Goal: Share content: Share content

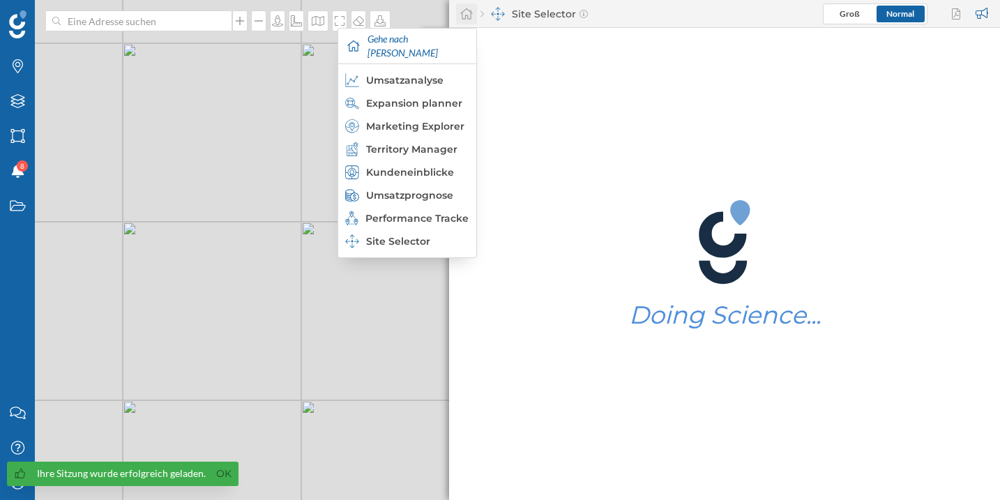
click at [471, 17] on icon at bounding box center [466, 14] width 14 height 13
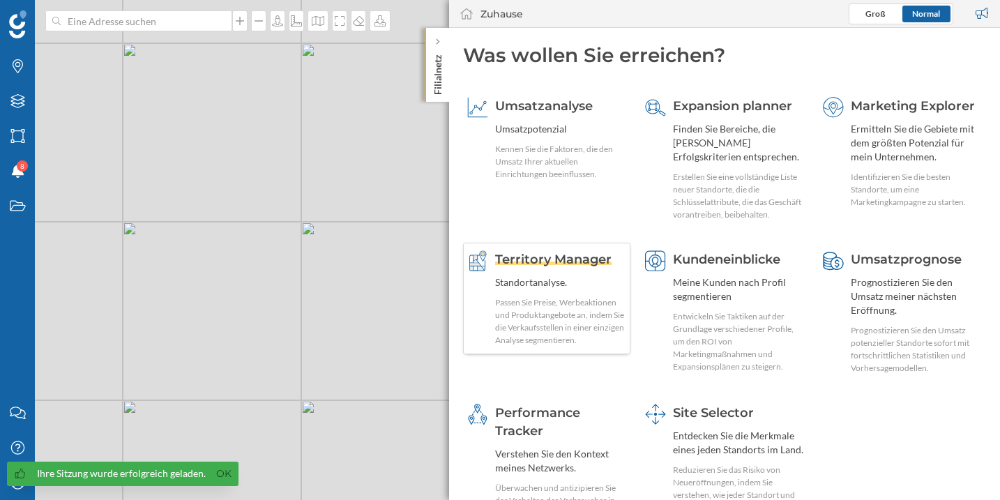
click at [544, 255] on span "Territory Manager" at bounding box center [553, 259] width 116 height 15
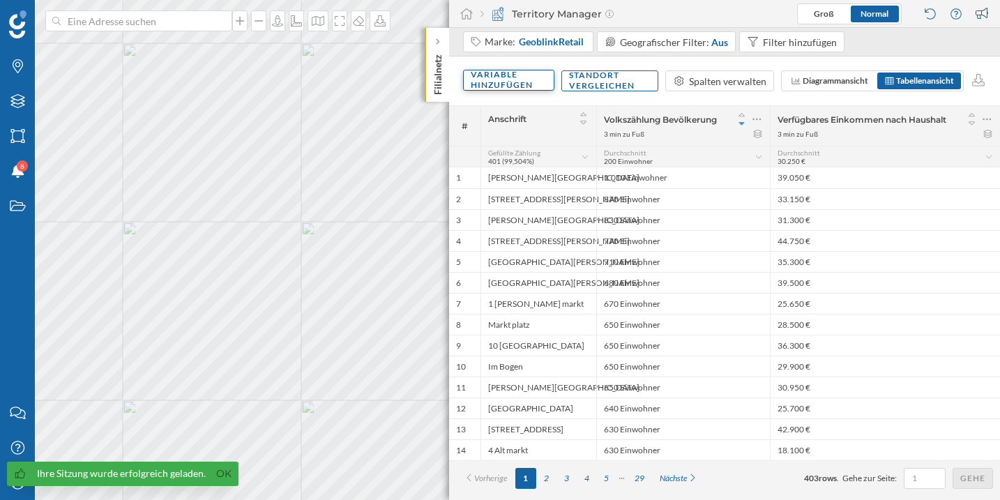
click at [521, 86] on div "Variable hinzufügen" at bounding box center [508, 80] width 91 height 21
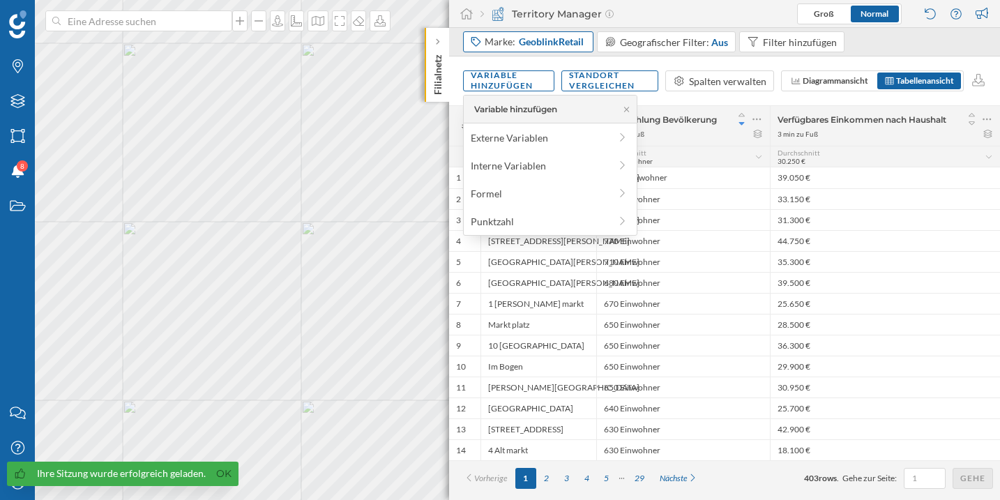
click at [527, 44] on span "GeoblinkRetail" at bounding box center [551, 42] width 65 height 14
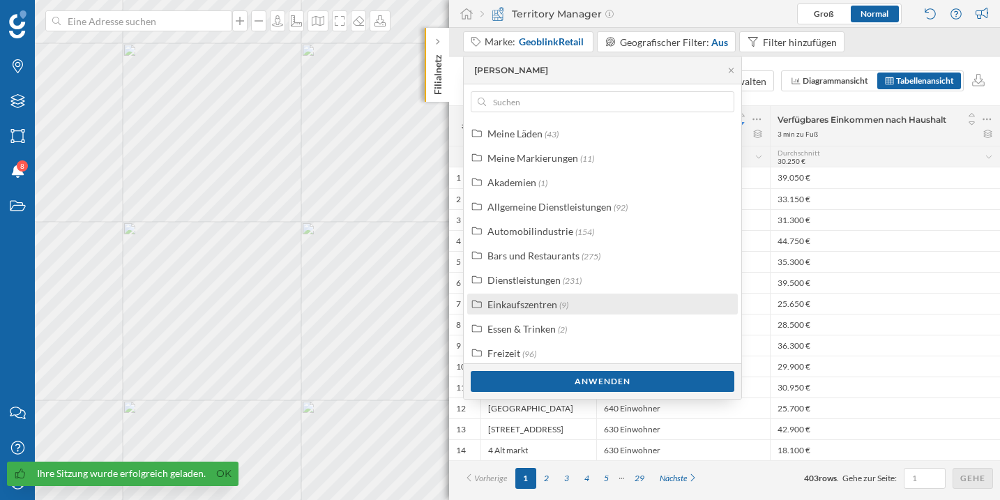
scroll to position [35, 0]
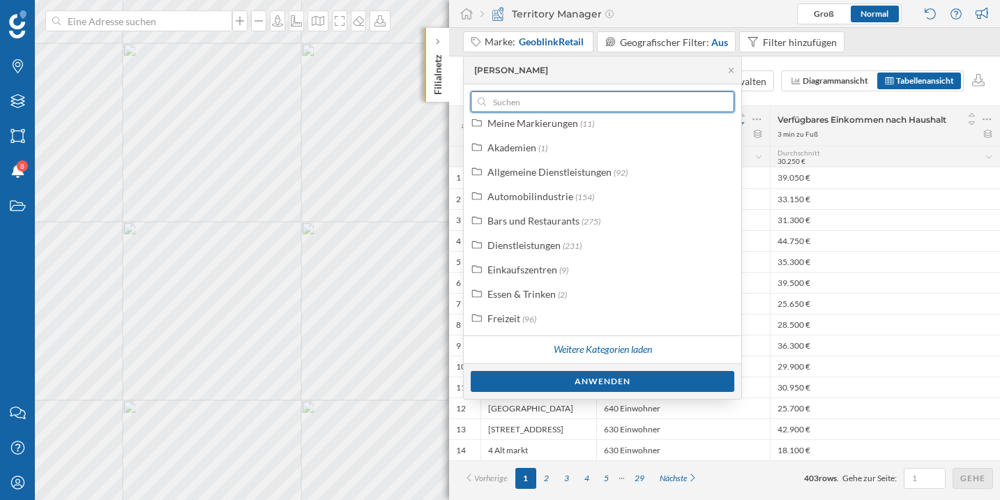
click at [583, 98] on input "text" at bounding box center [602, 101] width 233 height 21
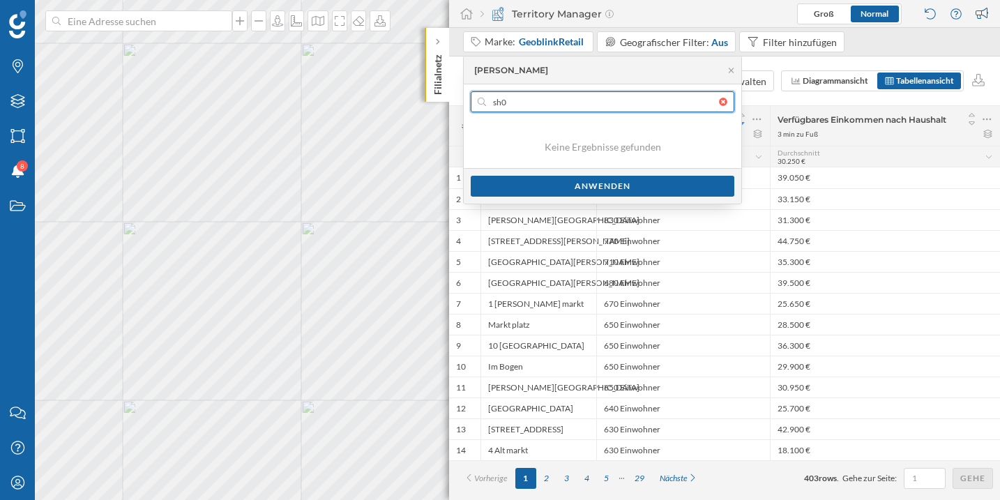
scroll to position [0, 0]
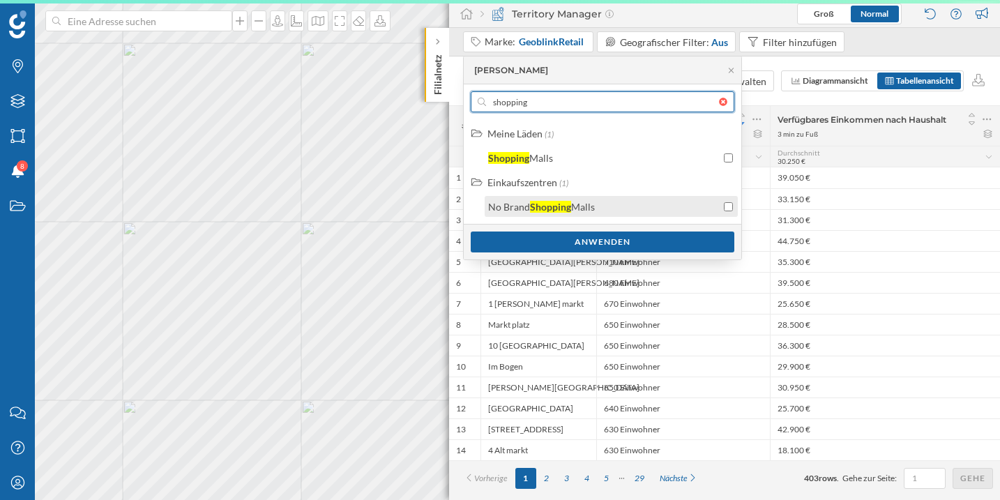
type input "shopping"
click at [602, 196] on div "No Brand Shopping Malls" at bounding box center [611, 206] width 253 height 21
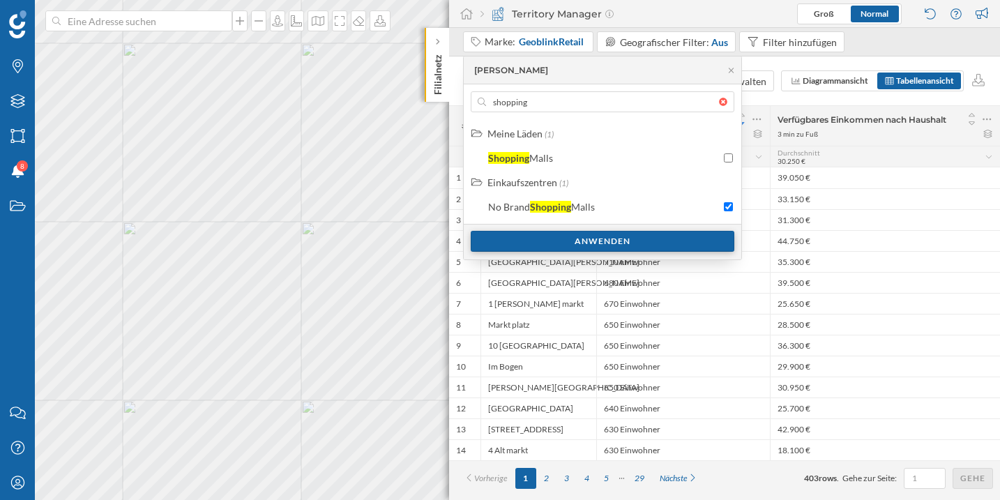
click at [572, 245] on div "Anwenden" at bounding box center [603, 241] width 264 height 21
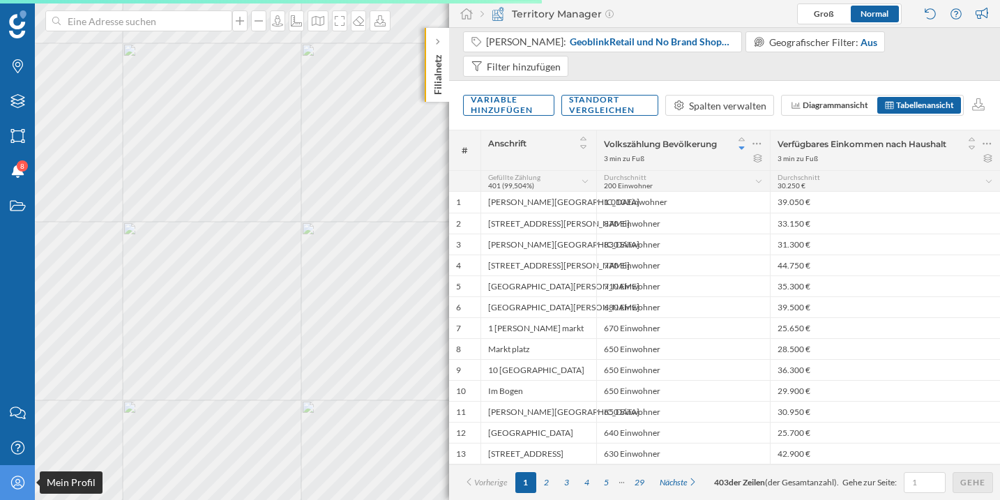
click at [17, 489] on div "Mein Profil" at bounding box center [17, 482] width 35 height 35
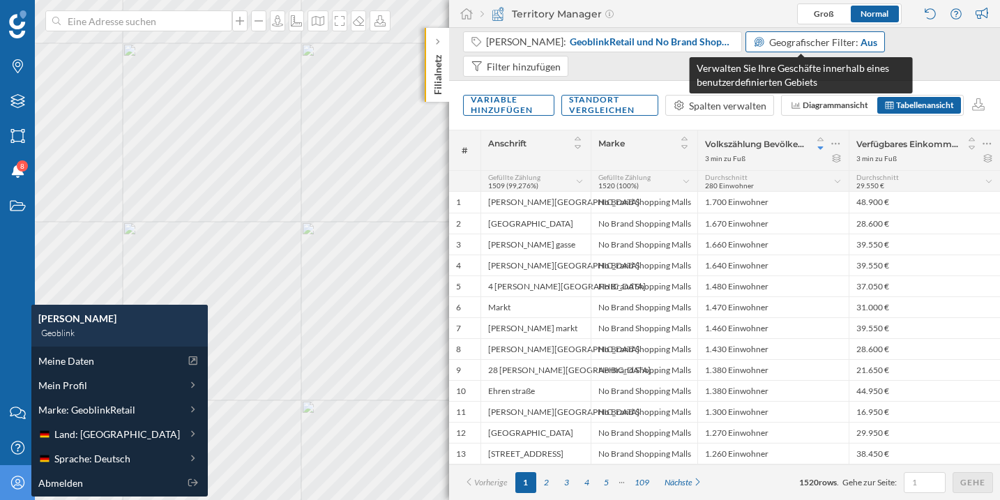
click at [769, 42] on span "Geografischer Filter:" at bounding box center [813, 42] width 89 height 12
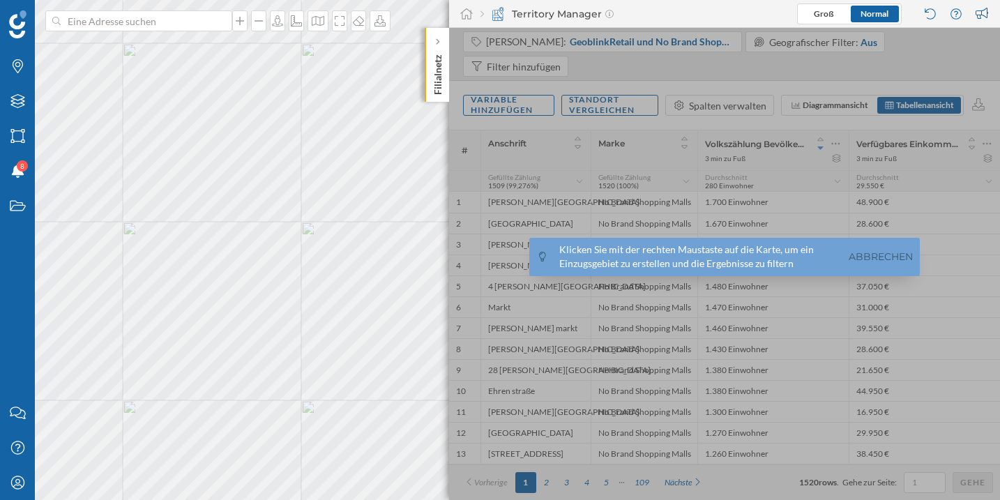
click at [726, 66] on div at bounding box center [724, 264] width 551 height 472
click at [897, 250] on link "Abbrechen" at bounding box center [880, 257] width 71 height 16
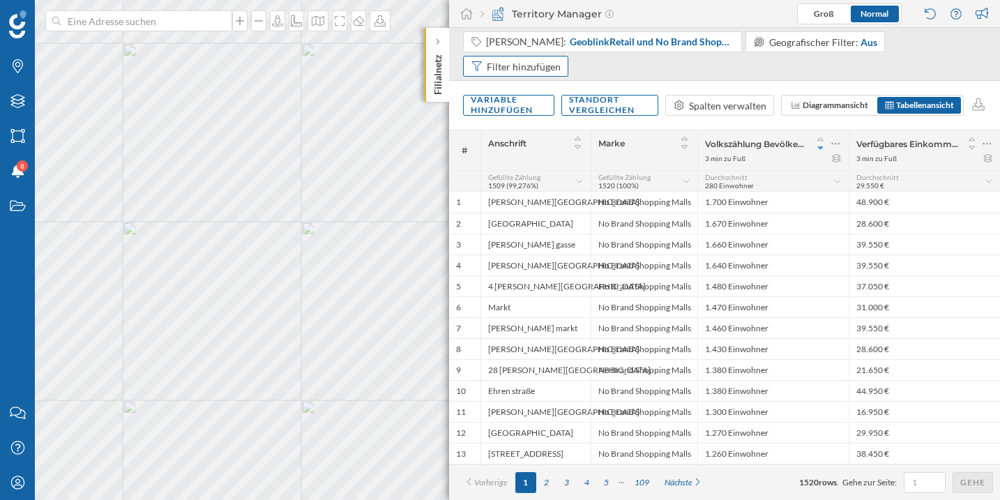
click at [560, 59] on div "Filter hinzufügen" at bounding box center [524, 66] width 74 height 15
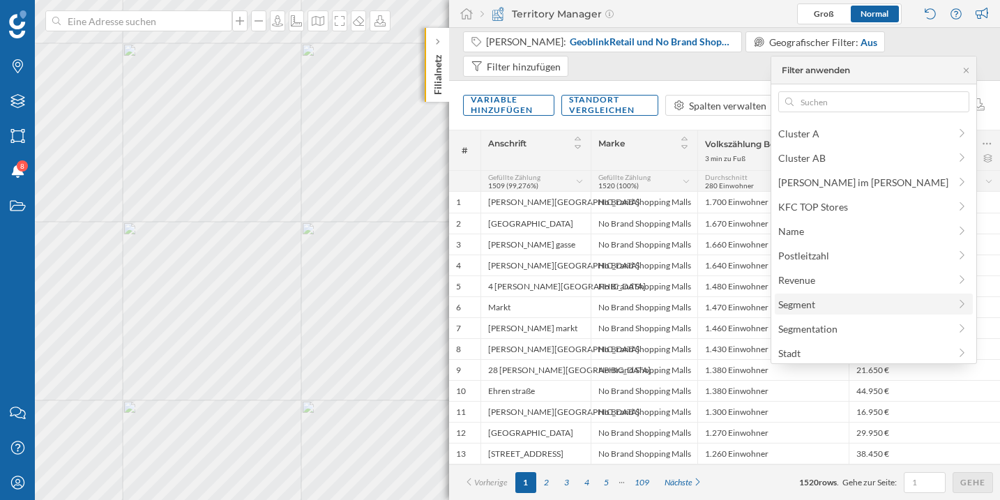
scroll to position [72, 0]
click at [731, 81] on div "Variable hinzufügen Standort vergleichen Spalten verwalten Diagrammansicht Tabe…" at bounding box center [724, 105] width 551 height 49
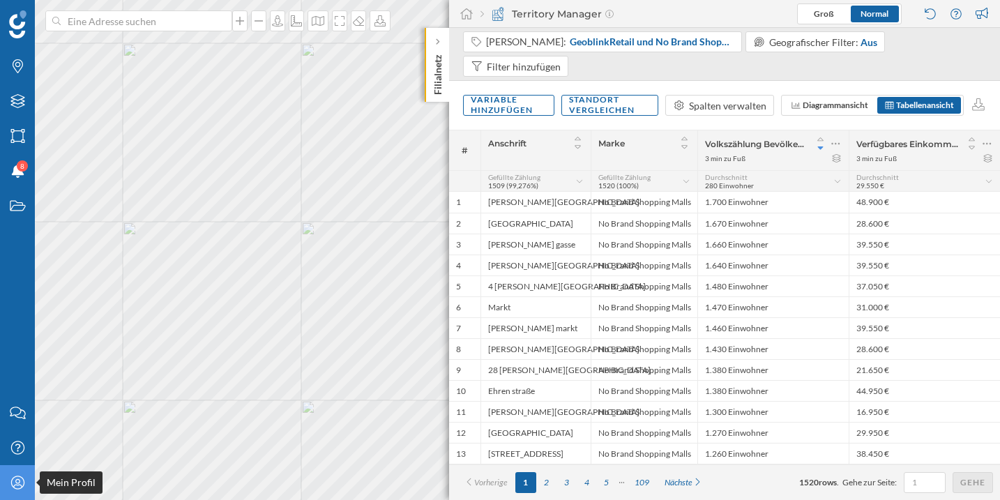
click at [15, 482] on icon at bounding box center [16, 481] width 13 height 13
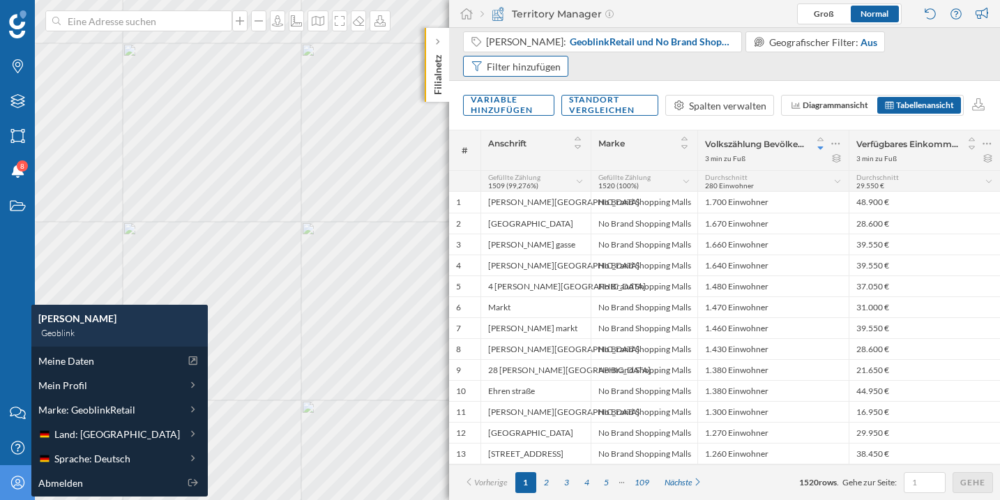
click at [560, 59] on div "Filter hinzufügen" at bounding box center [524, 66] width 74 height 15
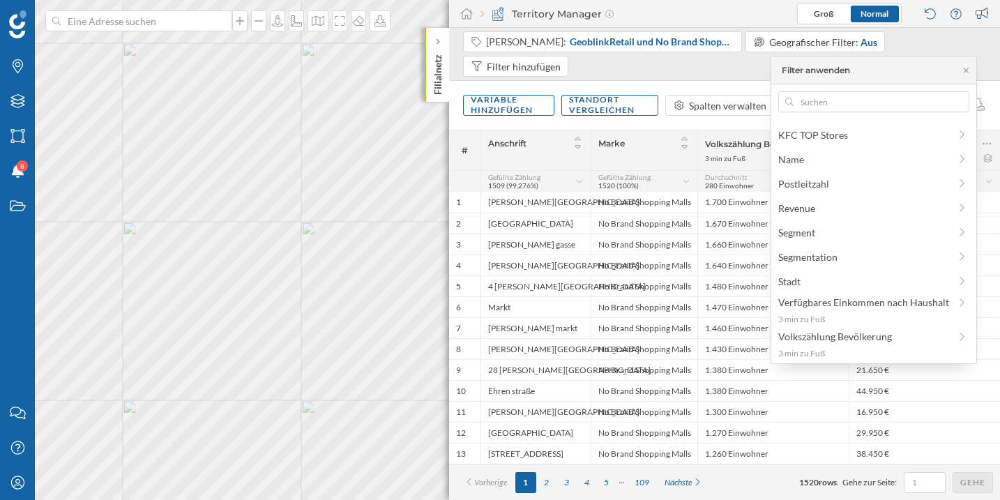
click at [649, 134] on div "Marke" at bounding box center [644, 143] width 92 height 18
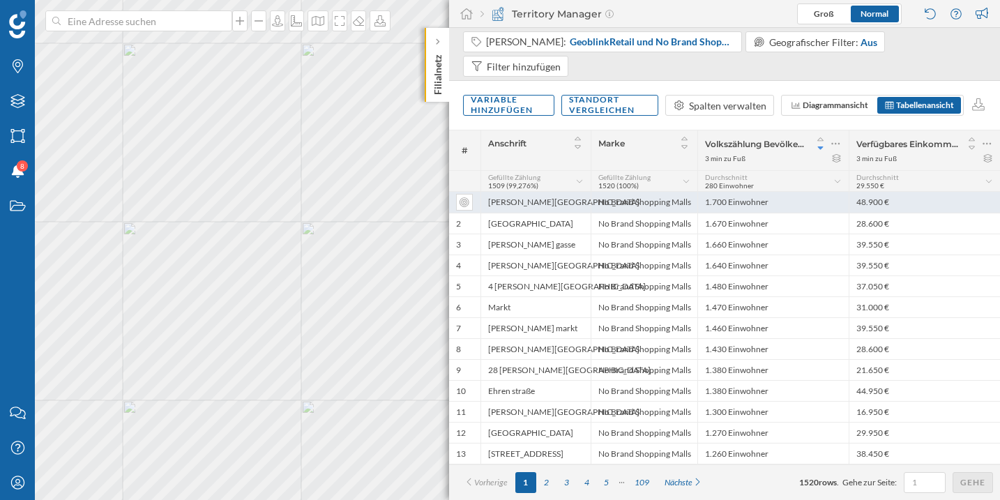
click at [562, 192] on div "Berger Straße" at bounding box center [535, 202] width 110 height 21
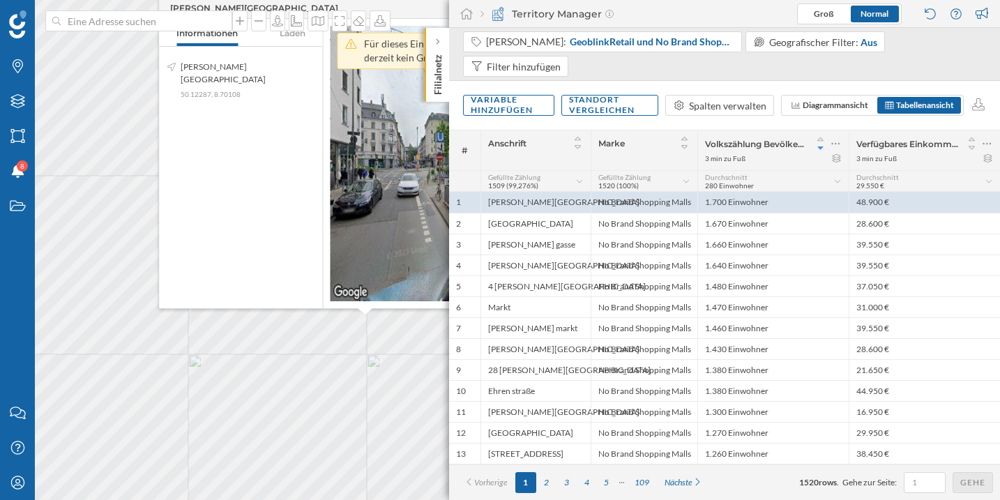
click at [842, 130] on div "Volkszählung Bevölkerung 3 min zu Fuß" at bounding box center [772, 150] width 151 height 40
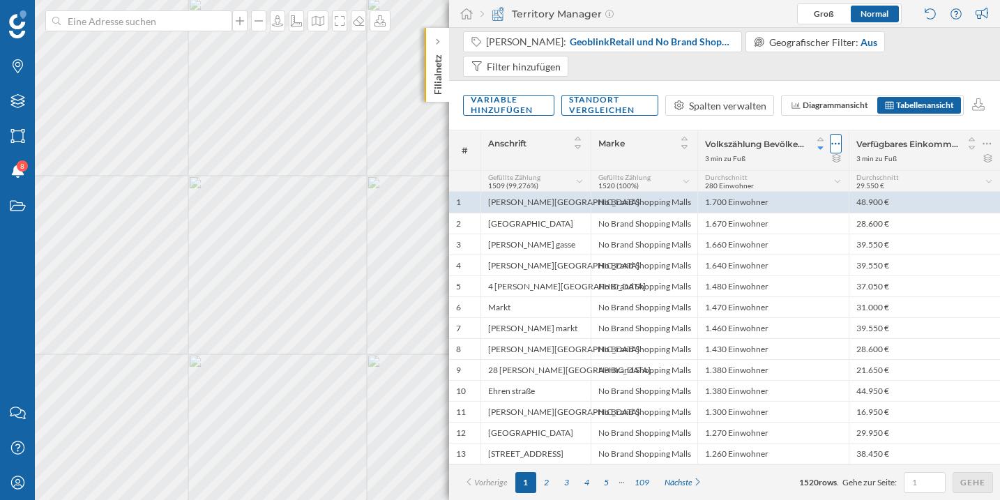
click at [837, 137] on icon at bounding box center [835, 144] width 9 height 14
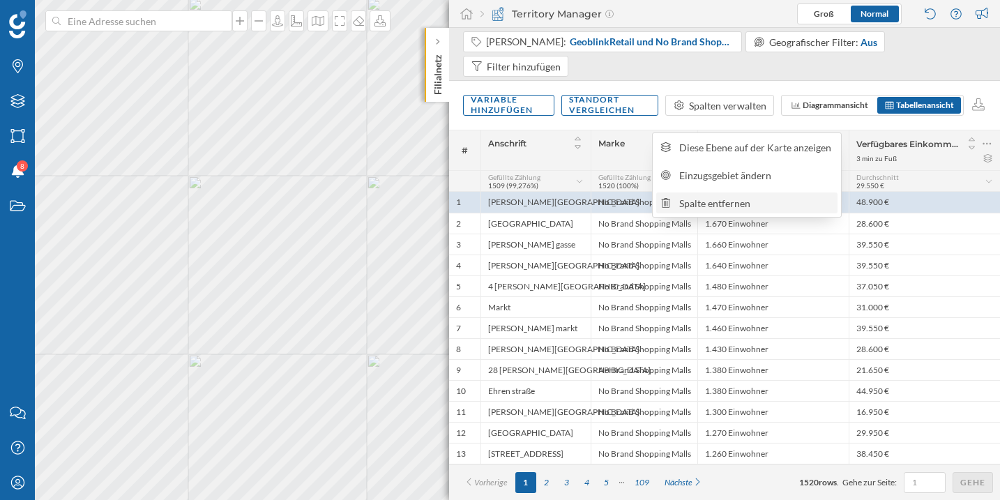
click at [808, 195] on div "Spalte entfernen" at bounding box center [746, 202] width 181 height 21
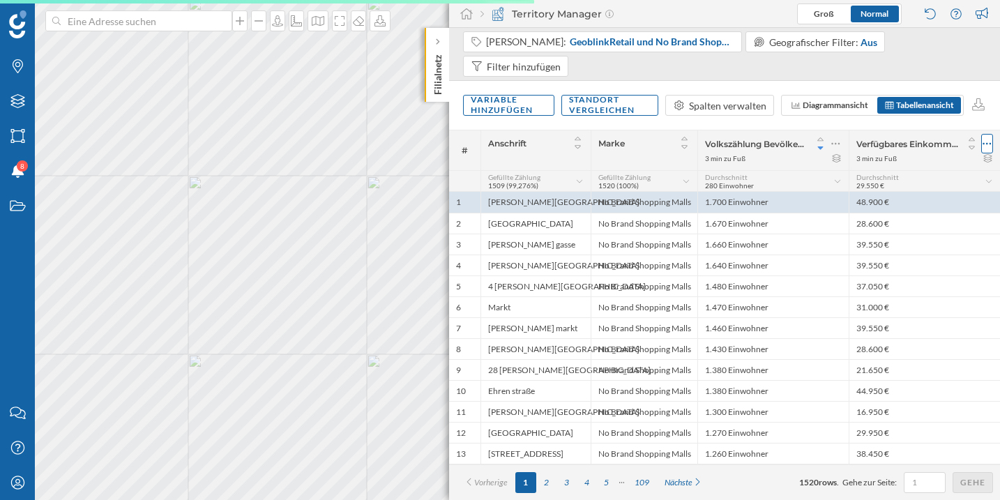
click at [986, 137] on icon at bounding box center [986, 144] width 9 height 14
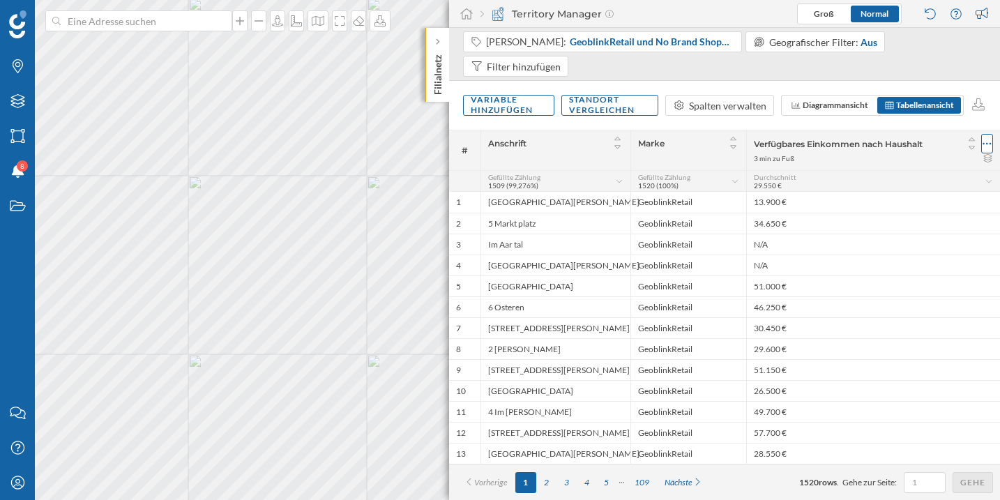
click at [989, 143] on icon at bounding box center [987, 144] width 8 height 2
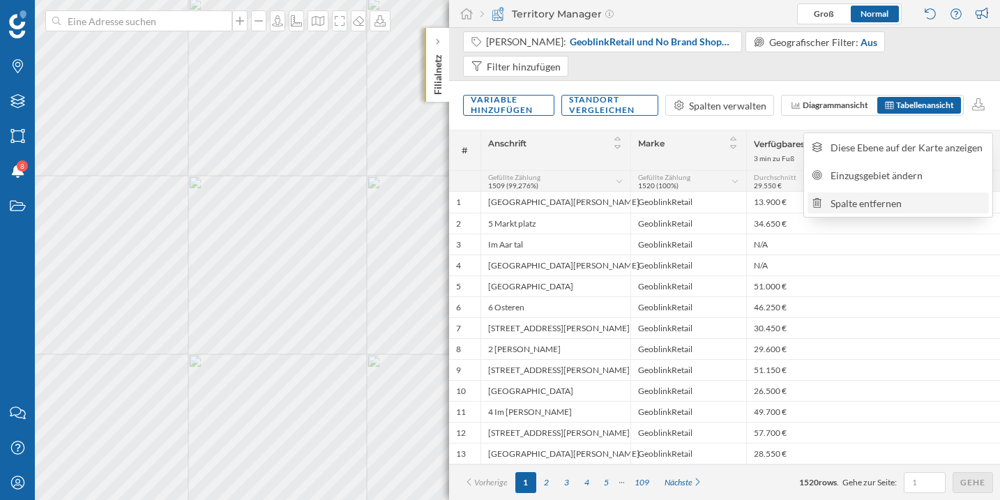
click at [945, 198] on div "Spalte entfernen" at bounding box center [906, 203] width 153 height 15
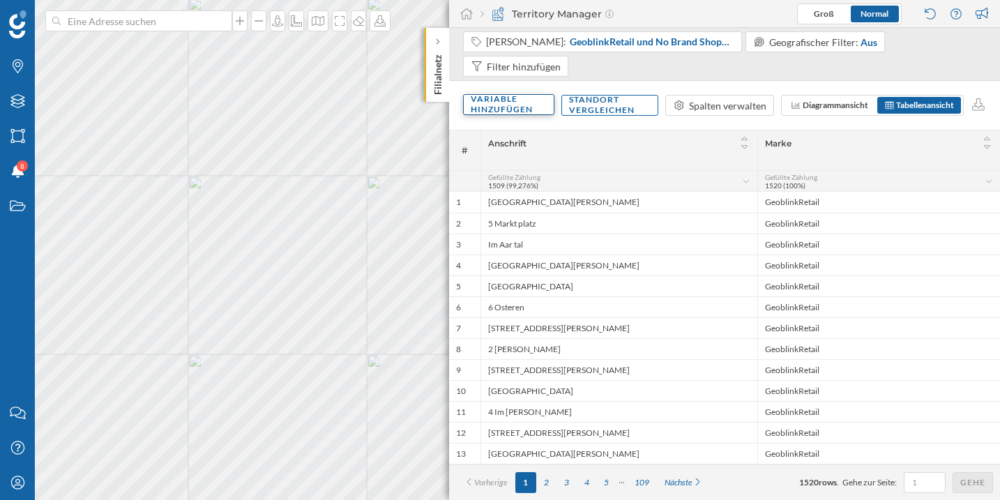
click at [496, 94] on div "Variable hinzufügen" at bounding box center [508, 104] width 91 height 21
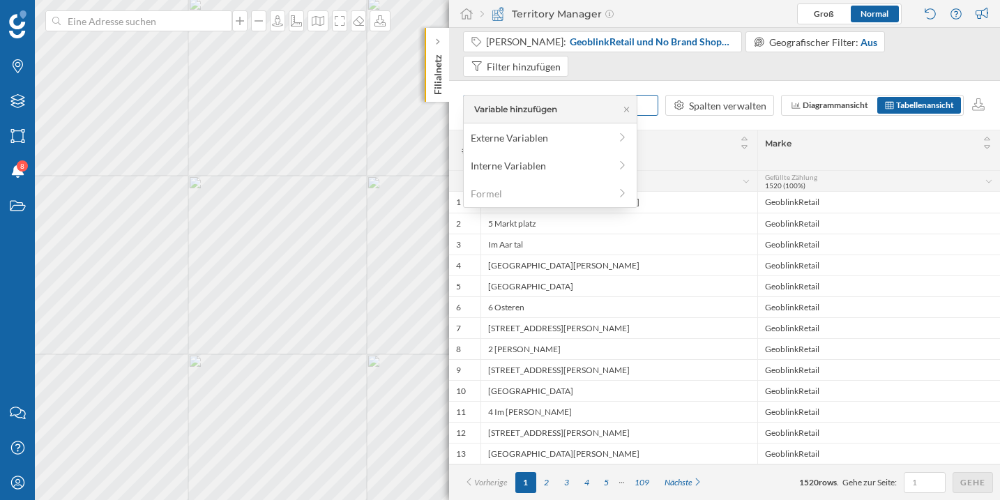
click at [811, 130] on div "Marke" at bounding box center [878, 150] width 243 height 40
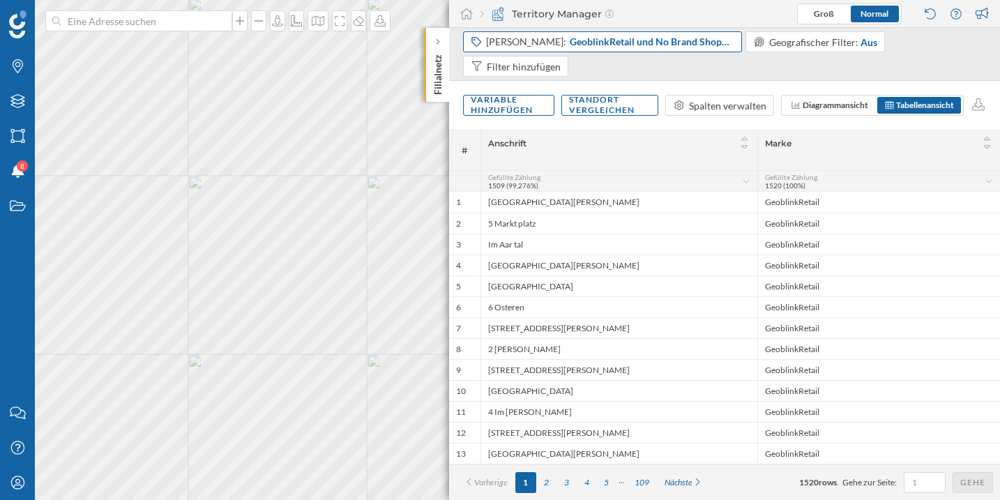
click at [623, 37] on span "GeoblinkRetail und No Brand Shopping Malls" at bounding box center [652, 42] width 165 height 14
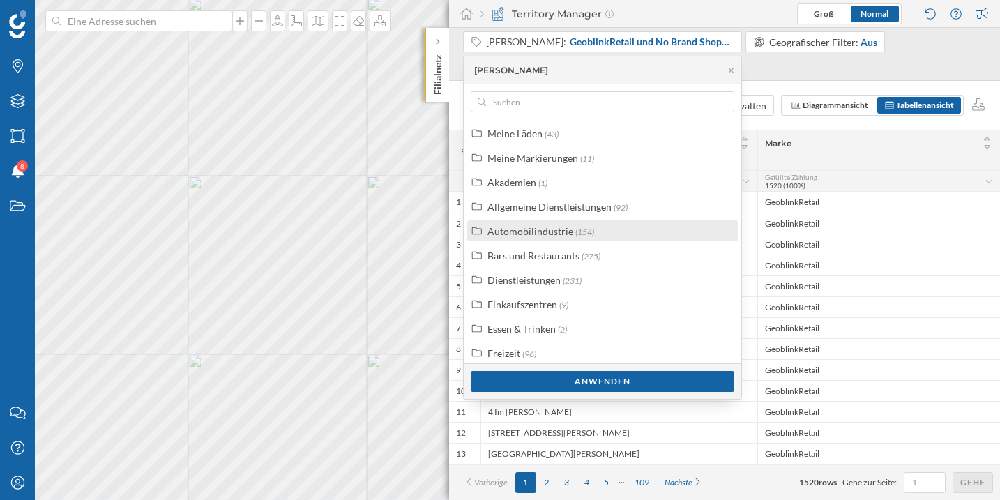
scroll to position [35, 0]
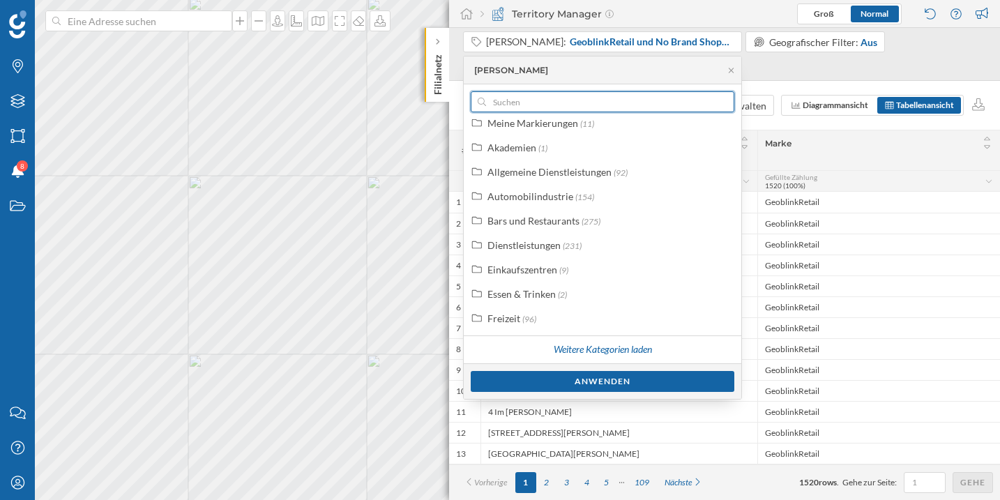
click at [630, 103] on input "text" at bounding box center [602, 101] width 233 height 21
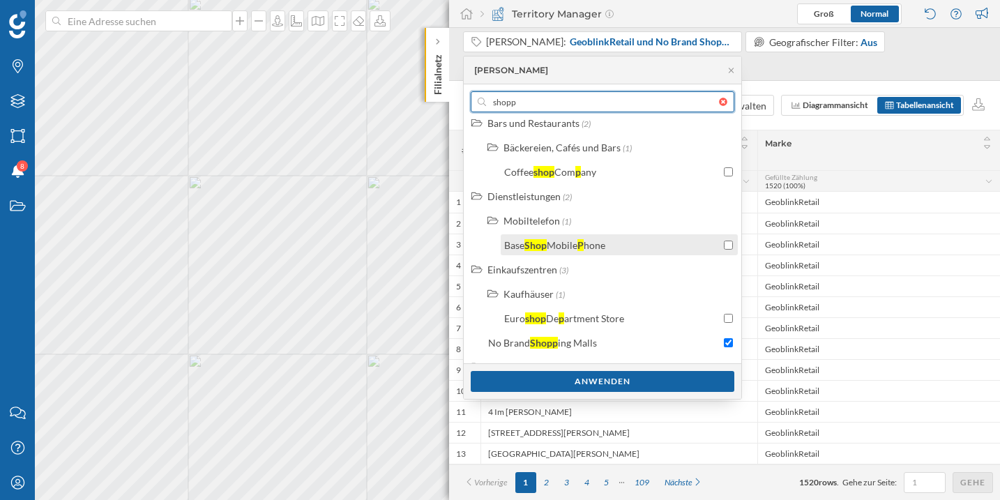
scroll to position [73, 0]
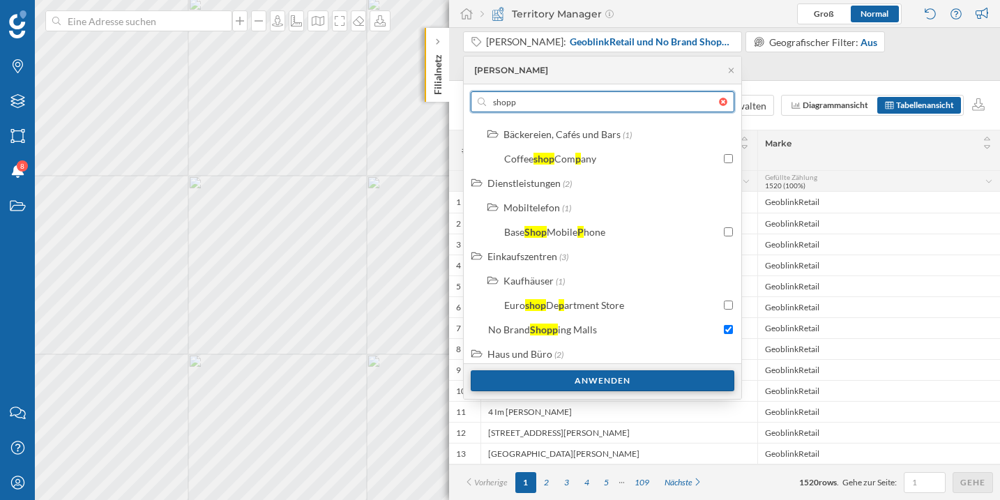
type input "shopp"
click at [620, 376] on div "Anwenden" at bounding box center [603, 380] width 264 height 21
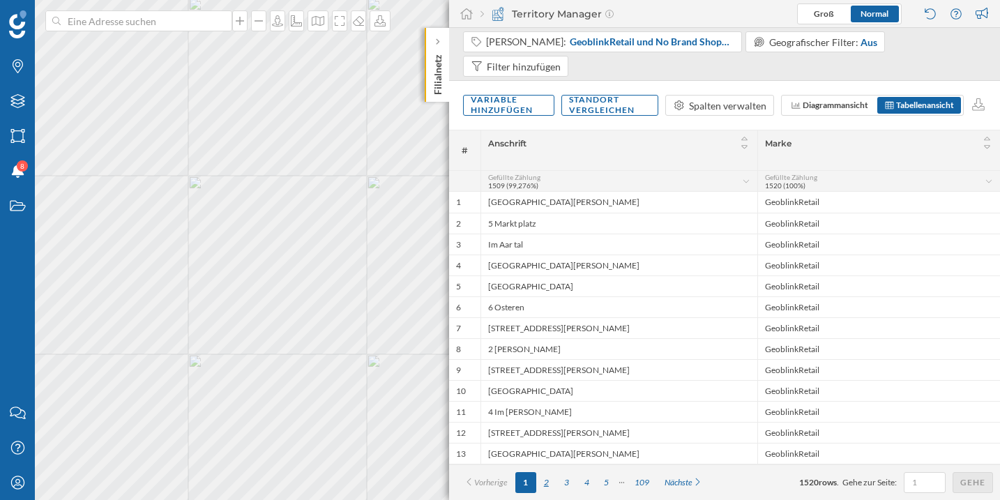
click at [546, 482] on div "2" at bounding box center [546, 482] width 20 height 21
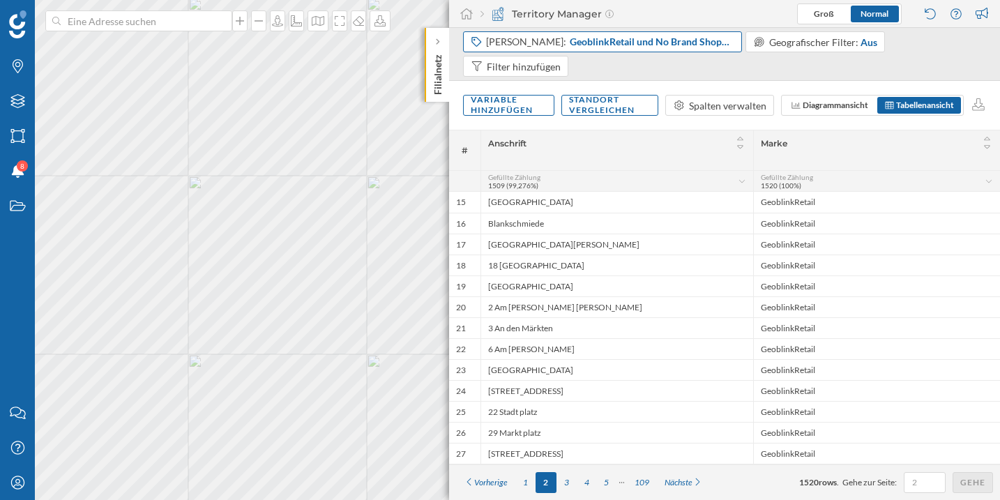
click at [597, 43] on span "GeoblinkRetail und No Brand Shopping Malls" at bounding box center [652, 42] width 165 height 14
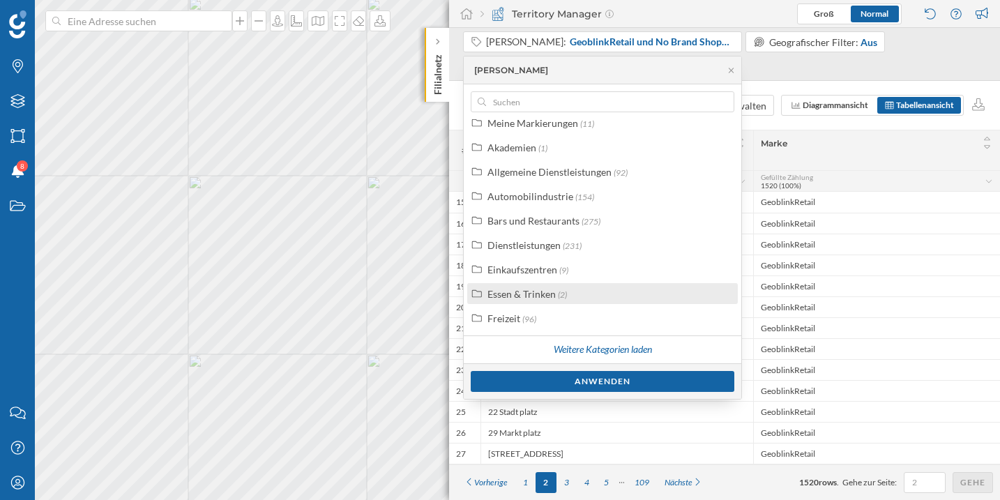
scroll to position [0, 0]
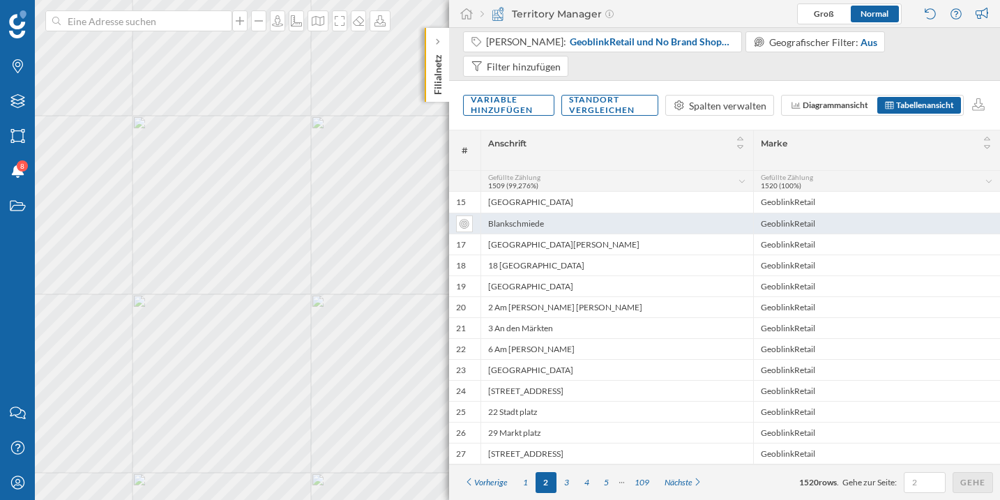
click at [577, 213] on div "Blankschmiede" at bounding box center [616, 223] width 273 height 21
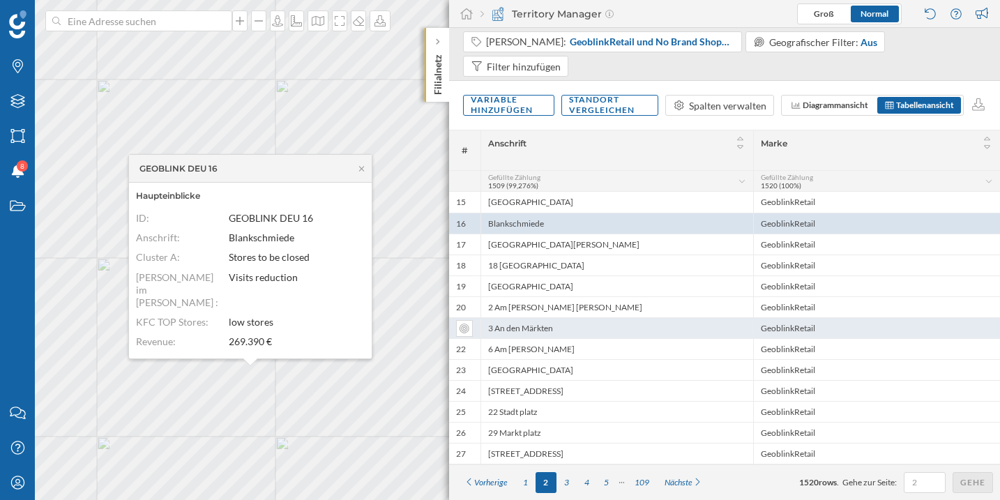
click at [567, 317] on div "3 An den Märkten" at bounding box center [616, 327] width 273 height 21
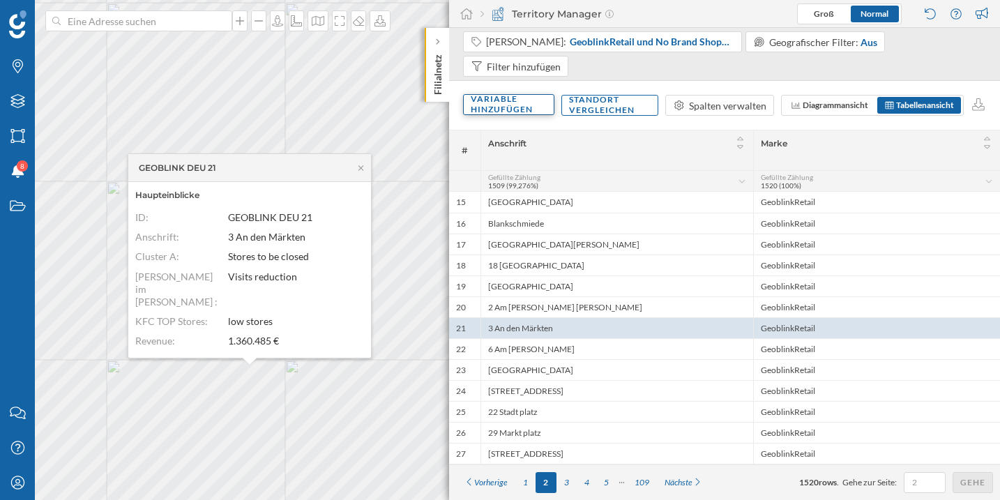
click at [513, 94] on div "Variable hinzufügen" at bounding box center [508, 104] width 91 height 21
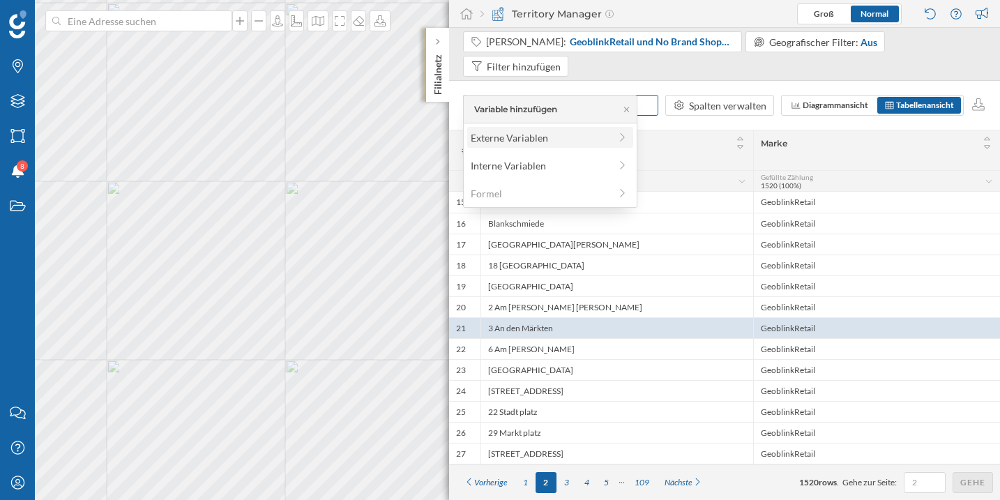
click at [518, 144] on div "Externe Variablen" at bounding box center [540, 137] width 139 height 15
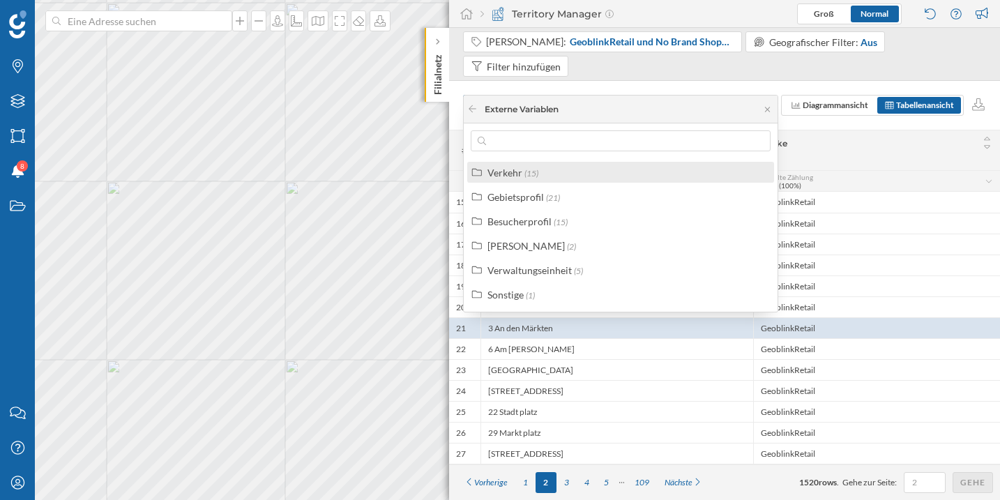
click at [525, 176] on span "(15)" at bounding box center [531, 173] width 14 height 10
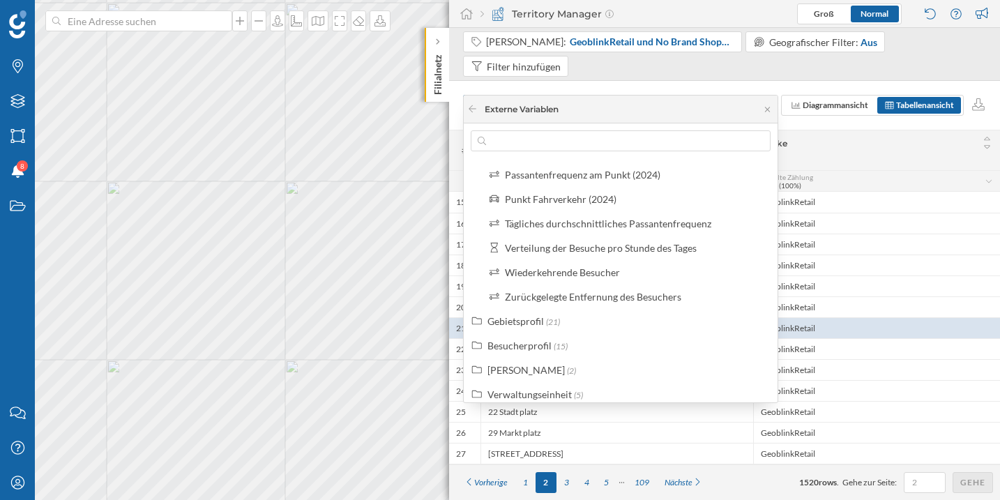
scroll to position [264, 0]
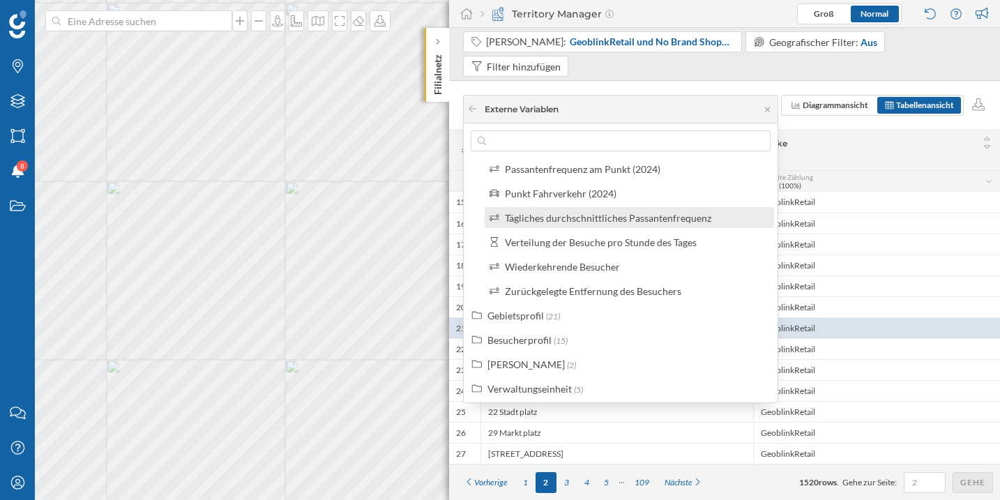
click at [578, 223] on div "Tägliches durchschnittliches Passantenfrequenz" at bounding box center [608, 218] width 206 height 12
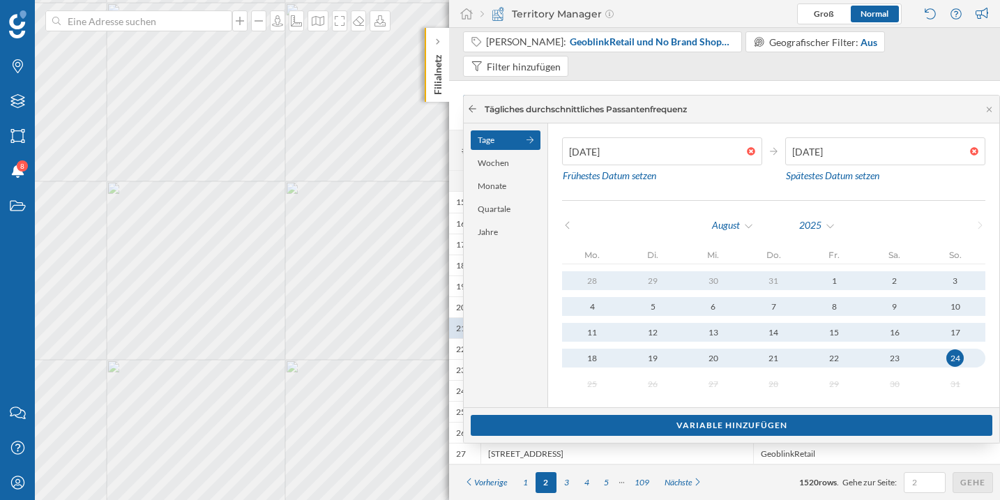
click at [474, 107] on icon at bounding box center [472, 109] width 10 height 8
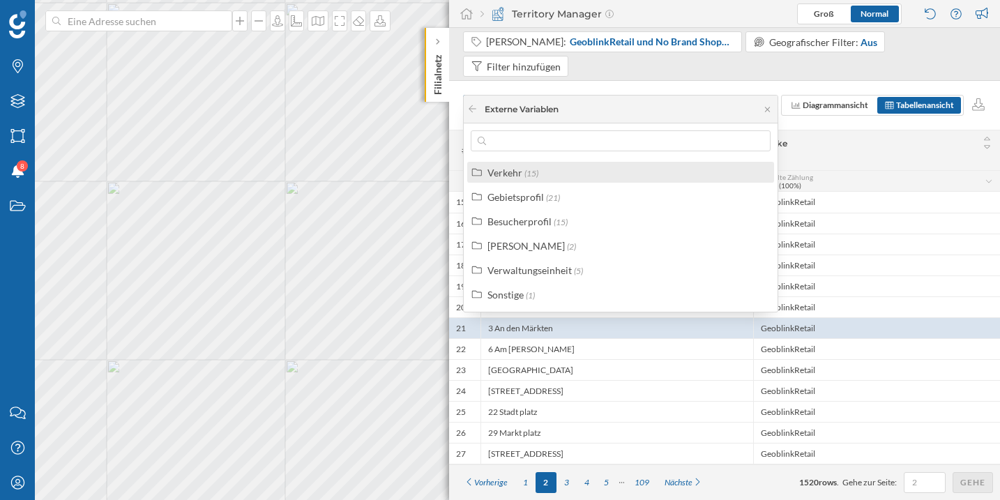
click at [524, 178] on label "Verkehr (15)" at bounding box center [512, 172] width 51 height 15
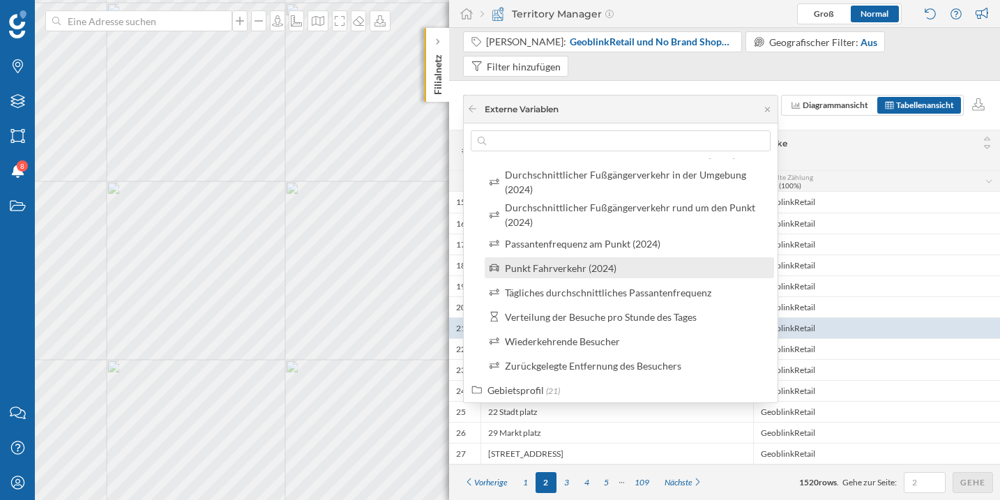
scroll to position [189, 0]
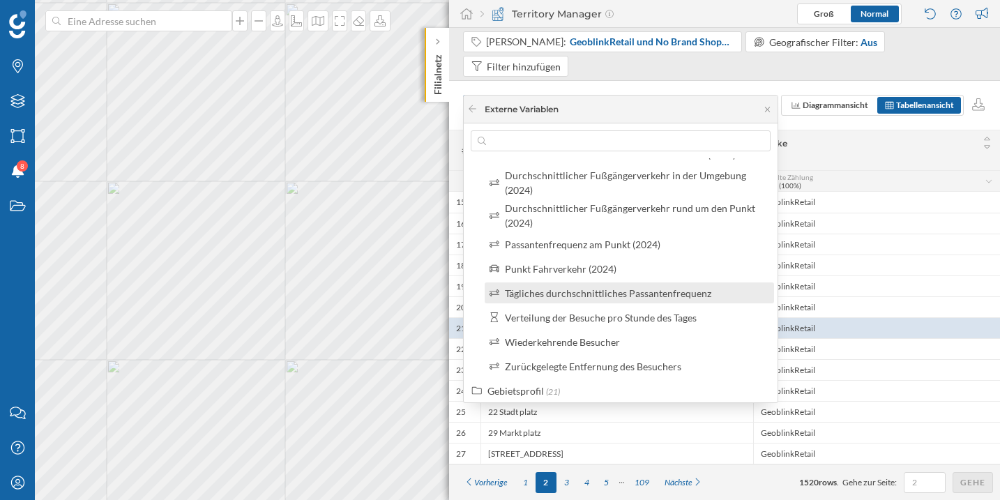
click at [568, 290] on div "Tägliches durchschnittliches Passantenfrequenz" at bounding box center [608, 293] width 206 height 12
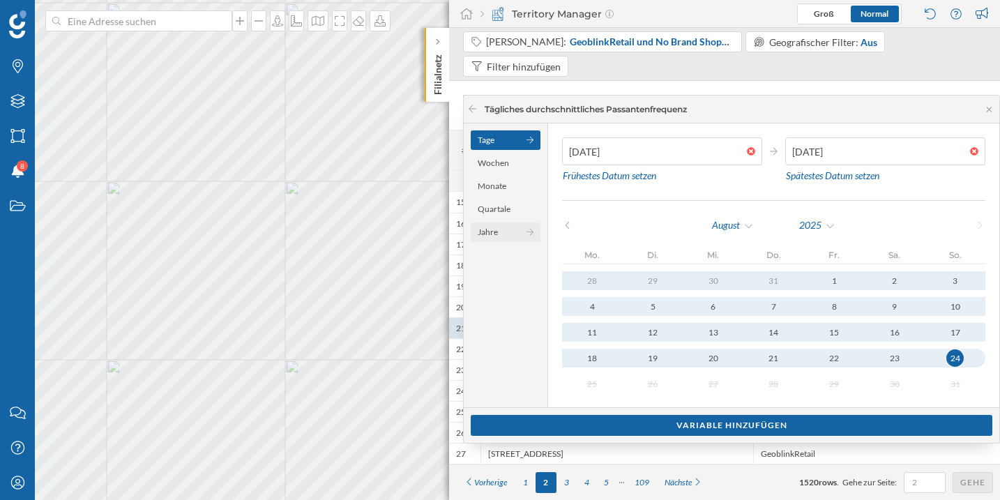
click at [503, 236] on div "Jahre" at bounding box center [506, 232] width 70 height 20
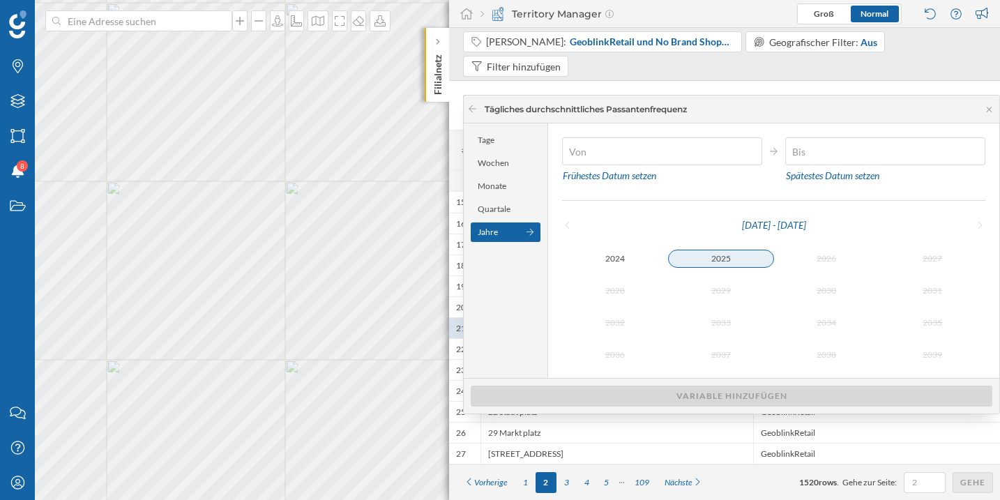
type input "01/01/2025"
click at [705, 256] on div "2025" at bounding box center [721, 259] width 106 height 18
type input "24/08/2025"
click at [749, 256] on div "2025" at bounding box center [721, 258] width 106 height 17
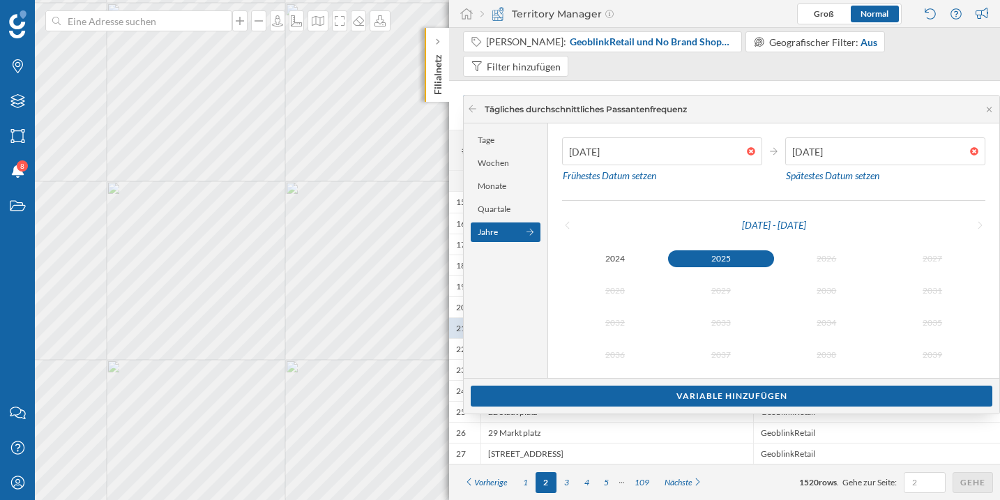
click at [749, 256] on div "2025" at bounding box center [721, 258] width 106 height 17
click at [723, 389] on div "Variable hinzufügen" at bounding box center [731, 395] width 521 height 21
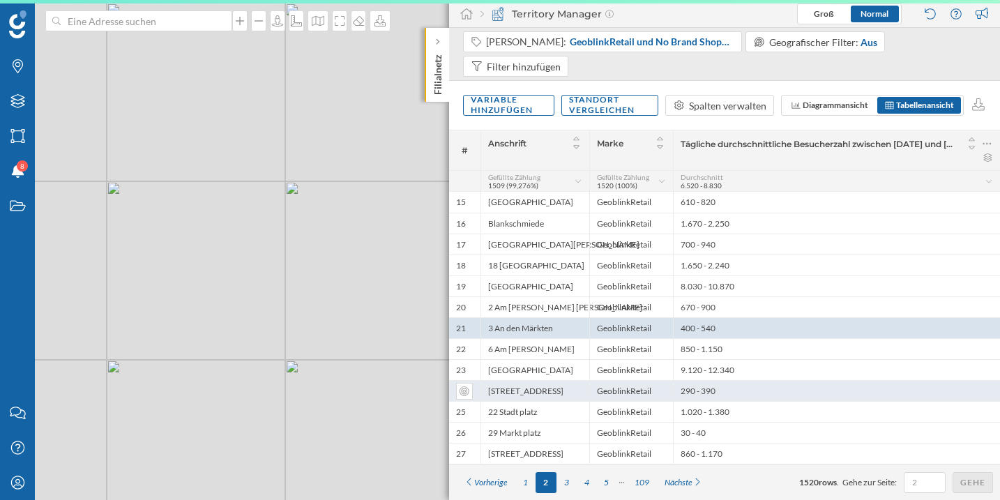
scroll to position [0, 0]
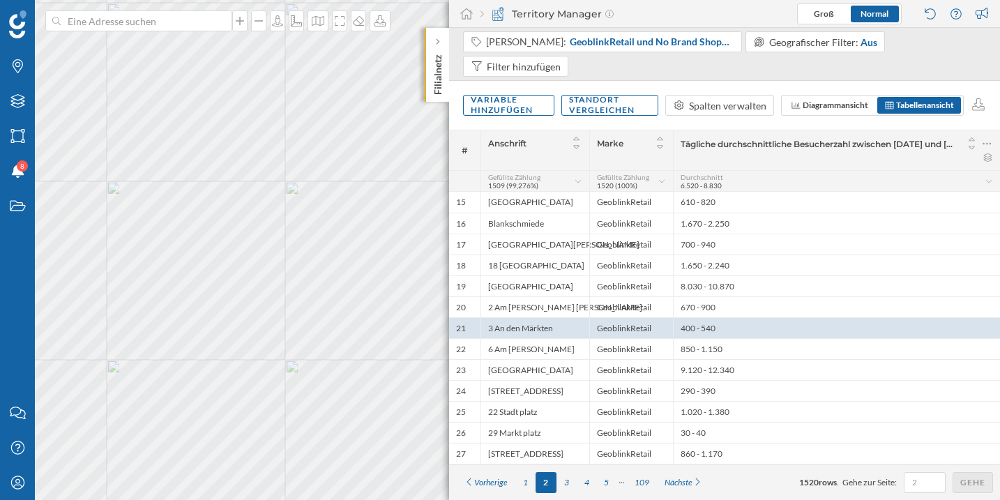
click at [757, 142] on div "Tägliche durchschnittliche Besucherzahl zwischen 01/01/2025 und 24/08/2025" at bounding box center [836, 150] width 327 height 40
click at [851, 153] on div at bounding box center [836, 157] width 312 height 8
click at [972, 143] on icon at bounding box center [972, 148] width 13 height 10
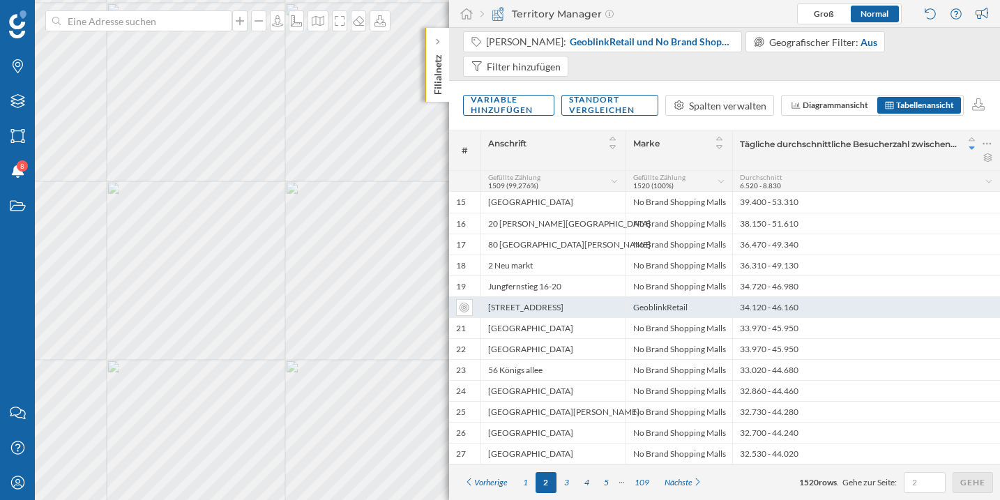
click at [600, 296] on div "46 Wilmersdorfer Straße" at bounding box center [552, 306] width 145 height 21
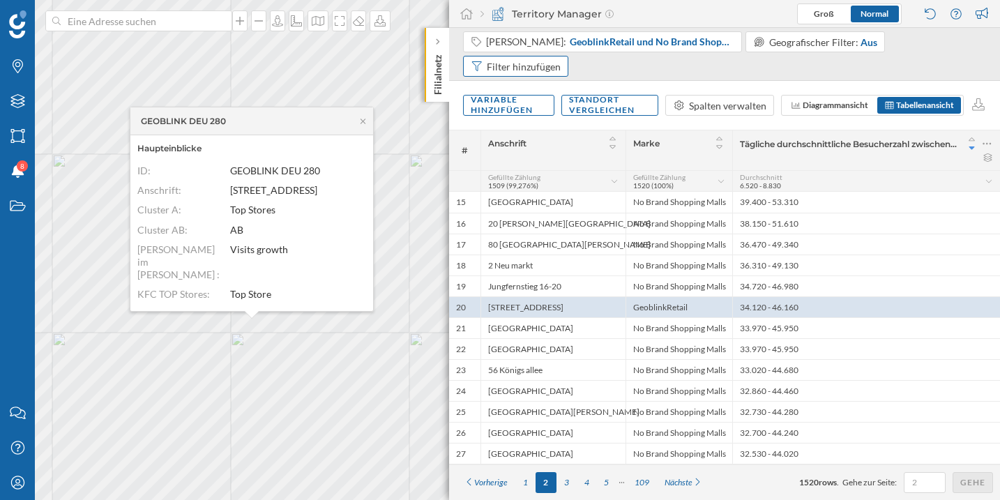
click at [560, 59] on div "Filter hinzufügen" at bounding box center [524, 66] width 74 height 15
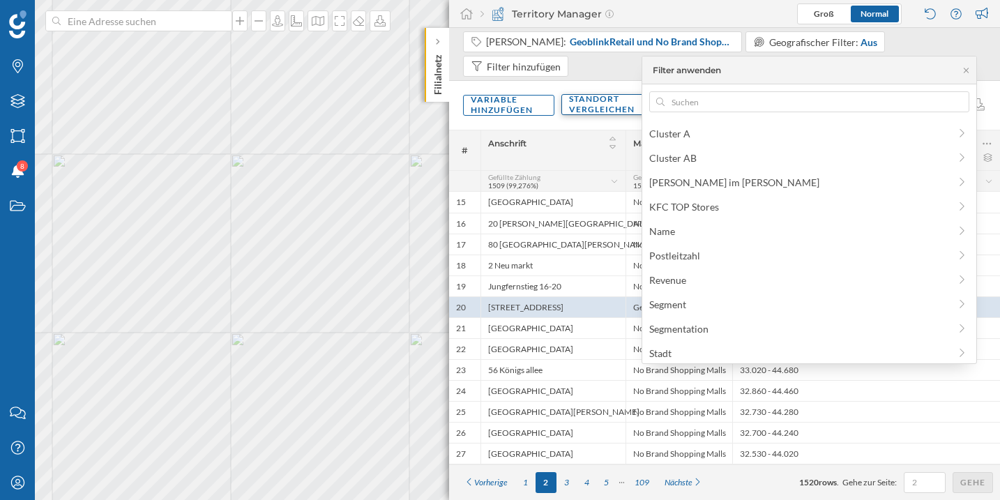
click at [572, 96] on div "Standort vergleichen" at bounding box center [610, 104] width 96 height 31
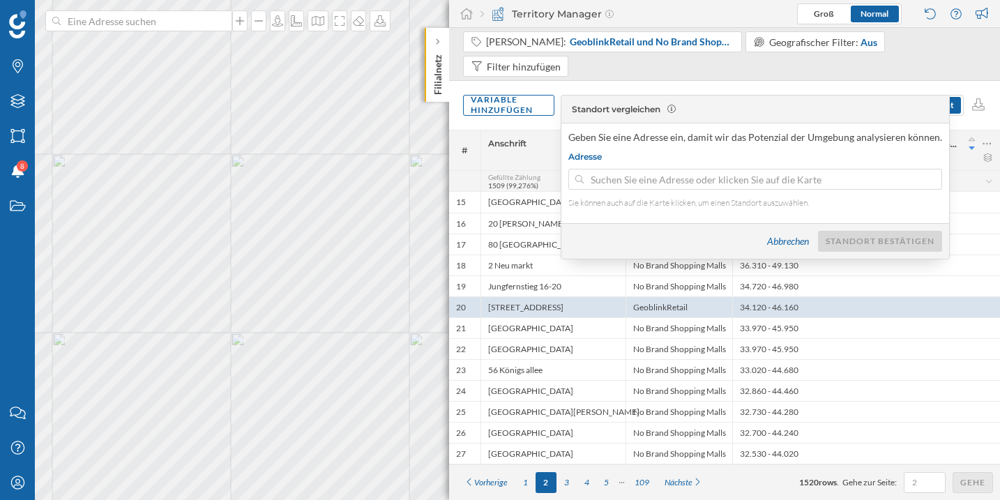
click at [540, 98] on div "Variable hinzufügen Standort vergleichen Spalten verwalten Diagrammansicht Tabe…" at bounding box center [724, 105] width 551 height 49
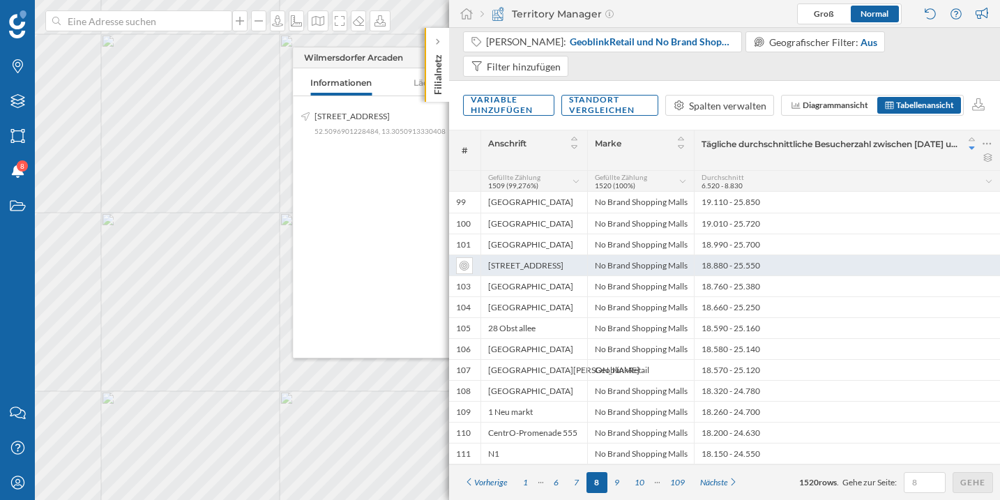
drag, startPoint x: 584, startPoint y: 241, endPoint x: 484, endPoint y: 243, distance: 99.7
click at [484, 254] on div "46 Wilmersdorfer Straße" at bounding box center [533, 264] width 107 height 21
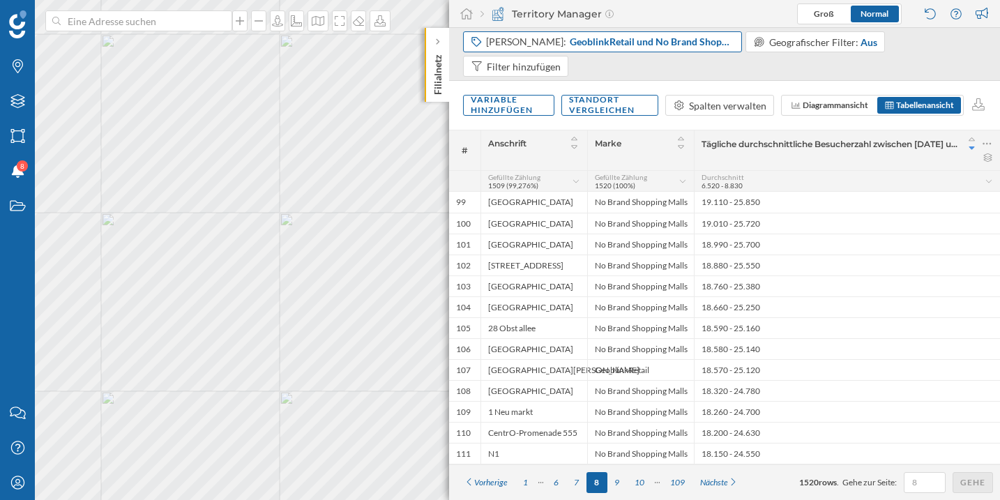
click at [614, 48] on span "GeoblinkRetail und No Brand Shopping Malls" at bounding box center [652, 42] width 165 height 14
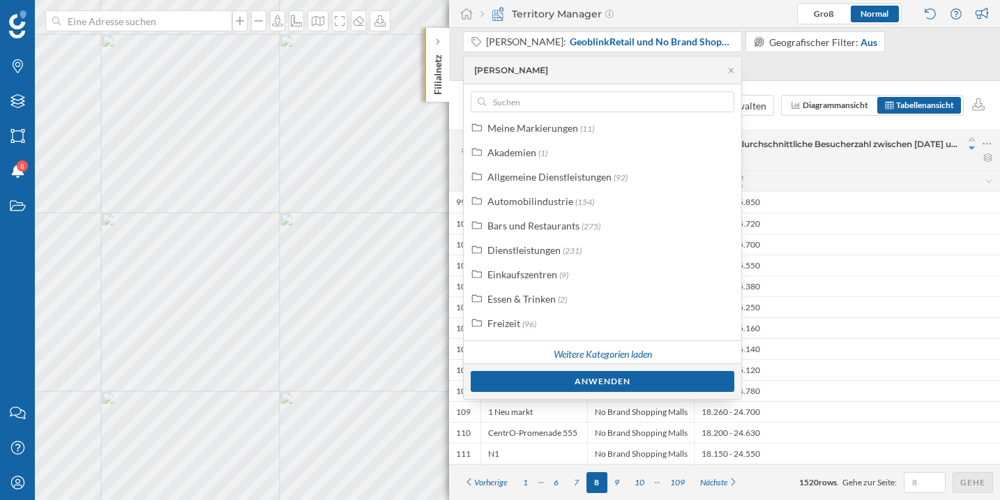
scroll to position [35, 0]
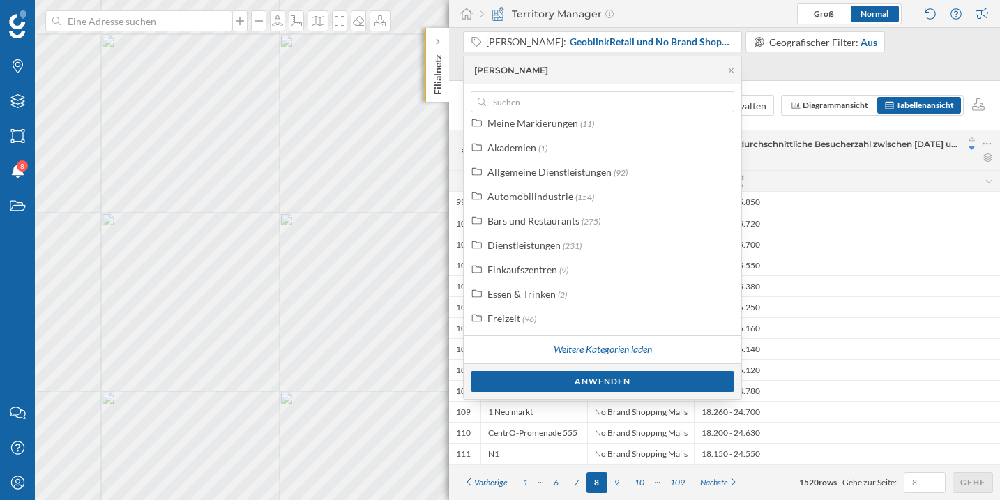
click at [602, 339] on div "Weitere Kategorien laden" at bounding box center [602, 349] width 114 height 24
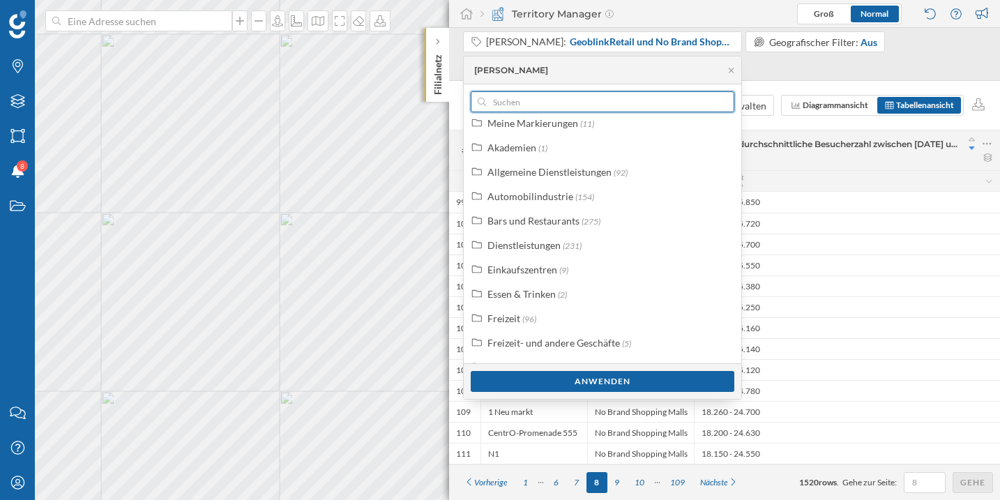
click at [584, 96] on input "text" at bounding box center [602, 101] width 233 height 21
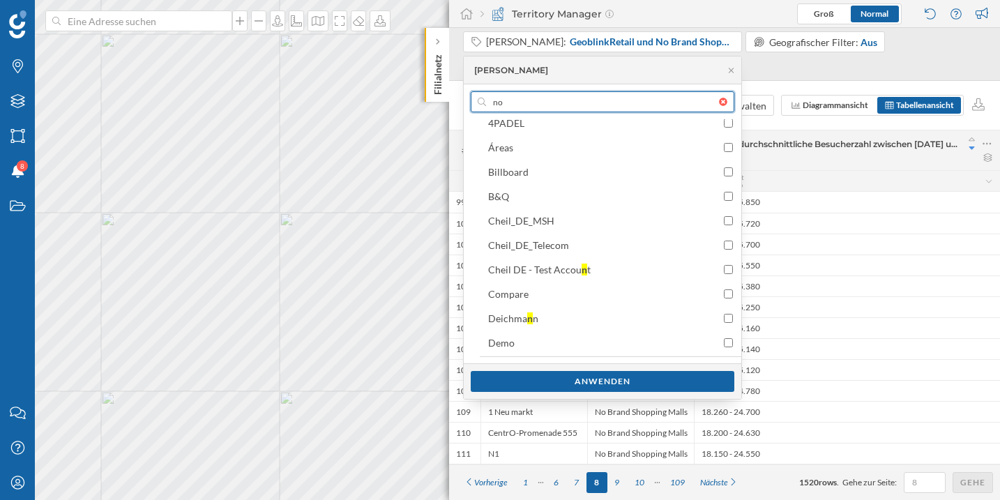
scroll to position [254, 0]
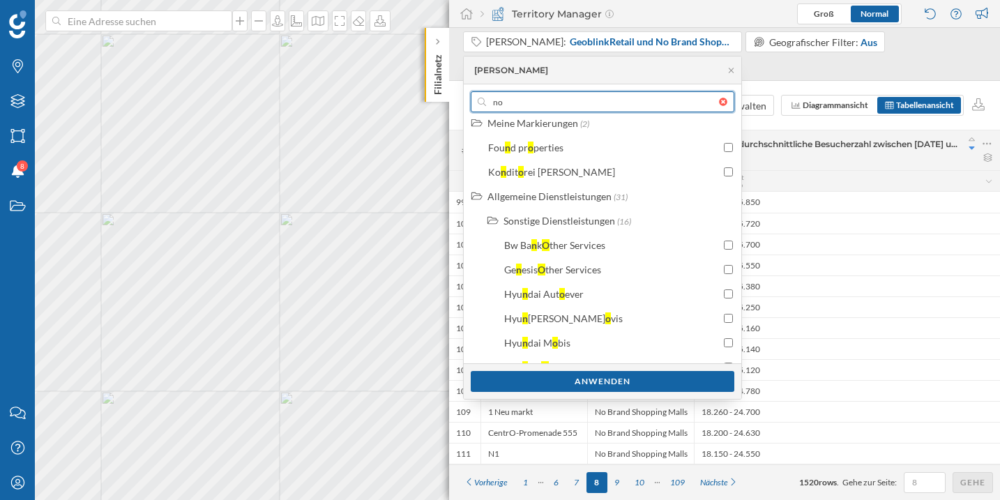
type input "n"
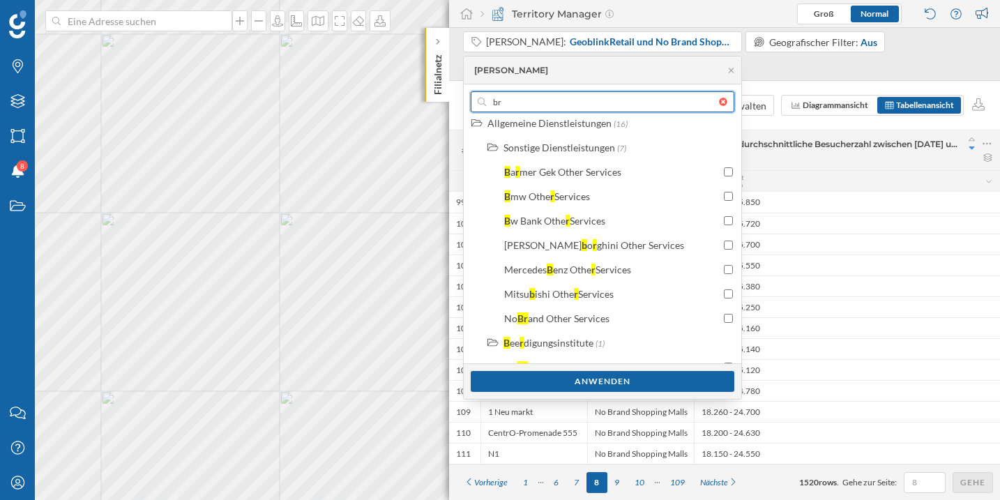
type input "b"
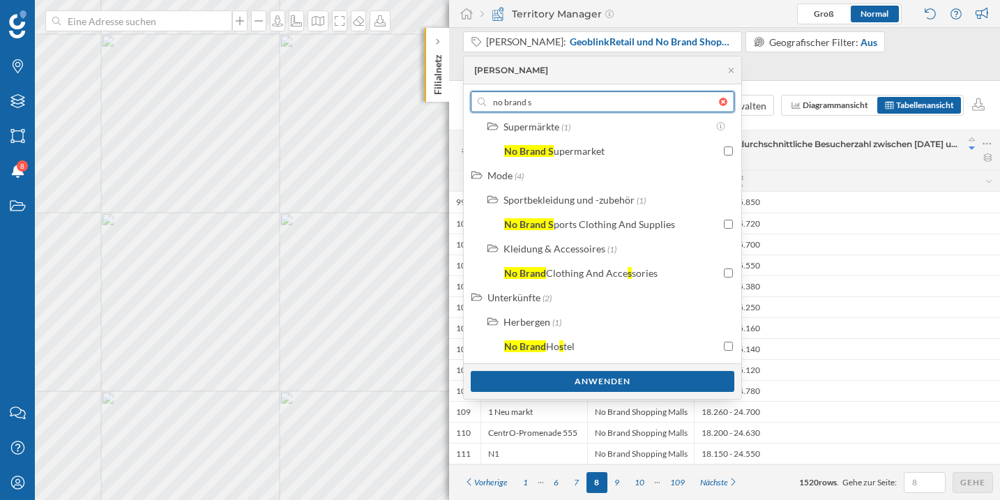
scroll to position [0, 0]
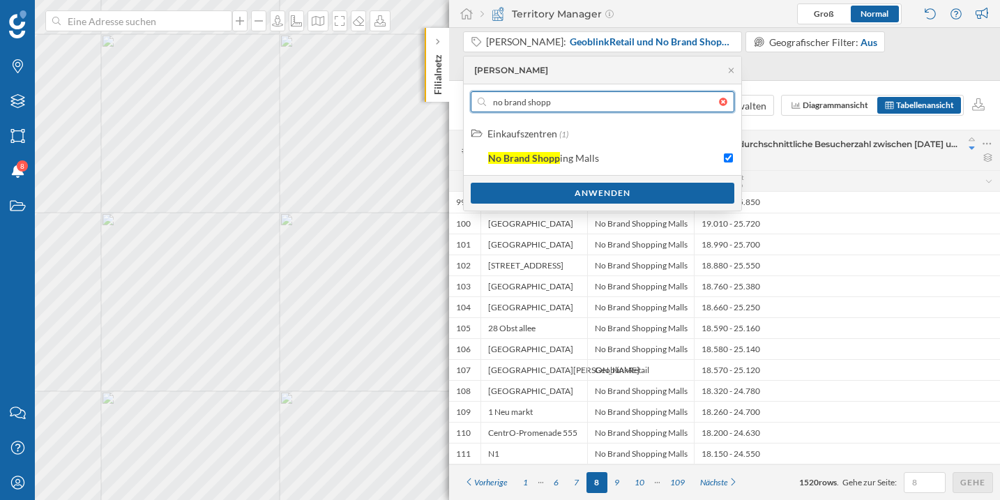
type input "no brand shopp"
click at [633, 178] on div "Anwenden" at bounding box center [602, 193] width 277 height 36
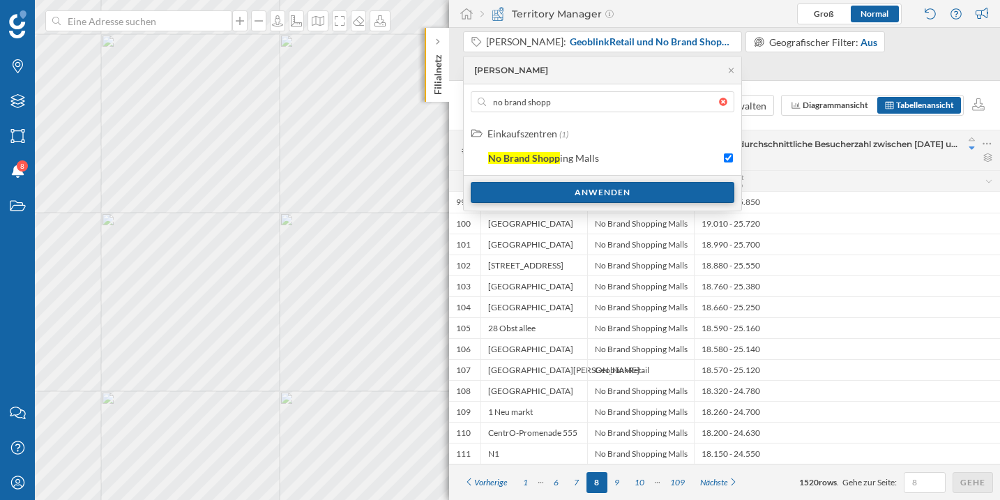
click at [625, 192] on div "Anwenden" at bounding box center [603, 192] width 264 height 21
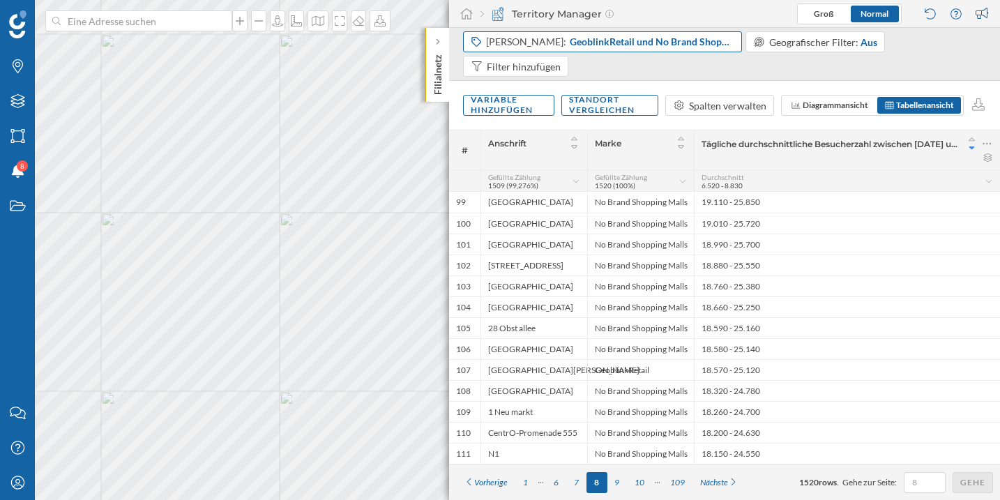
click at [579, 47] on span "GeoblinkRetail und No Brand Shopping Malls" at bounding box center [652, 42] width 165 height 14
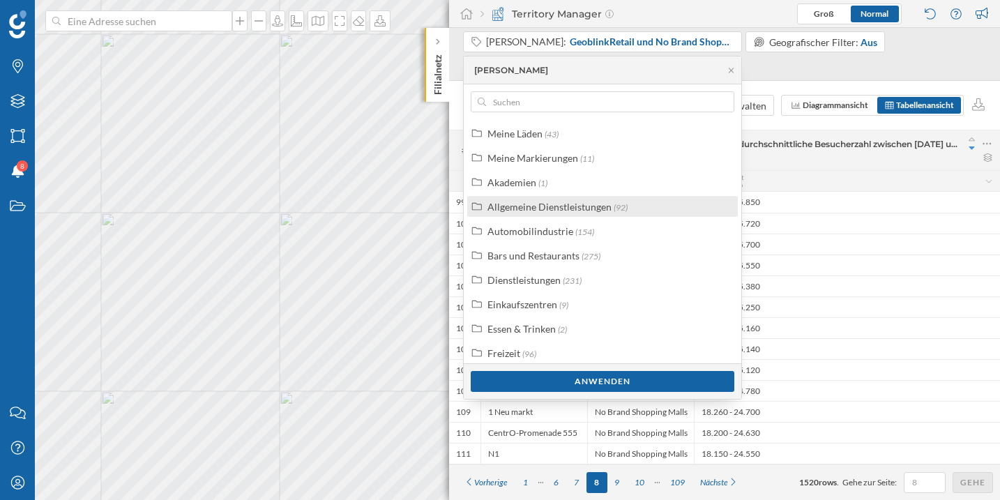
scroll to position [35, 0]
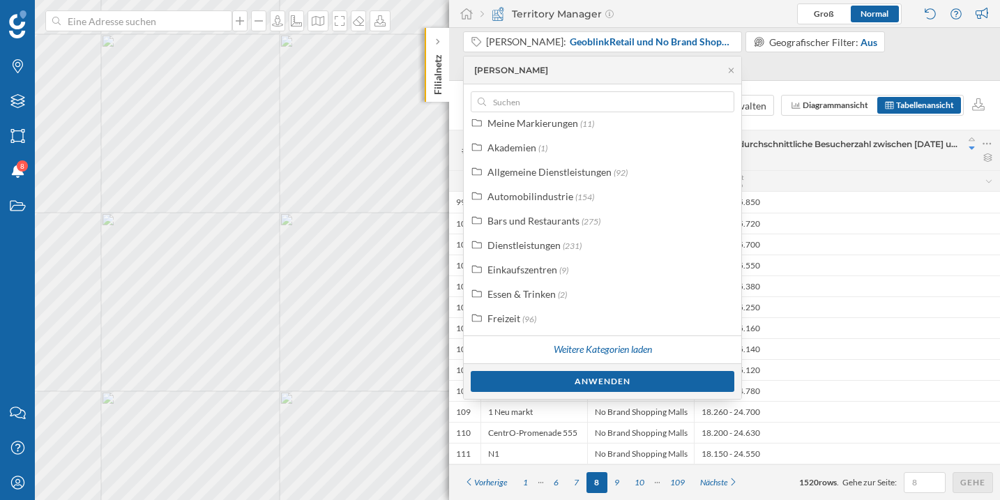
click at [828, 173] on div "Durchschnitt 6.520 - 8.830" at bounding box center [842, 181] width 283 height 17
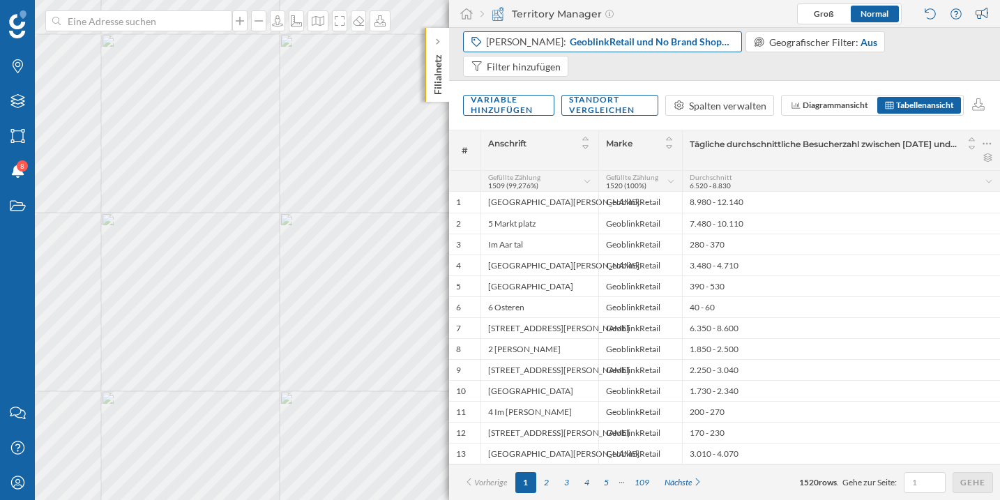
click at [638, 48] on span "GeoblinkRetail und No Brand Shopping Malls" at bounding box center [652, 42] width 165 height 14
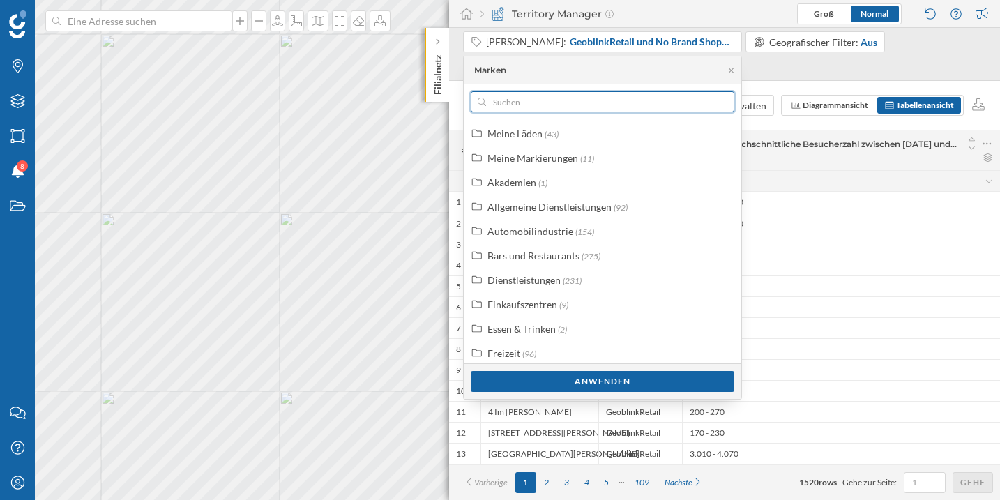
click at [612, 97] on input "text" at bounding box center [602, 101] width 233 height 21
click at [602, 47] on span "GeoblinkRetail und No Brand Shopping Malls" at bounding box center [652, 42] width 165 height 14
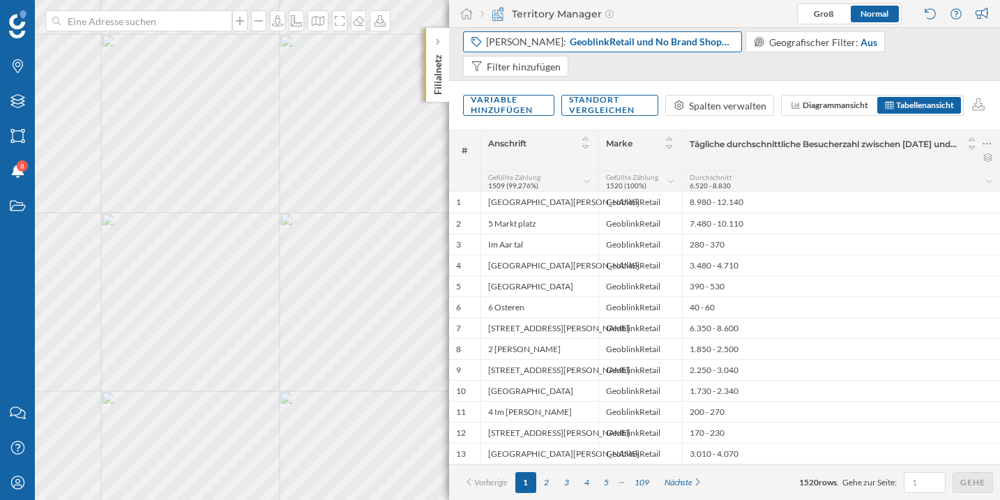
click at [602, 47] on span "GeoblinkRetail und No Brand Shopping Malls" at bounding box center [652, 42] width 165 height 14
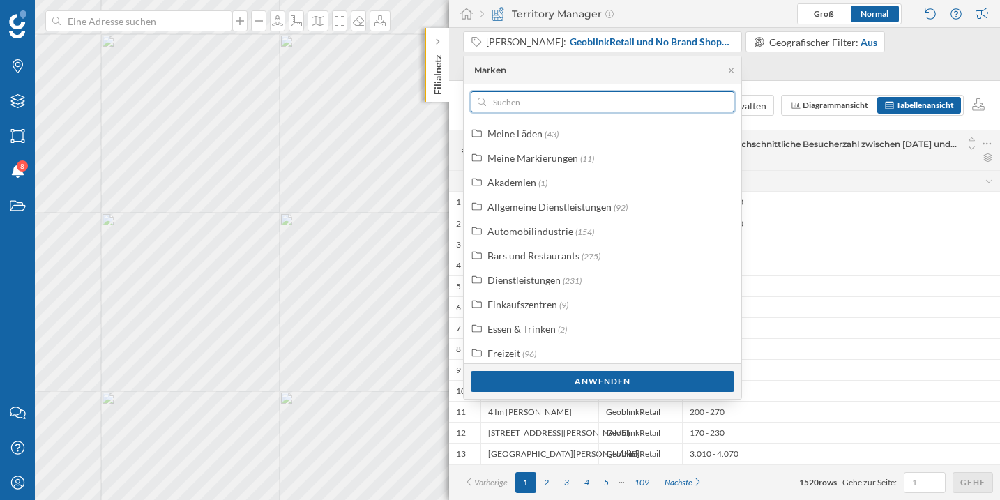
click at [590, 100] on input "text" at bounding box center [602, 101] width 233 height 21
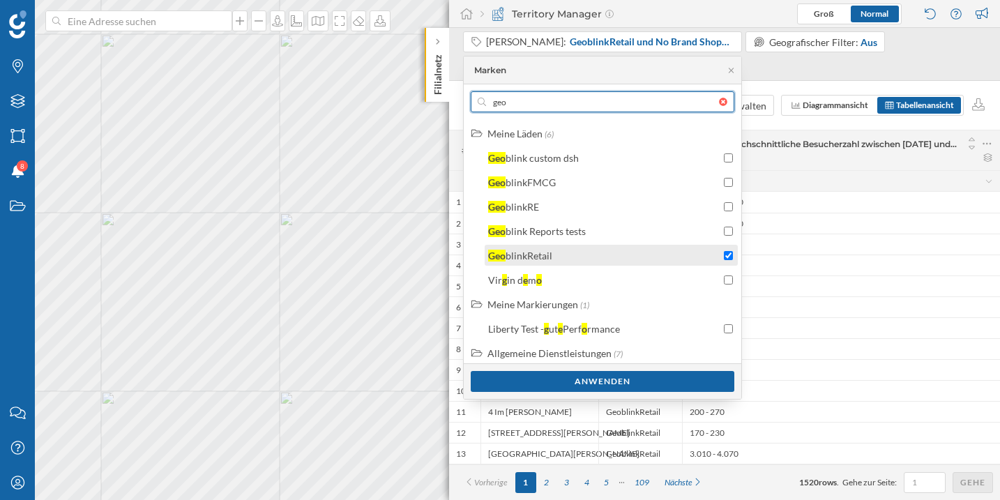
type input "geo"
click at [726, 255] on input "checkbox" at bounding box center [728, 255] width 9 height 9
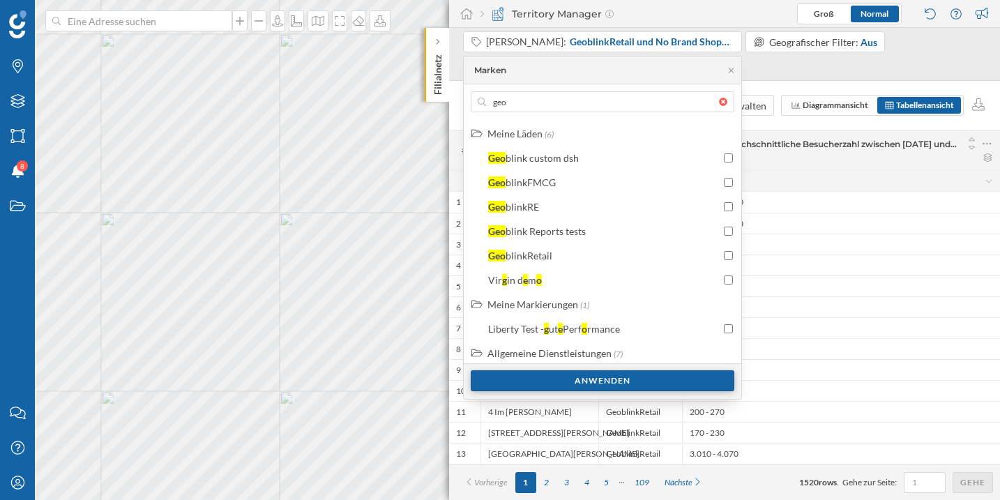
click at [668, 379] on div "Anwenden" at bounding box center [603, 380] width 264 height 21
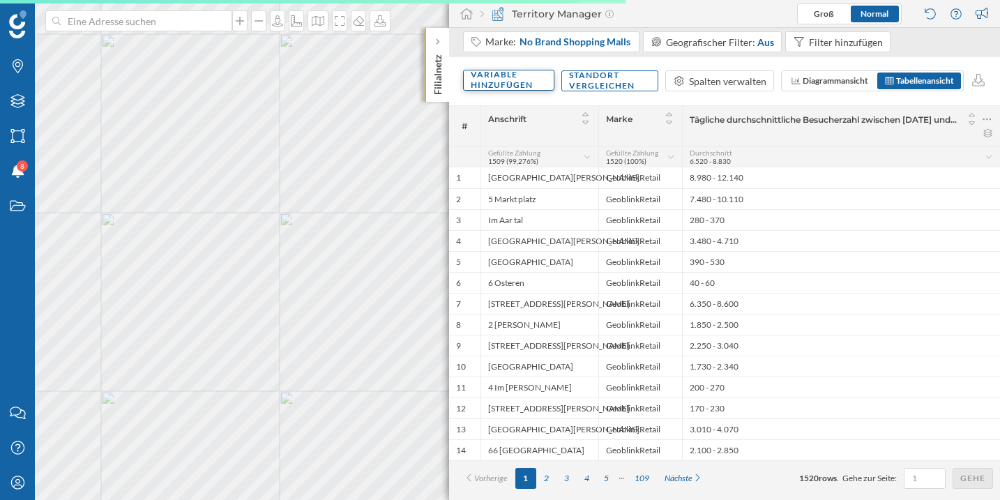
click at [517, 83] on div "Variable hinzufügen" at bounding box center [508, 80] width 91 height 21
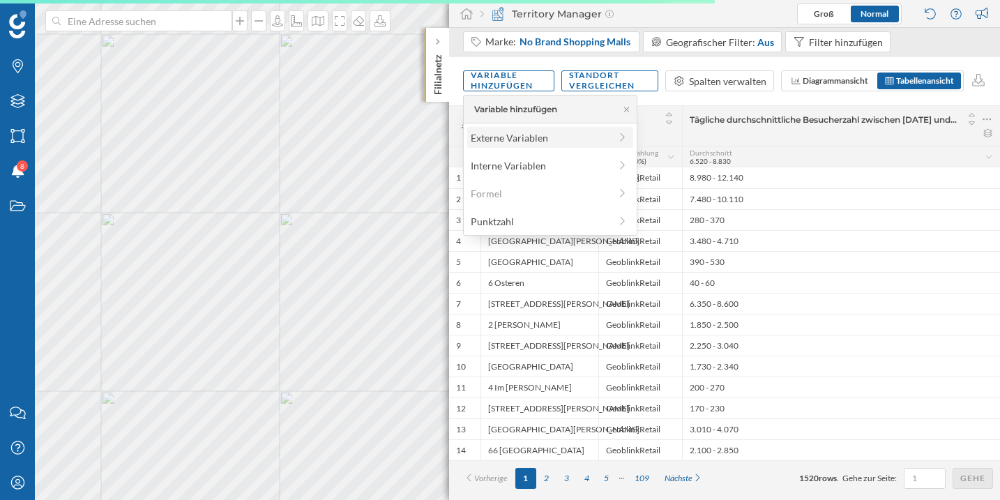
click at [551, 142] on div "Externe Variablen" at bounding box center [540, 137] width 139 height 15
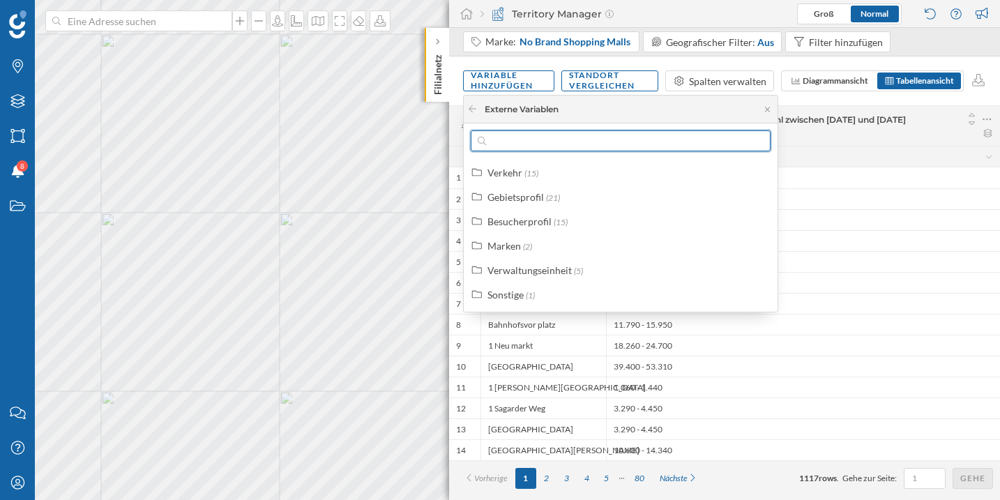
click at [570, 143] on input "text" at bounding box center [620, 140] width 269 height 21
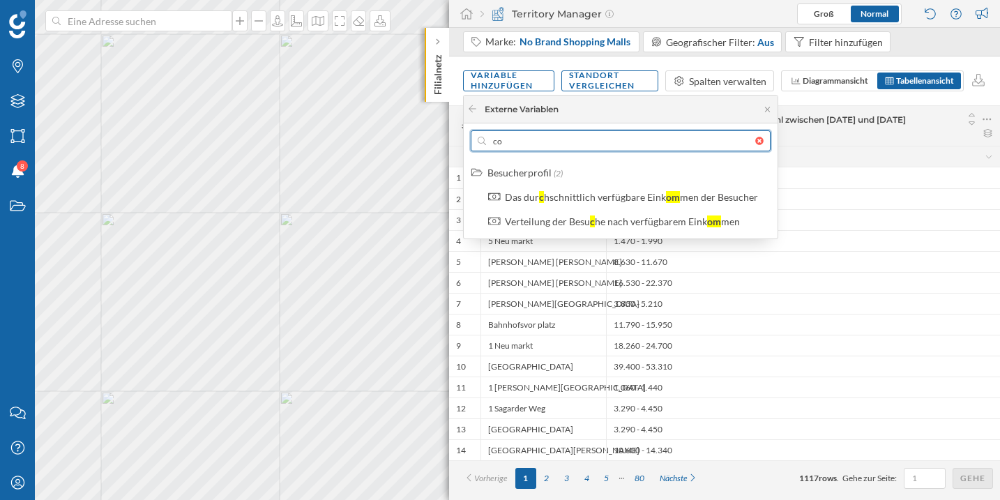
type input "c"
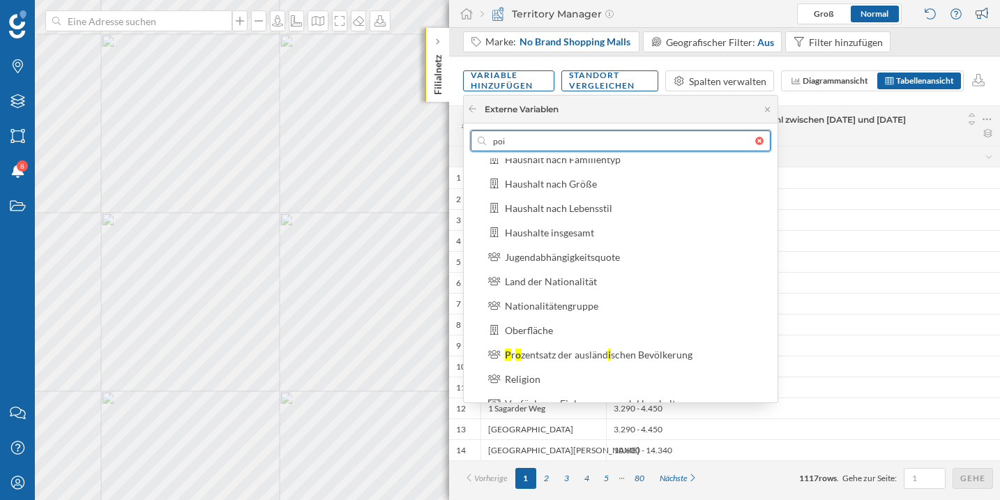
scroll to position [293, 0]
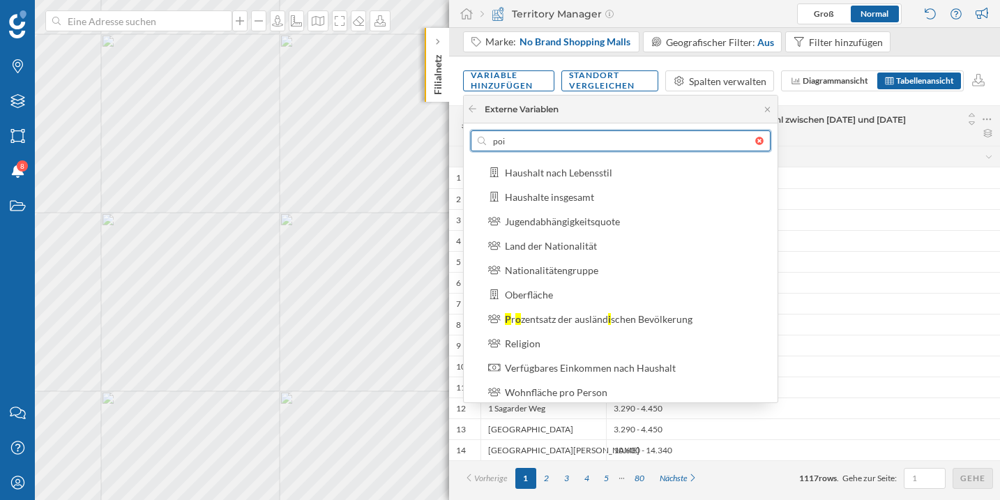
click at [565, 136] on input "poi" at bounding box center [620, 140] width 269 height 21
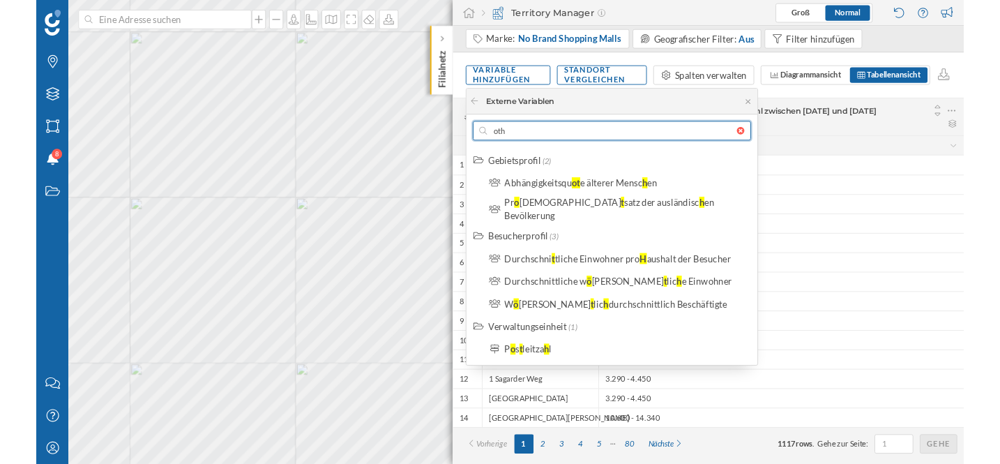
scroll to position [0, 0]
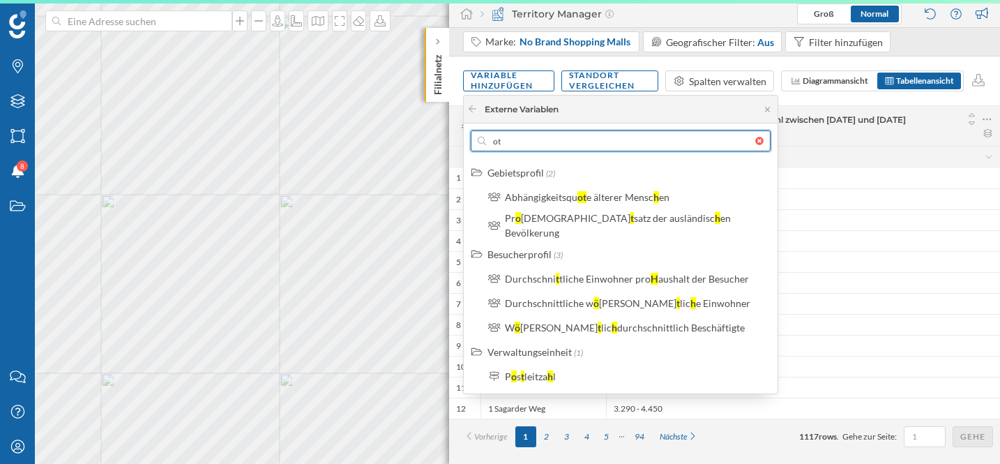
type input "o"
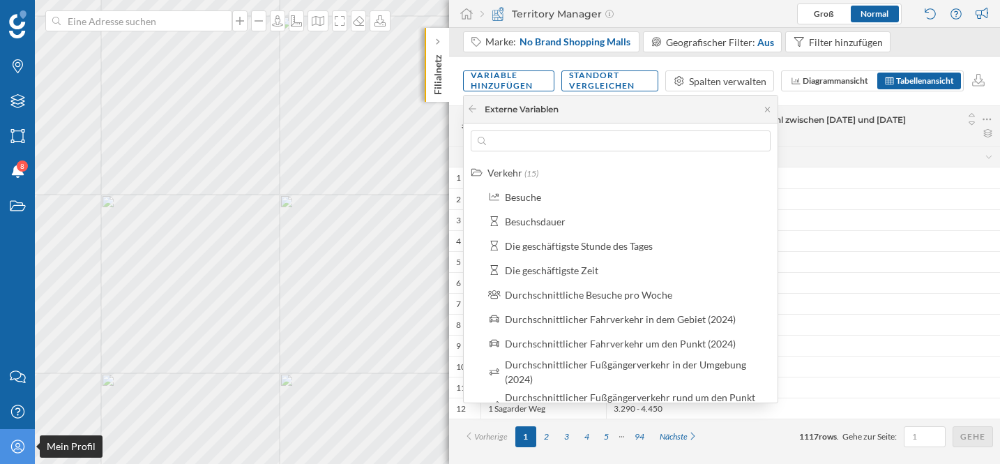
click at [14, 448] on icon at bounding box center [16, 445] width 13 height 13
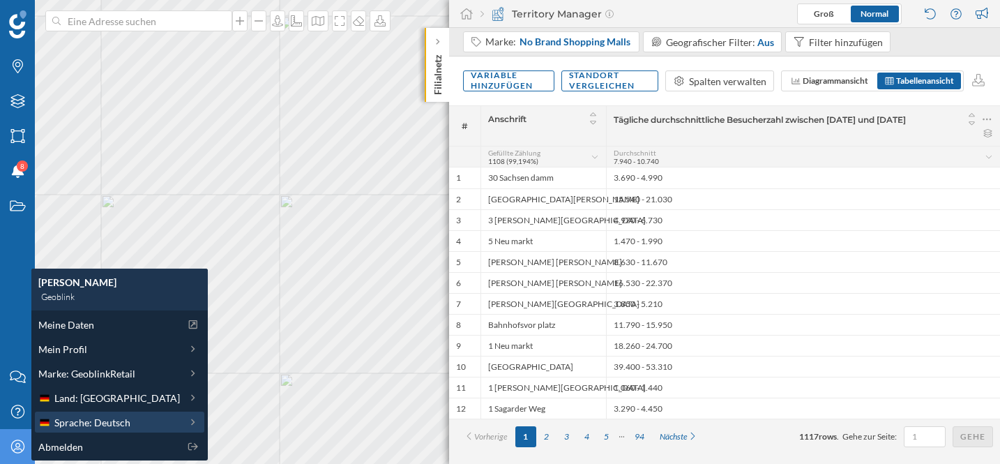
click at [89, 415] on span "Sprache: Deutsch" at bounding box center [92, 422] width 76 height 15
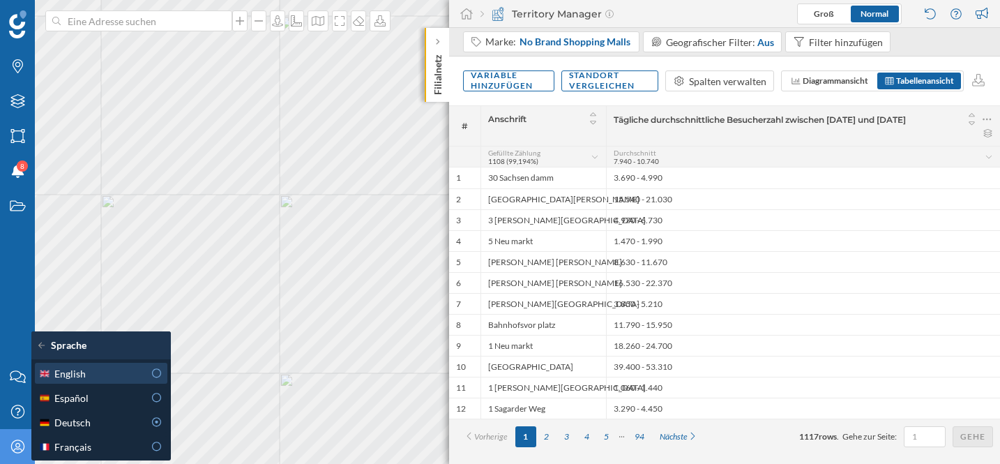
click at [151, 368] on icon at bounding box center [157, 373] width 13 height 10
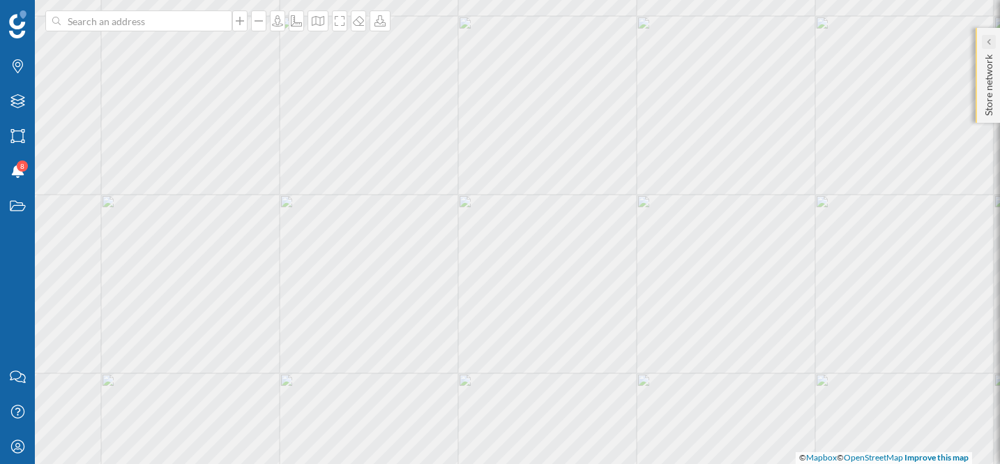
click at [986, 42] on icon at bounding box center [988, 41] width 4 height 7
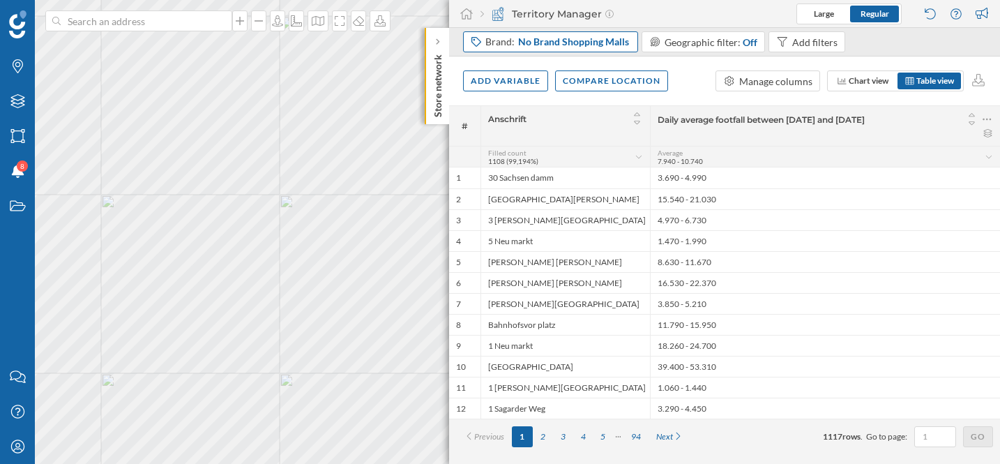
click at [525, 35] on span "No Brand Shopping Malls" at bounding box center [573, 42] width 111 height 14
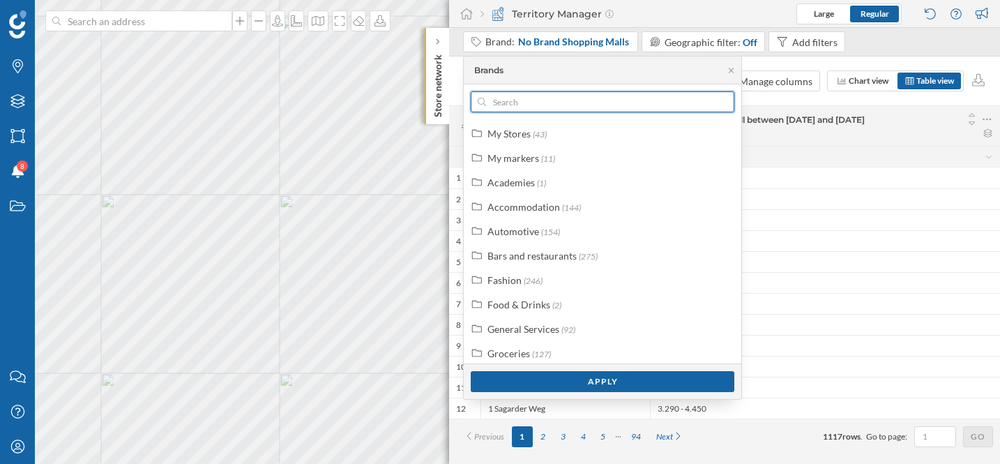
click at [561, 104] on input "text" at bounding box center [602, 101] width 233 height 21
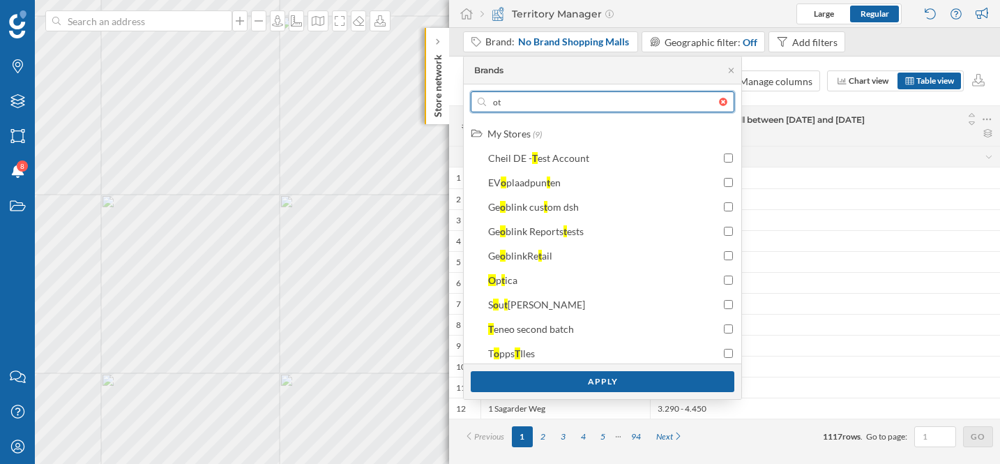
type input "o"
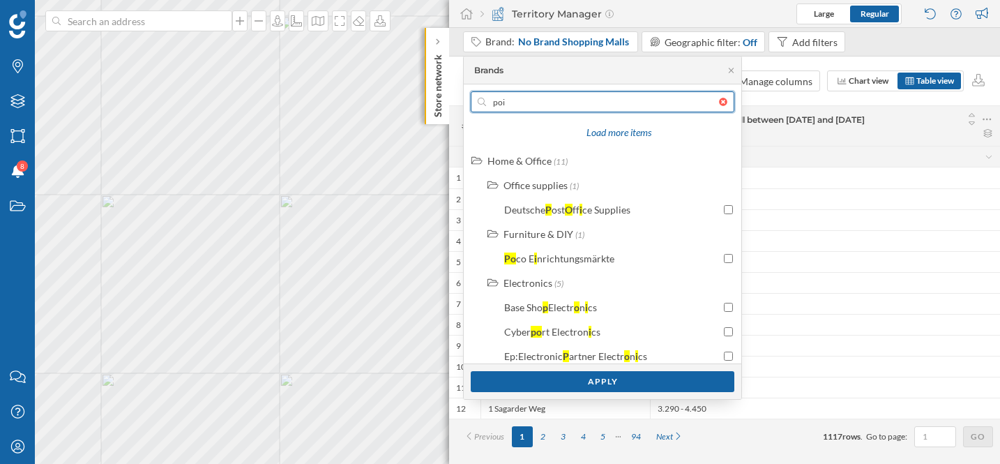
scroll to position [1863, 0]
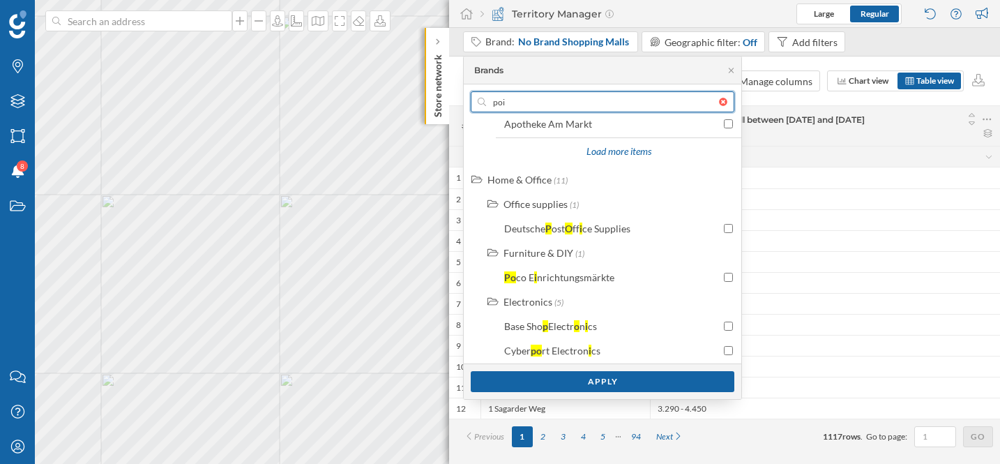
click at [528, 105] on input "poi" at bounding box center [602, 101] width 233 height 21
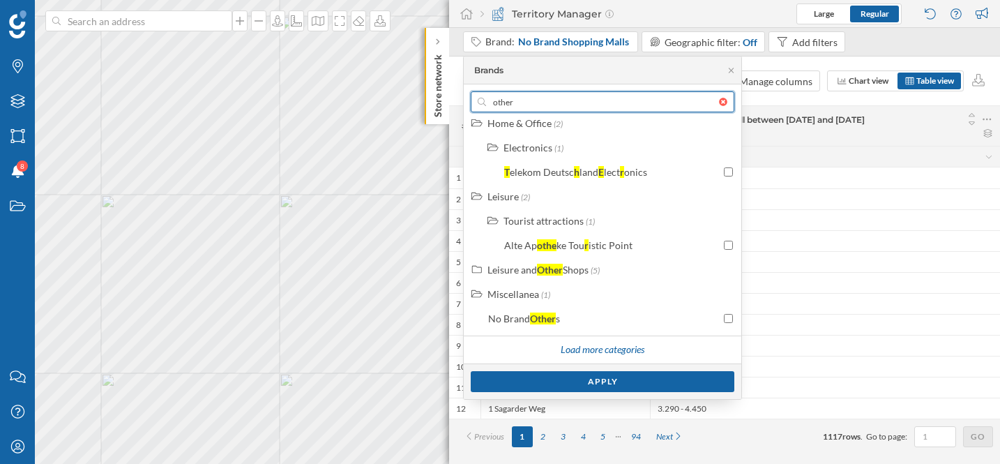
scroll to position [1666, 0]
click at [584, 108] on input "other" at bounding box center [602, 101] width 233 height 21
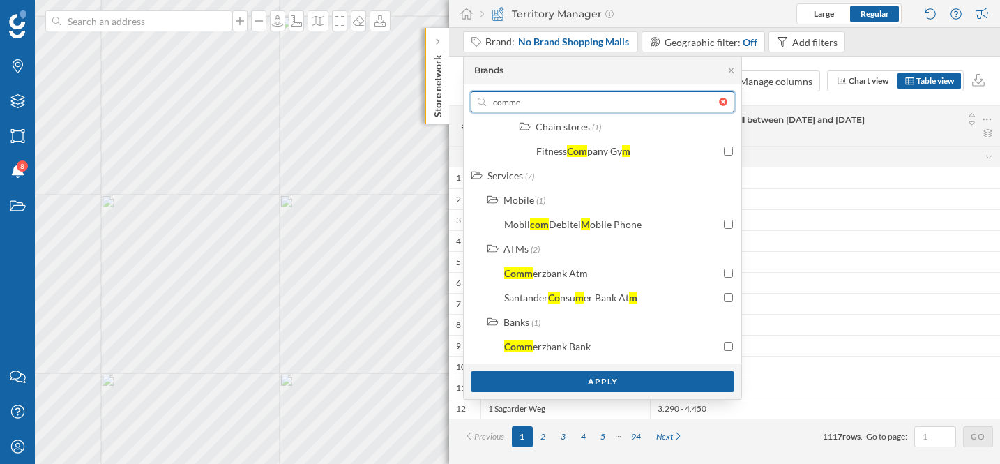
scroll to position [7, 0]
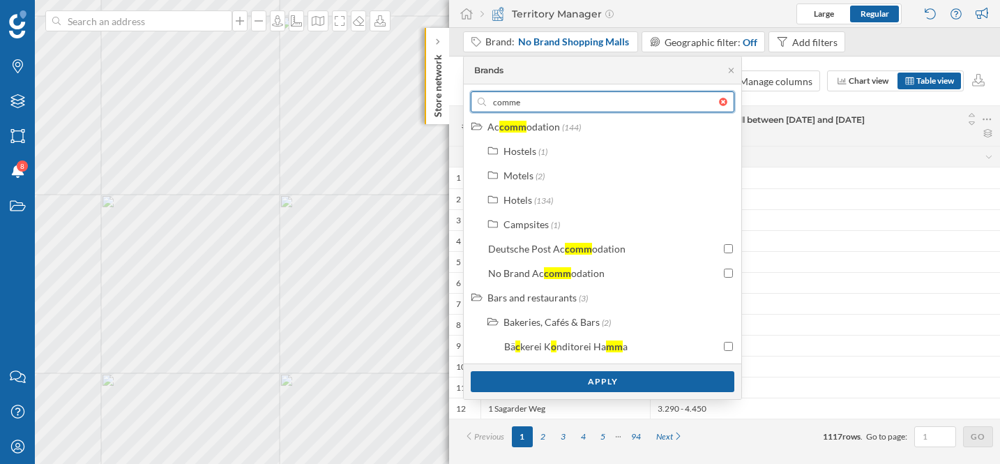
type input "commer"
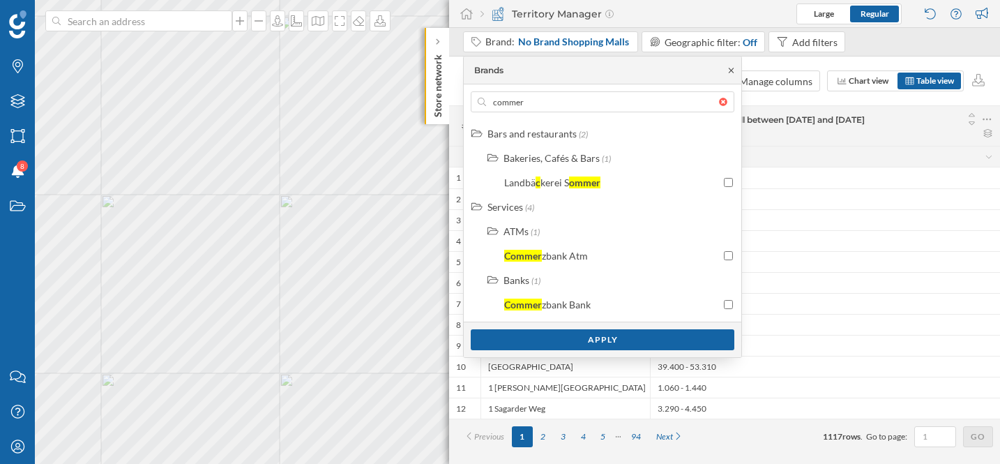
click at [729, 68] on icon at bounding box center [731, 70] width 5 height 5
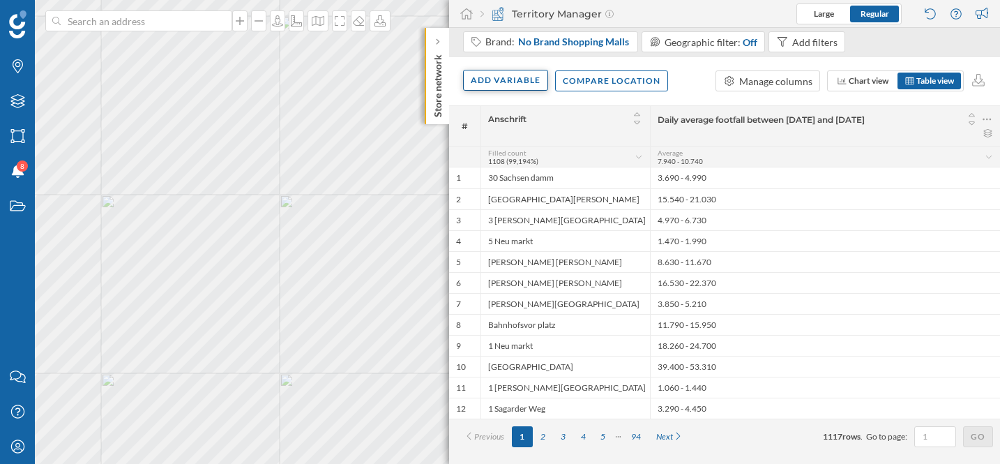
click at [488, 84] on div "Add variable" at bounding box center [505, 80] width 85 height 21
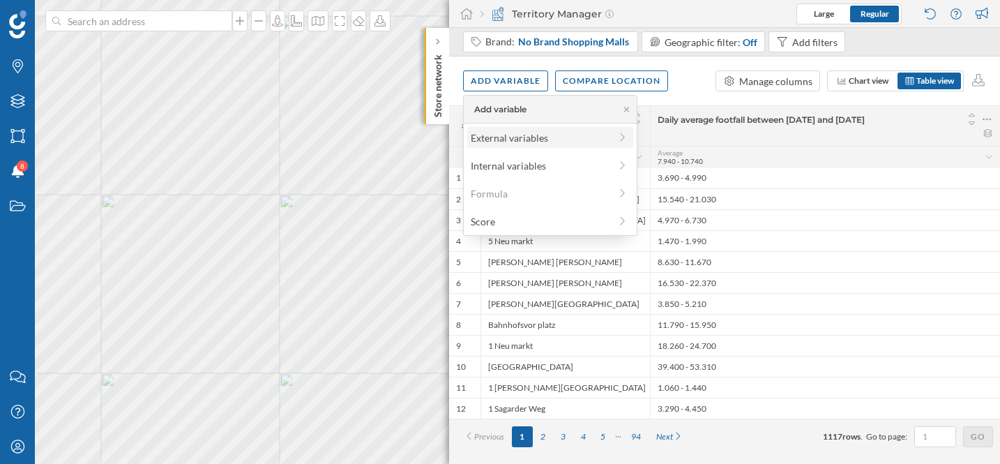
click at [482, 132] on div "External variables" at bounding box center [540, 137] width 139 height 15
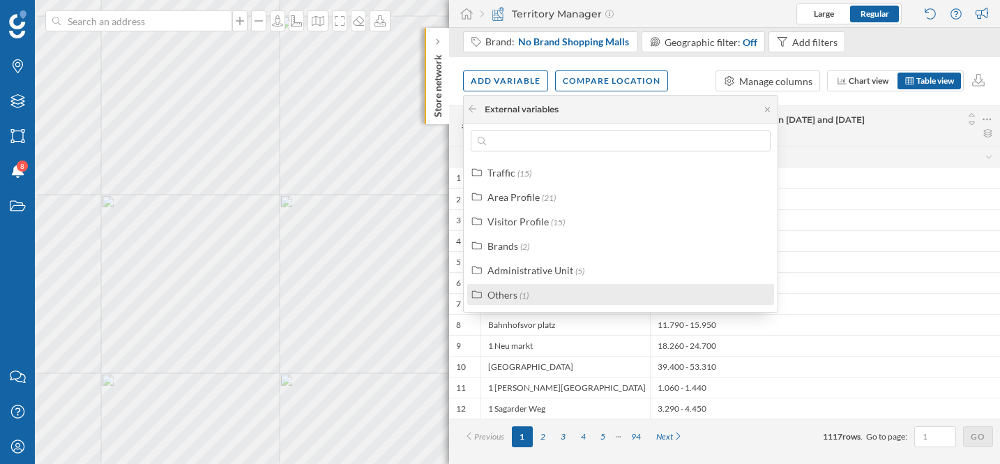
click at [507, 290] on div "Others" at bounding box center [502, 295] width 30 height 12
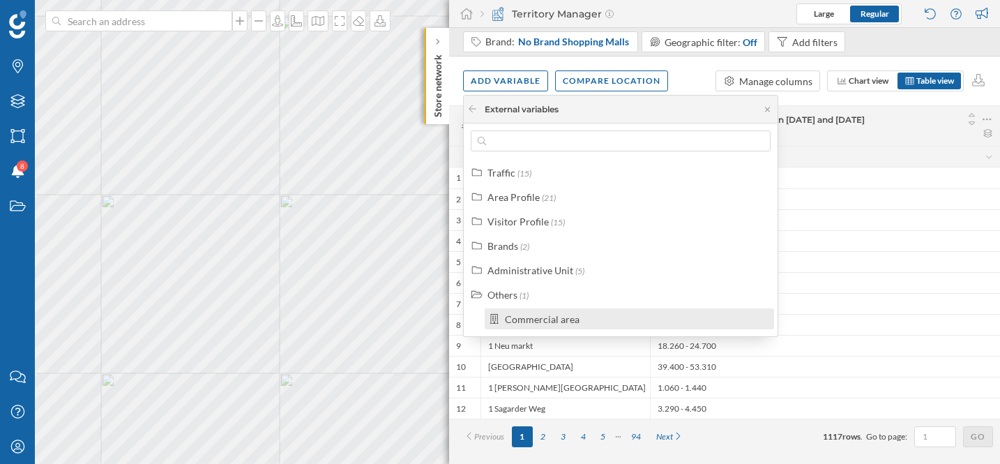
click at [506, 320] on div "Commercial area" at bounding box center [542, 319] width 75 height 12
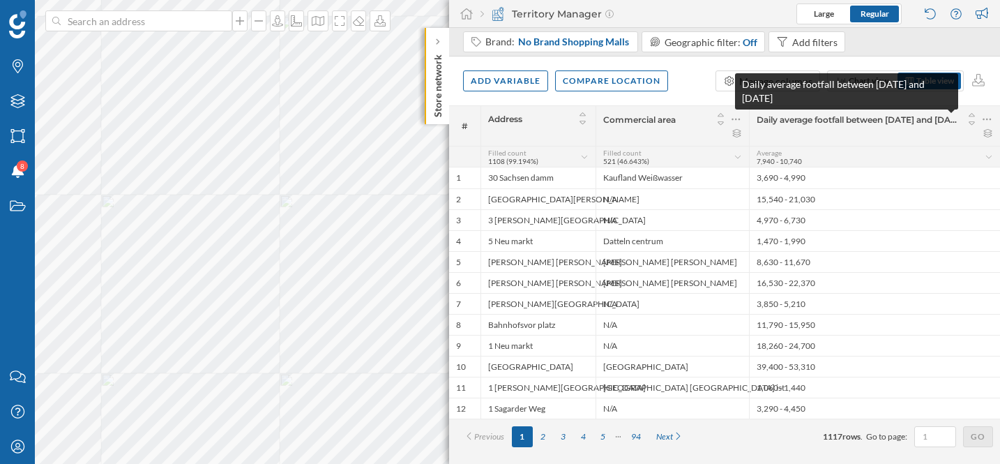
click at [798, 123] on span "Daily average footfall between 01/01/2025 and 24/08/2025" at bounding box center [856, 119] width 201 height 10
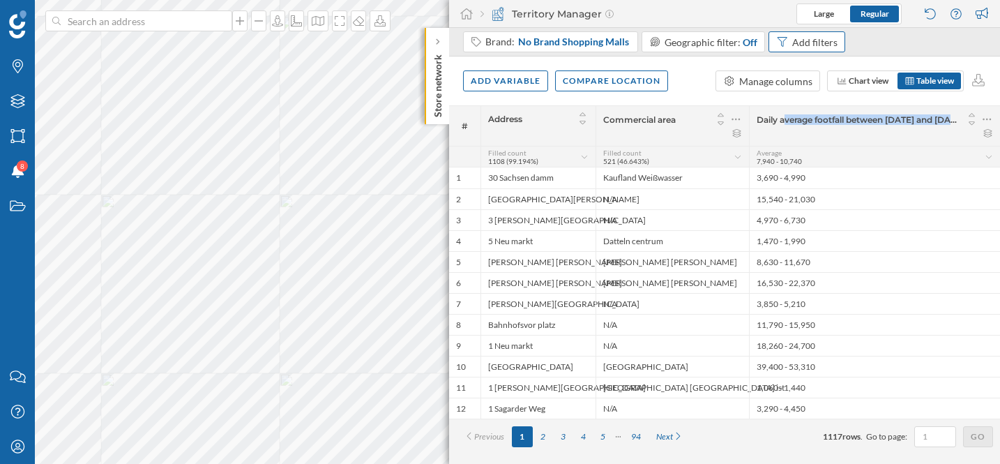
click at [820, 40] on div "Add filters" at bounding box center [814, 42] width 45 height 15
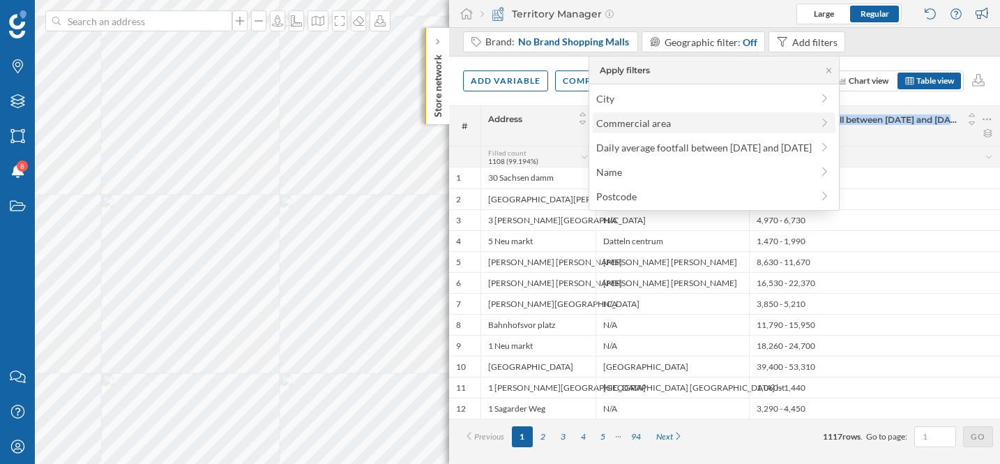
click at [727, 119] on span "Commercial area" at bounding box center [703, 123] width 215 height 15
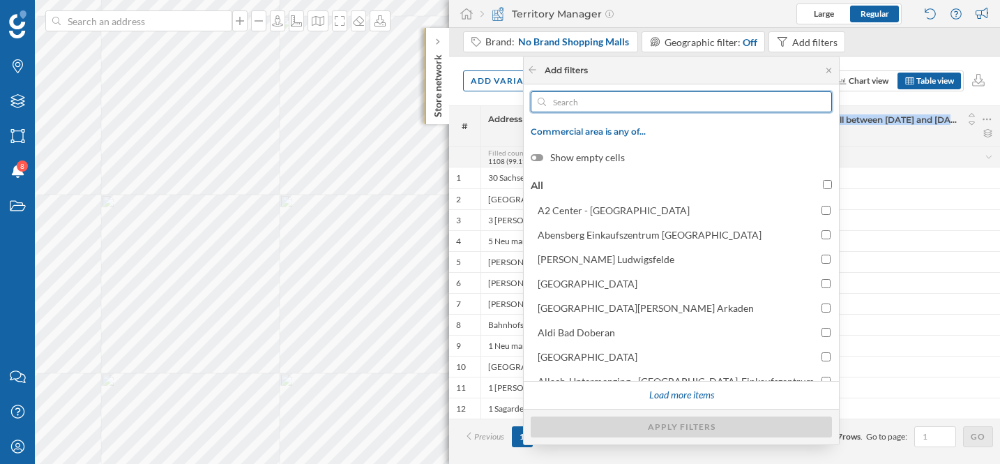
click at [738, 96] on input "text" at bounding box center [681, 101] width 270 height 21
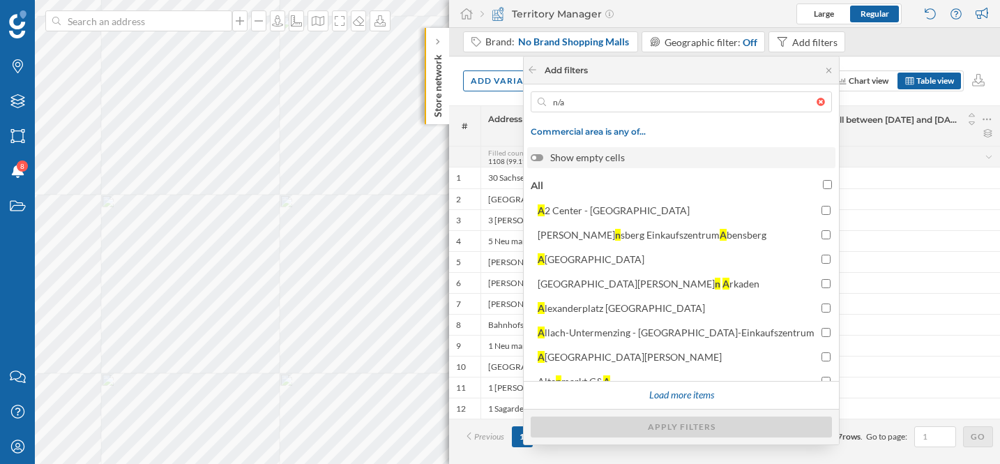
click at [543, 160] on div at bounding box center [537, 157] width 13 height 7
click at [0, 0] on input "Show empty cells" at bounding box center [0, 0] width 0 height 0
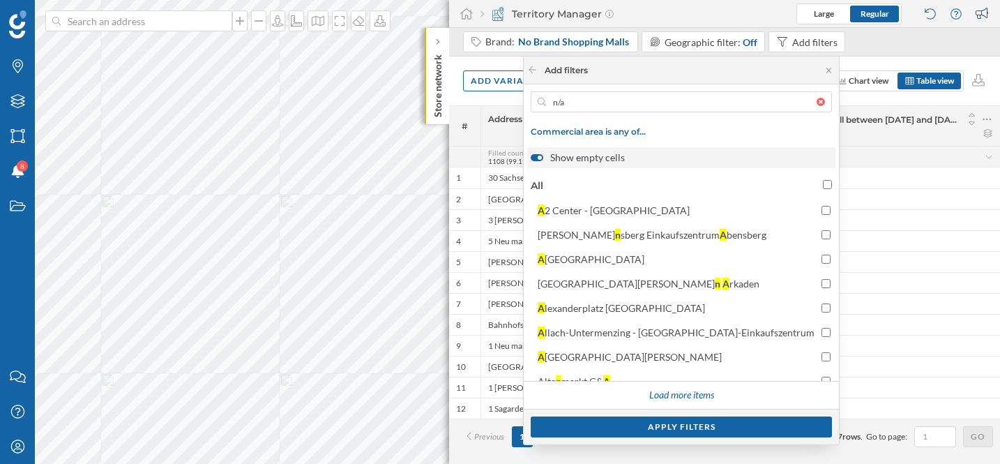
click at [543, 160] on div at bounding box center [537, 157] width 13 height 7
click at [0, 0] on input "Show empty cells" at bounding box center [0, 0] width 0 height 0
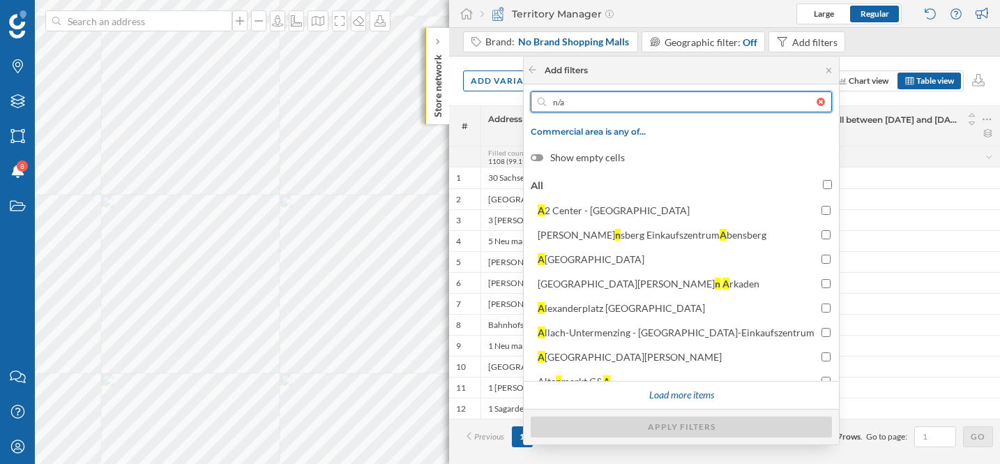
click at [640, 102] on input "n/a" at bounding box center [681, 101] width 270 height 21
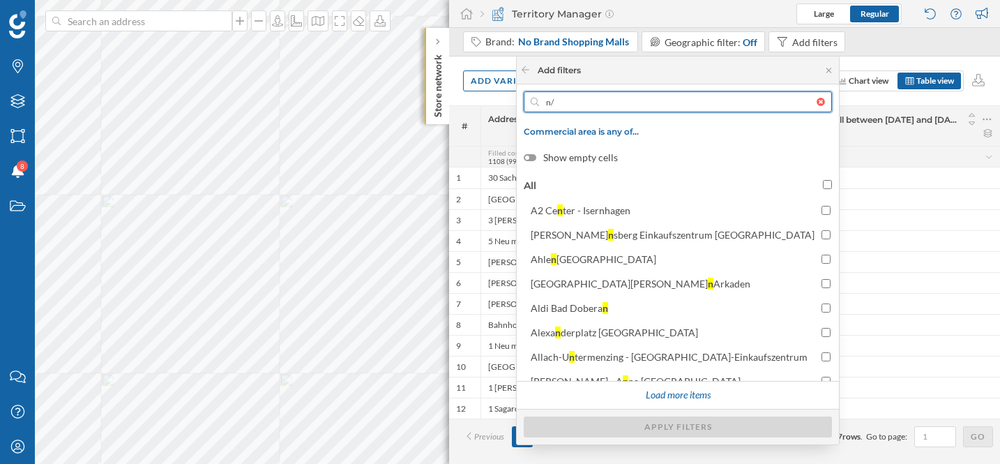
type input "n"
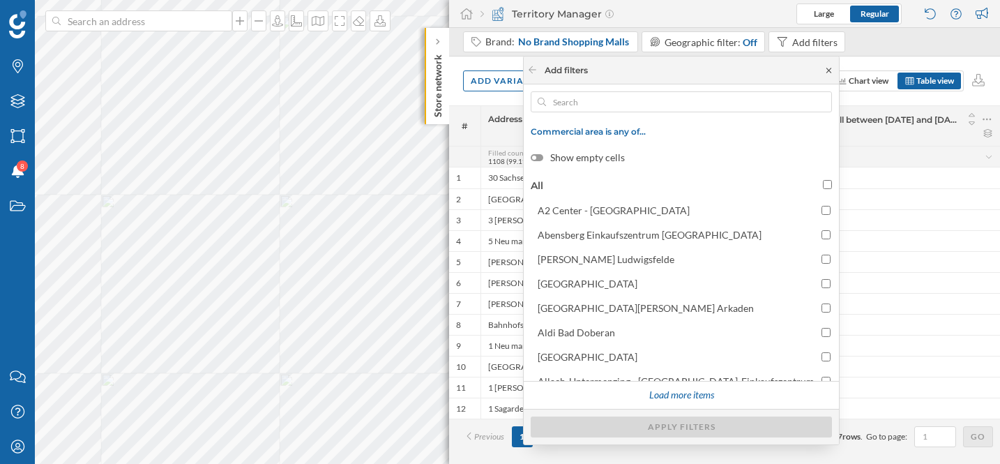
click at [830, 67] on icon at bounding box center [828, 70] width 10 height 8
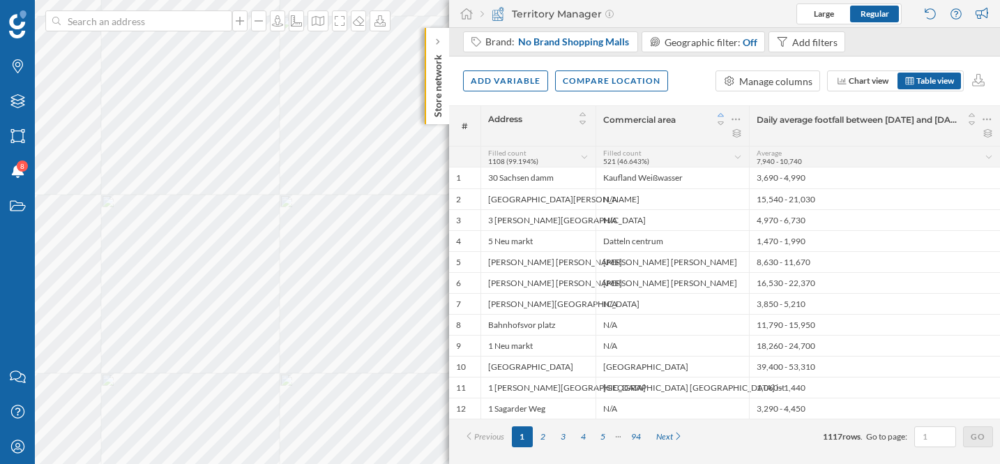
click at [717, 116] on icon at bounding box center [721, 115] width 13 height 10
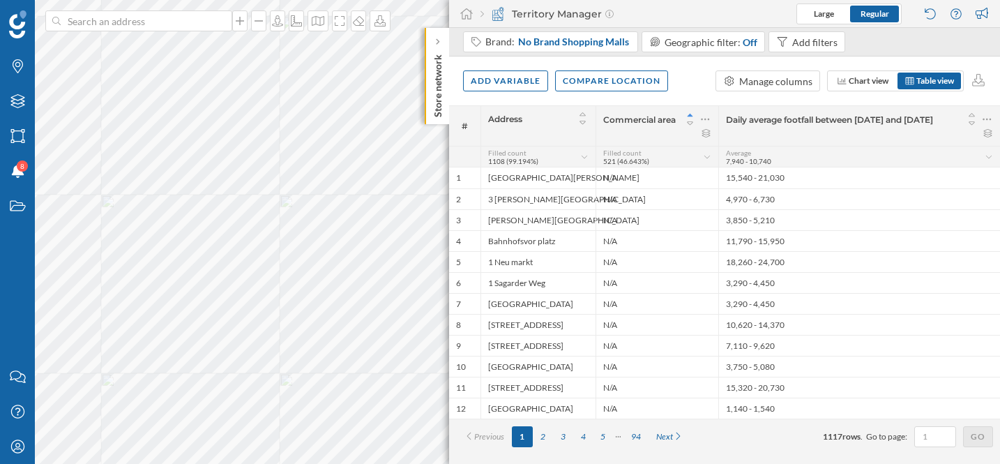
click at [717, 116] on div "Commercial area" at bounding box center [656, 126] width 123 height 40
click at [692, 123] on icon at bounding box center [690, 124] width 13 height 10
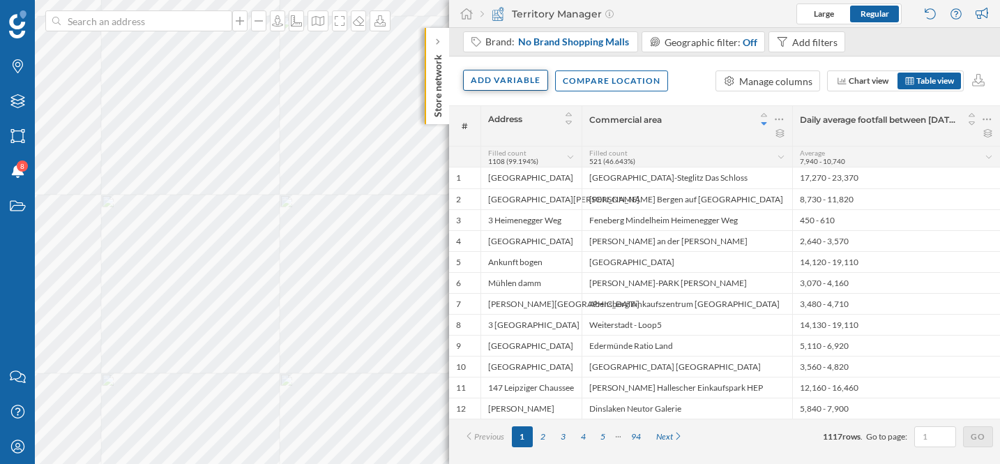
click at [505, 84] on div "Add variable" at bounding box center [505, 80] width 85 height 21
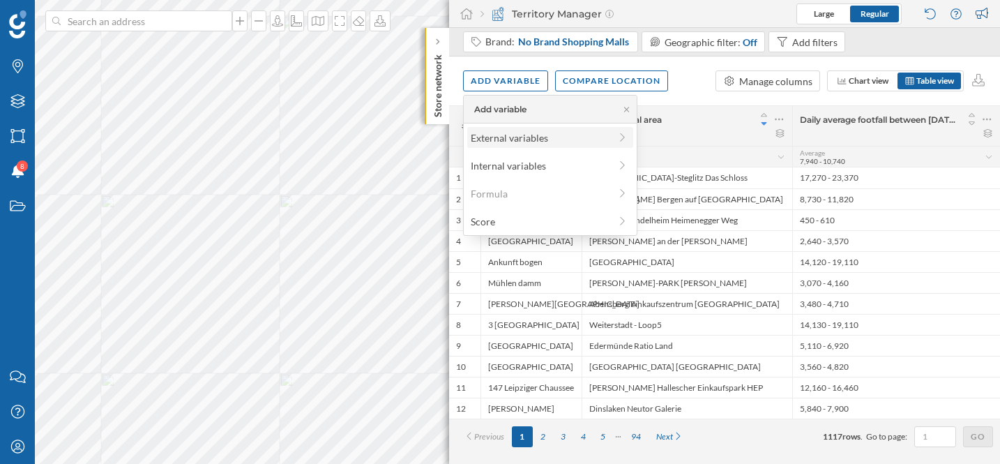
click at [509, 134] on div "External variables" at bounding box center [540, 137] width 139 height 15
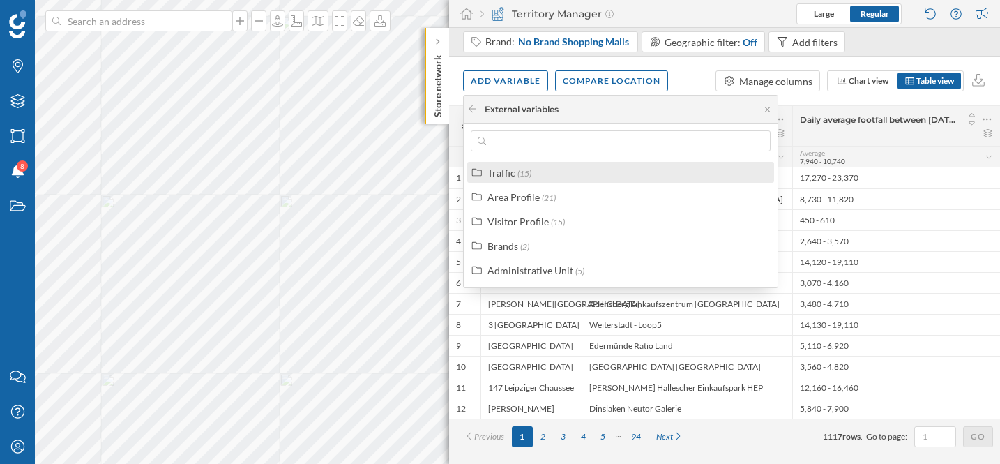
click at [524, 171] on span "(15)" at bounding box center [524, 173] width 14 height 10
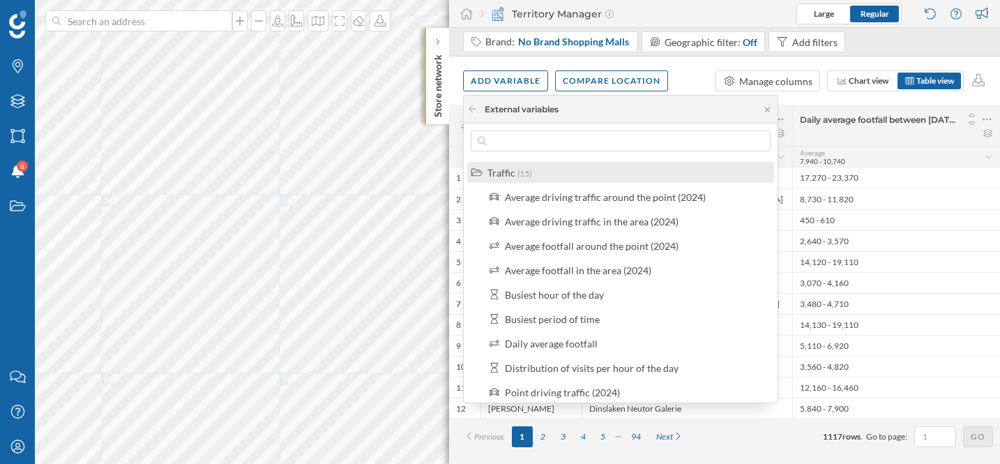
click at [498, 165] on label "Traffic (15)" at bounding box center [509, 172] width 44 height 15
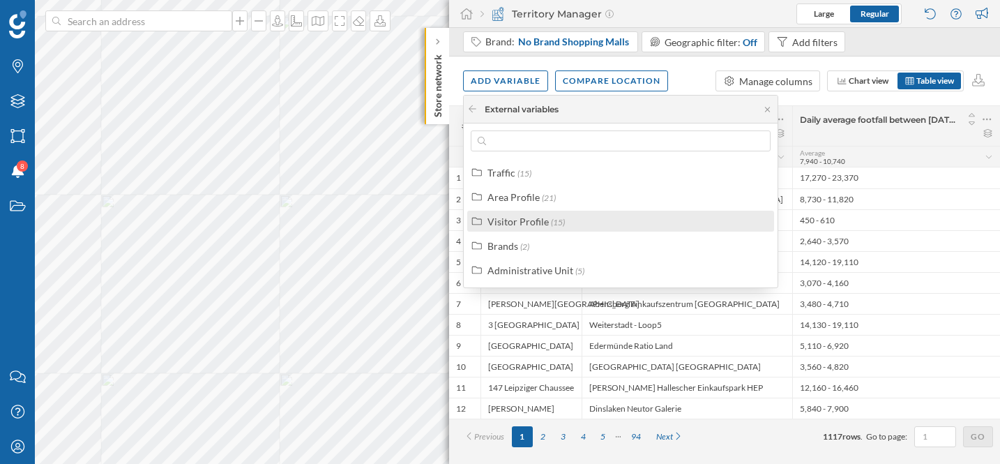
click at [512, 221] on div "Visitor Profile" at bounding box center [517, 221] width 61 height 12
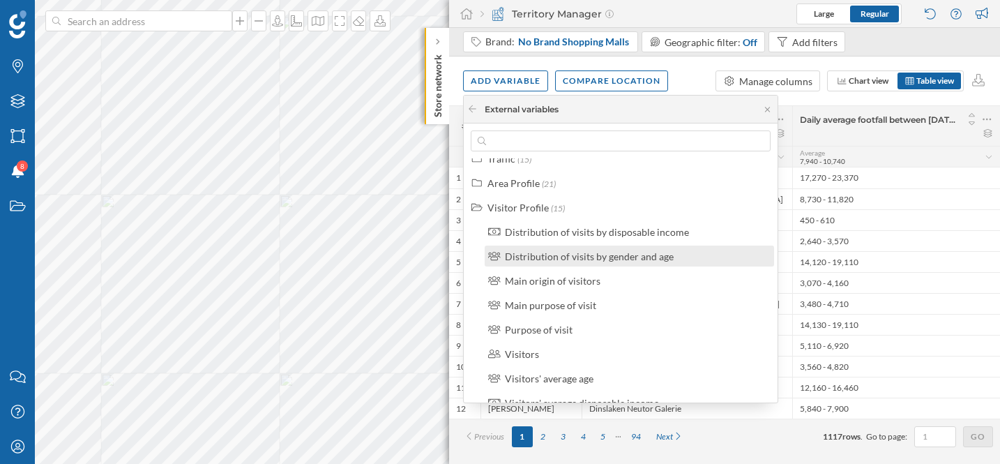
scroll to position [17, 0]
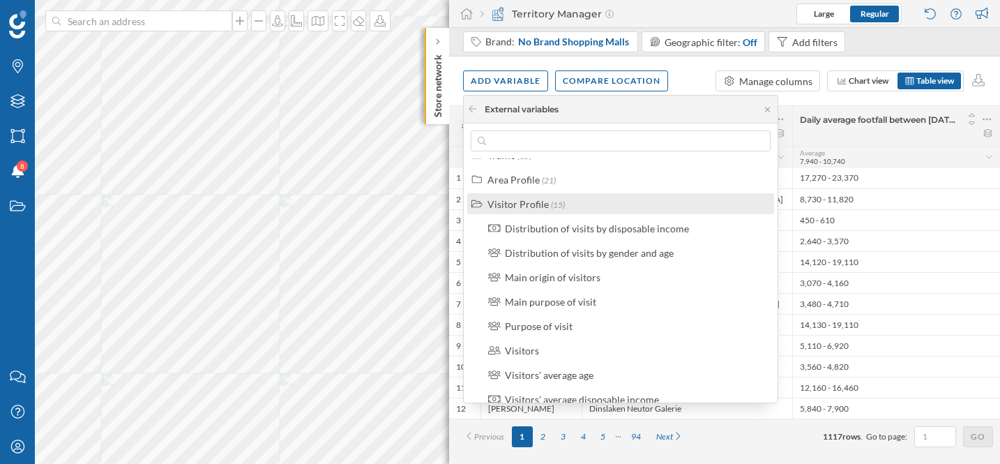
click at [534, 199] on div "Visitor Profile" at bounding box center [517, 204] width 61 height 12
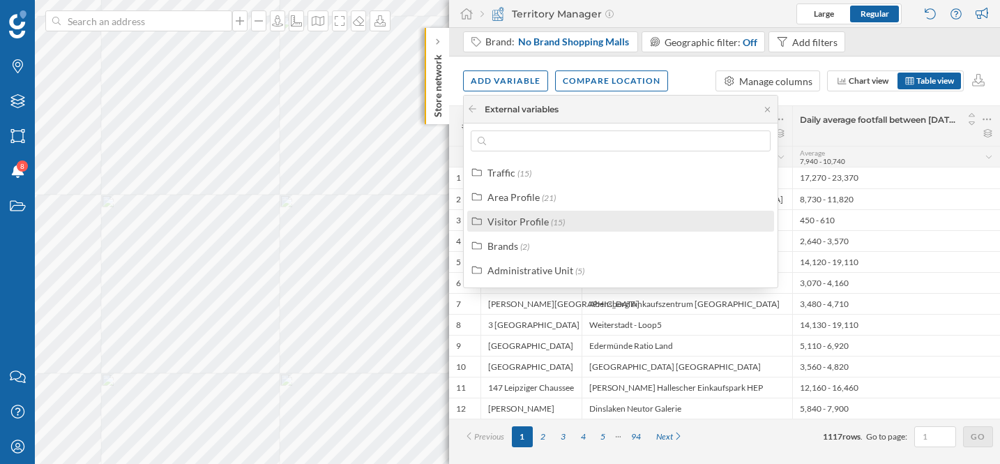
click at [532, 218] on div "Visitor Profile" at bounding box center [517, 221] width 61 height 12
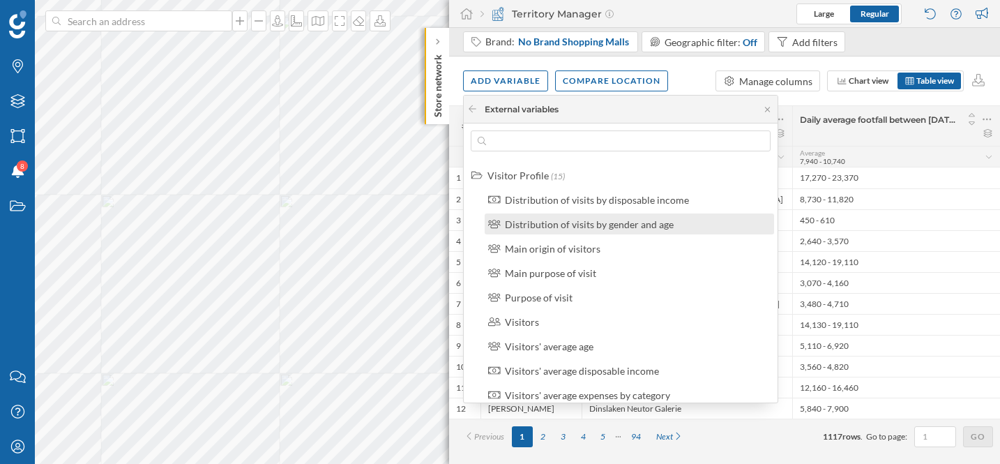
scroll to position [49, 0]
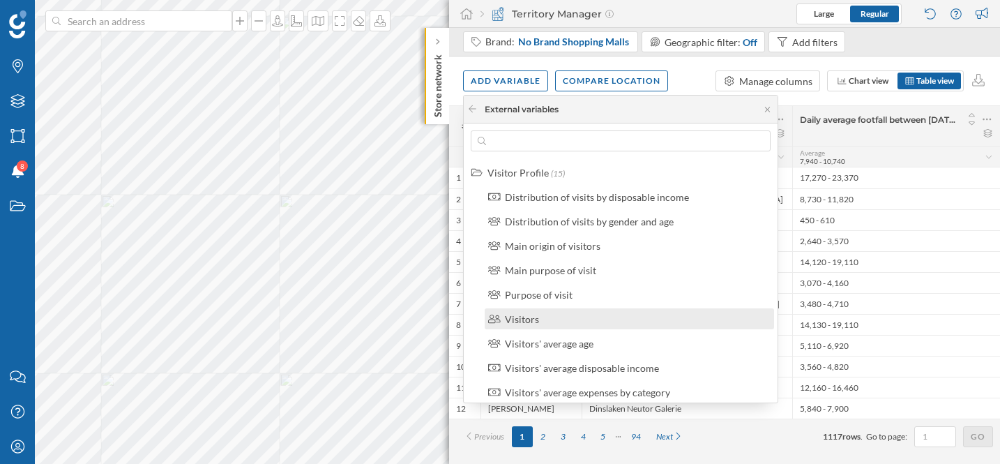
click at [590, 319] on div "Visitors" at bounding box center [635, 319] width 261 height 15
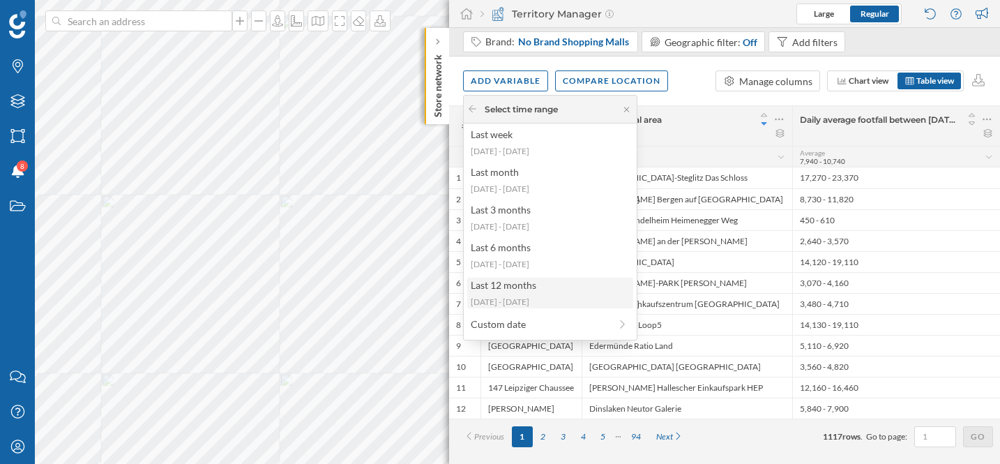
click at [538, 289] on div "Last 12 months" at bounding box center [550, 284] width 158 height 15
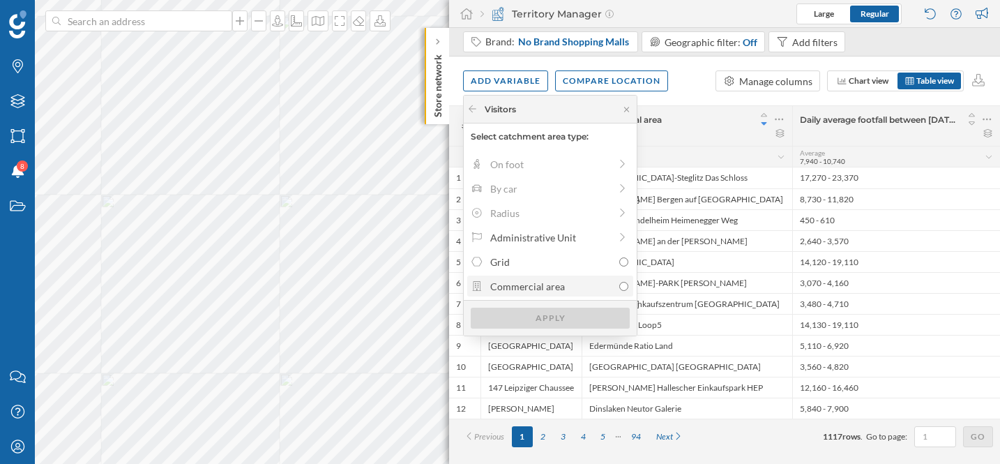
click at [544, 294] on label "Commercial area" at bounding box center [550, 285] width 166 height 21
click at [619, 291] on input "Commercial area" at bounding box center [623, 286] width 9 height 9
radio input "true"
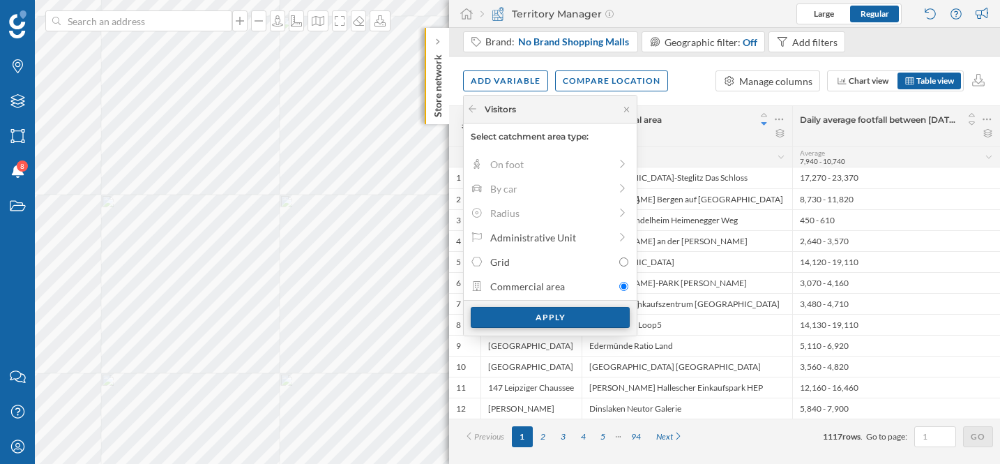
click at [546, 317] on div "Apply" at bounding box center [550, 317] width 159 height 21
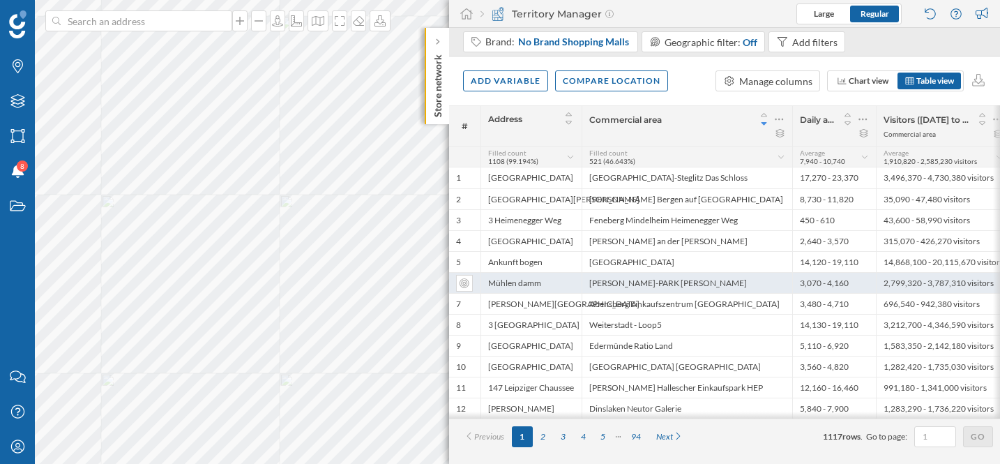
scroll to position [0, 10]
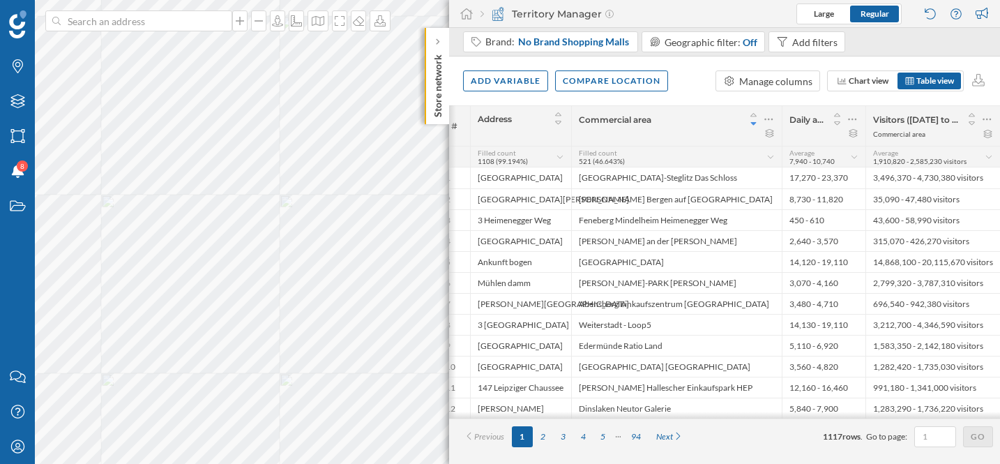
click at [868, 443] on span "Go to page:" at bounding box center [886, 436] width 41 height 13
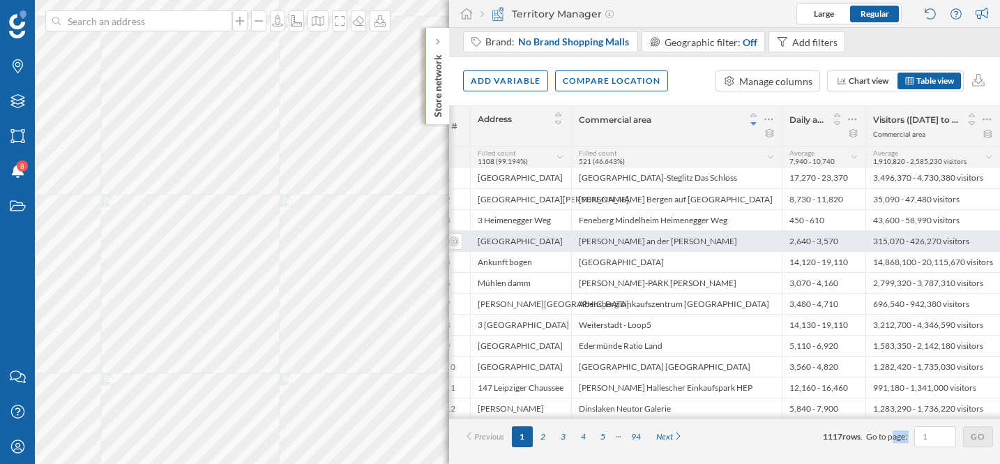
scroll to position [0, 0]
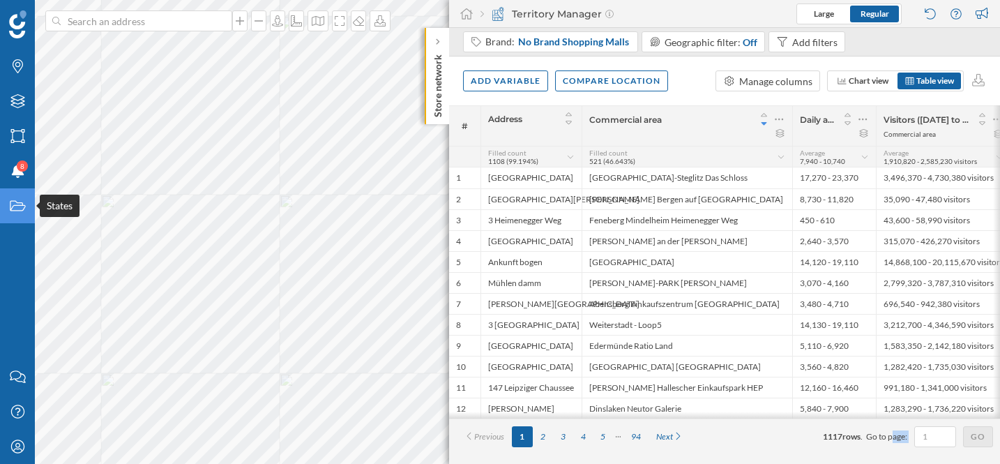
click at [22, 206] on icon "States" at bounding box center [17, 206] width 17 height 14
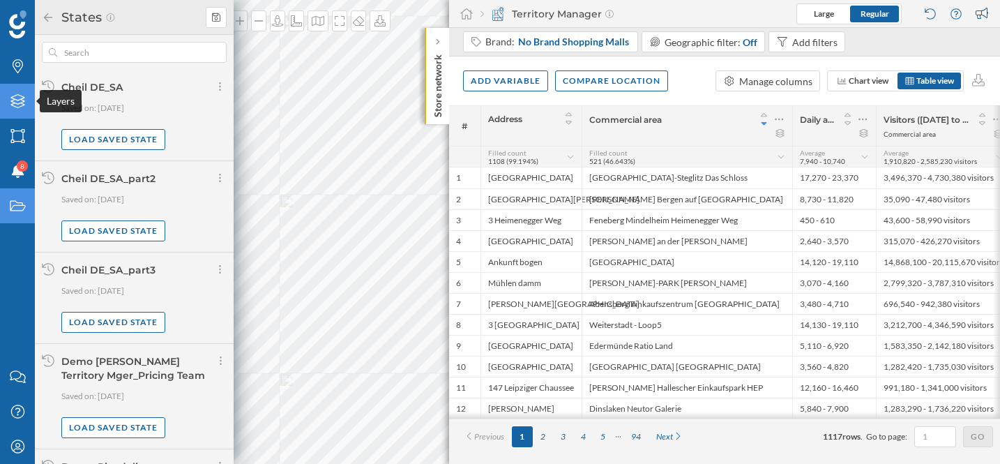
click at [20, 101] on icon "Layers" at bounding box center [17, 101] width 17 height 14
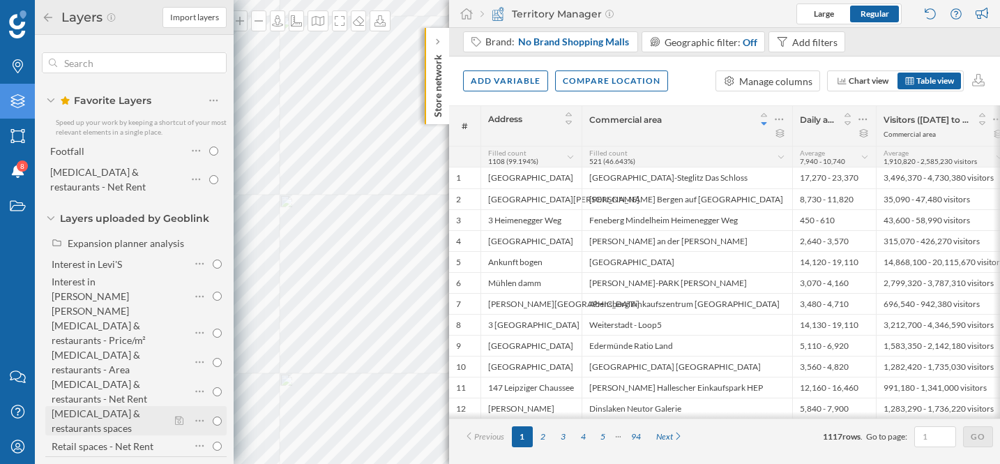
scroll to position [185, 0]
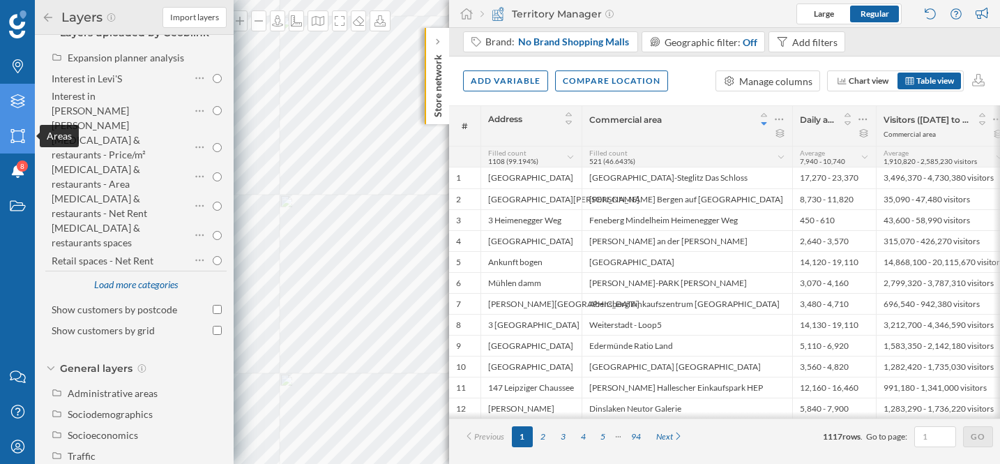
click at [18, 128] on div "Areas" at bounding box center [17, 136] width 35 height 35
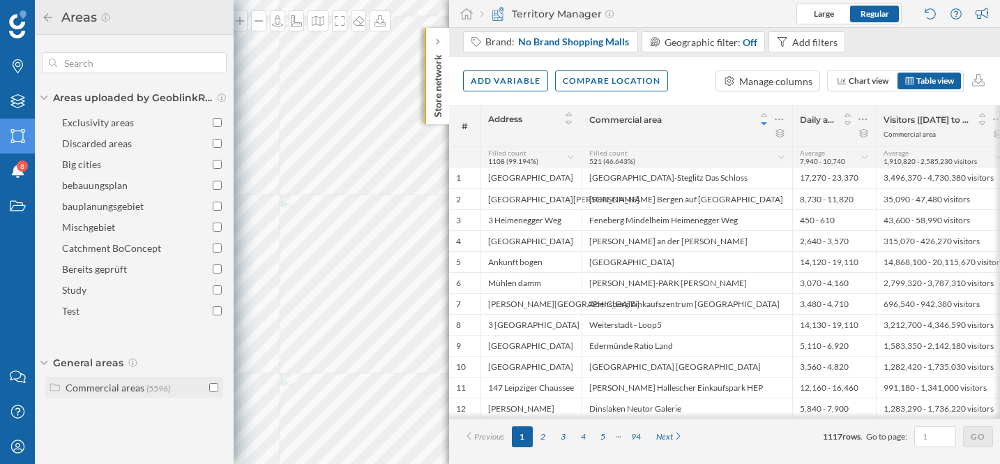
click at [213, 388] on input "checkbox" at bounding box center [213, 387] width 9 height 9
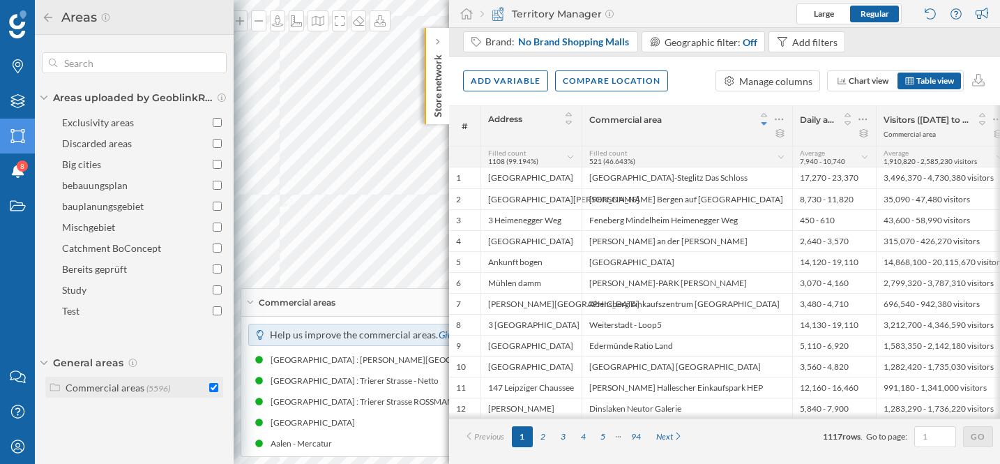
click at [214, 390] on input "checkbox" at bounding box center [213, 387] width 9 height 9
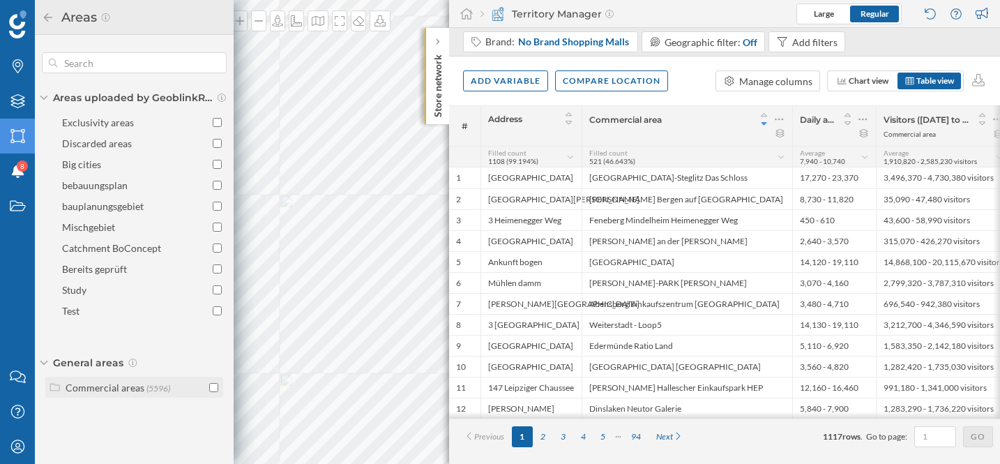
click at [135, 383] on div "Commercial areas" at bounding box center [105, 387] width 79 height 12
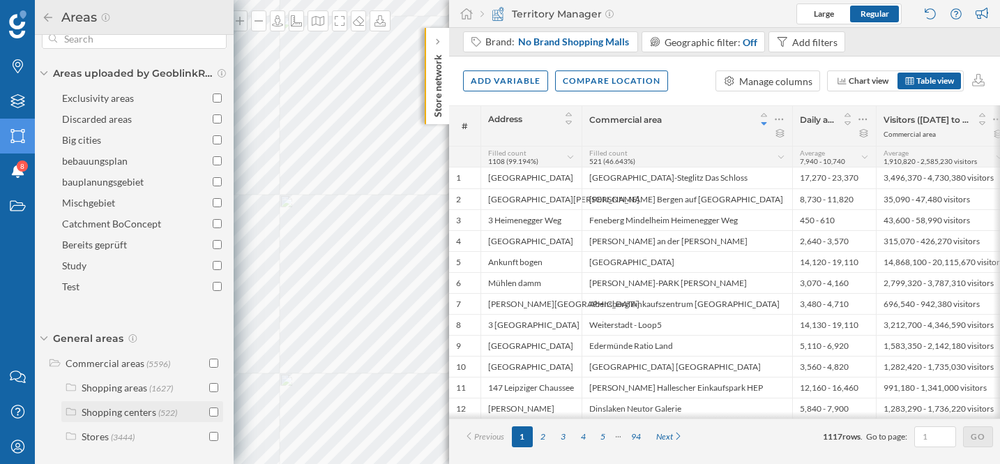
click at [211, 411] on input "checkbox" at bounding box center [213, 411] width 9 height 9
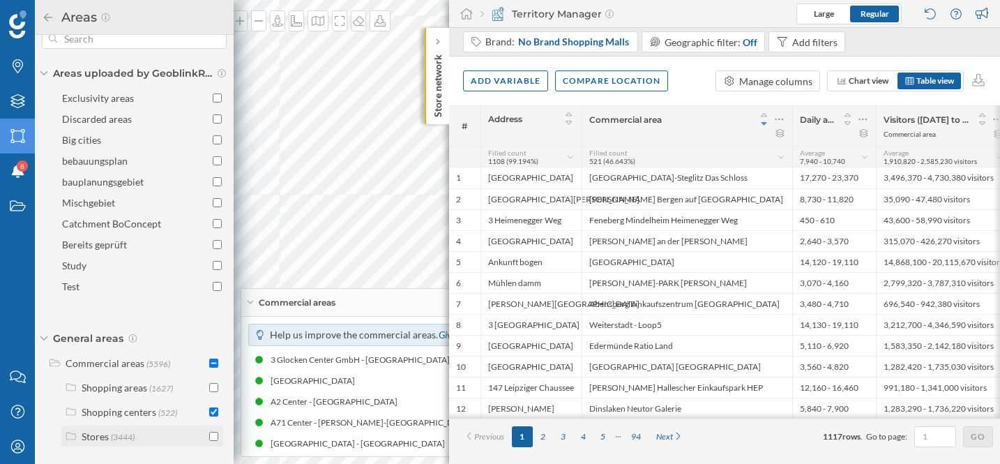
click at [209, 436] on input "checkbox" at bounding box center [213, 436] width 9 height 9
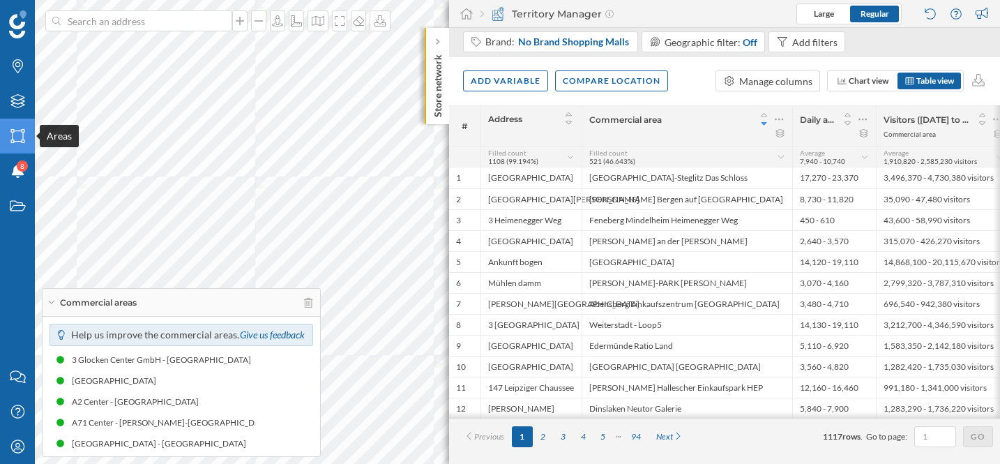
click at [12, 135] on icon at bounding box center [17, 136] width 14 height 14
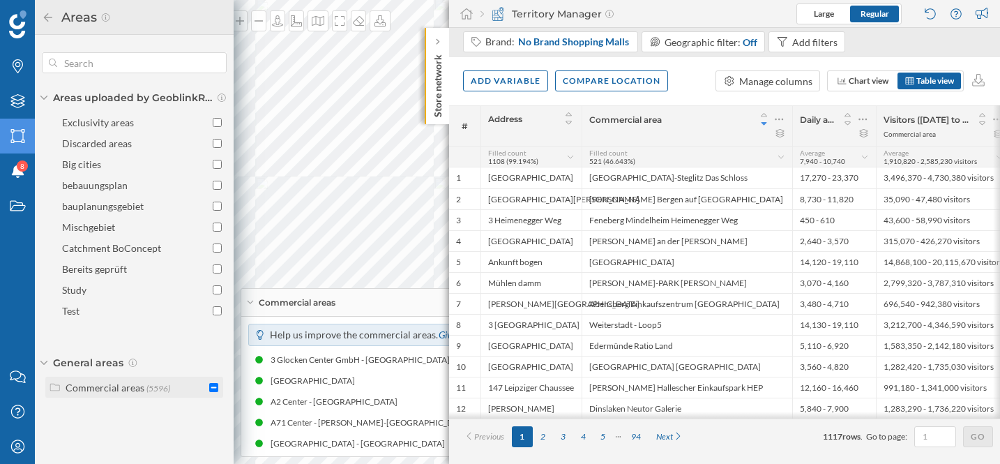
click at [87, 385] on div "Commercial areas" at bounding box center [105, 387] width 79 height 12
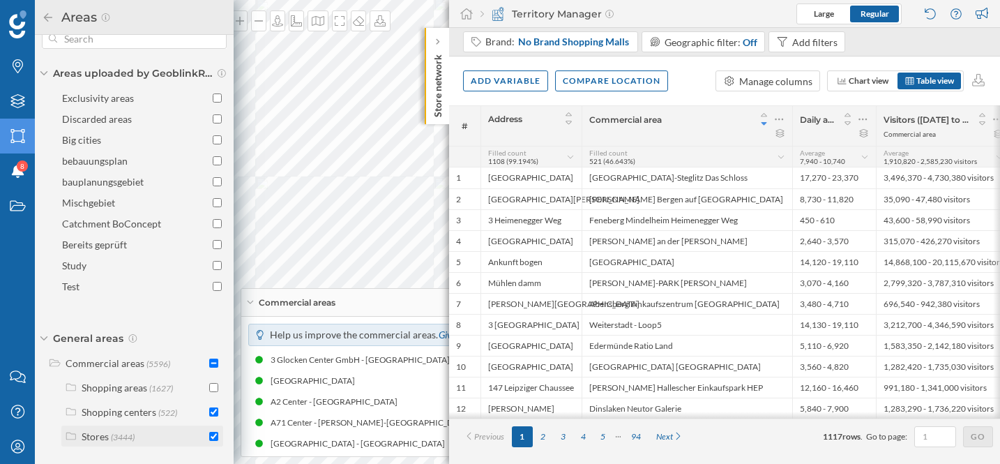
click at [210, 436] on input "checkbox" at bounding box center [213, 436] width 9 height 9
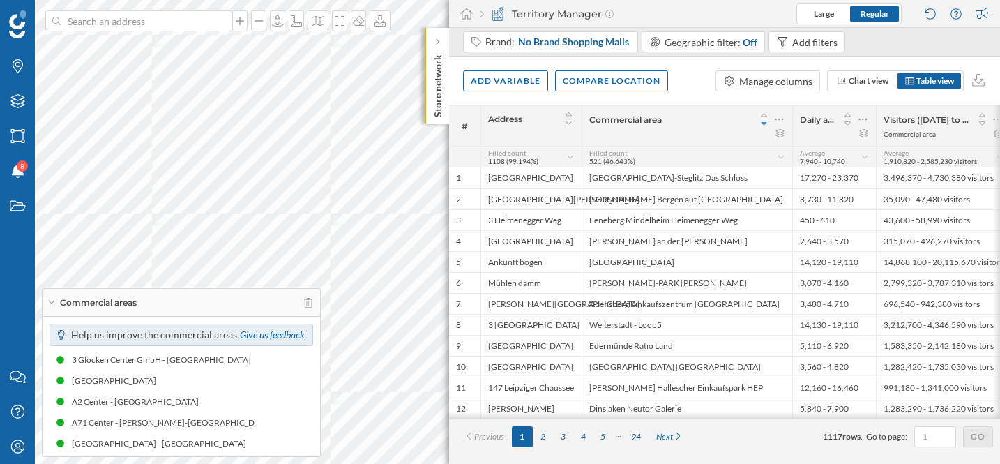
click at [0, 181] on html "Brands Layers Areas Notifications 8 States Contact us Help Center My Profile Co…" at bounding box center [500, 232] width 1000 height 464
click at [11, 211] on icon "States" at bounding box center [17, 206] width 17 height 14
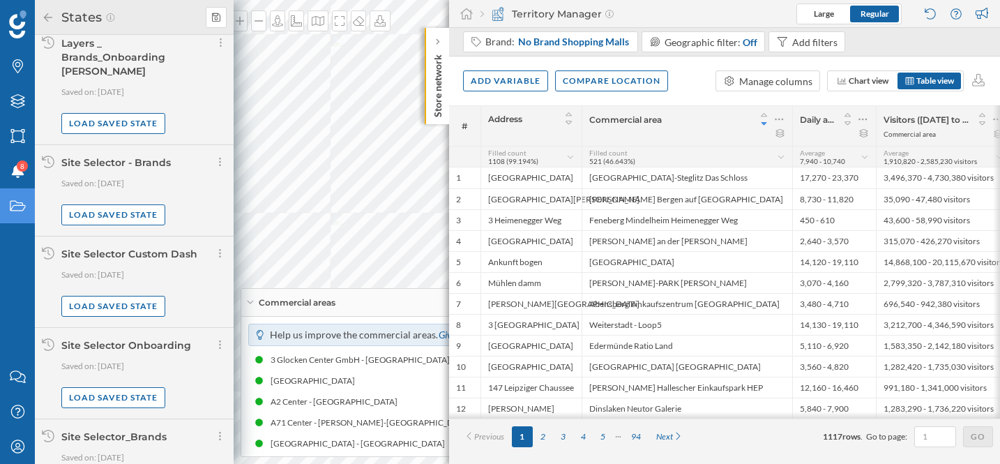
scroll to position [1087, 0]
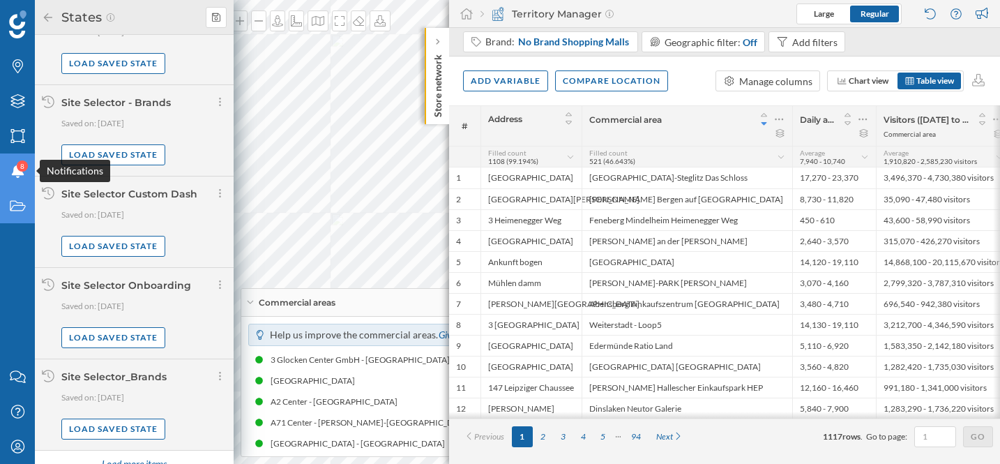
click at [15, 177] on icon "Notifications" at bounding box center [17, 171] width 17 height 14
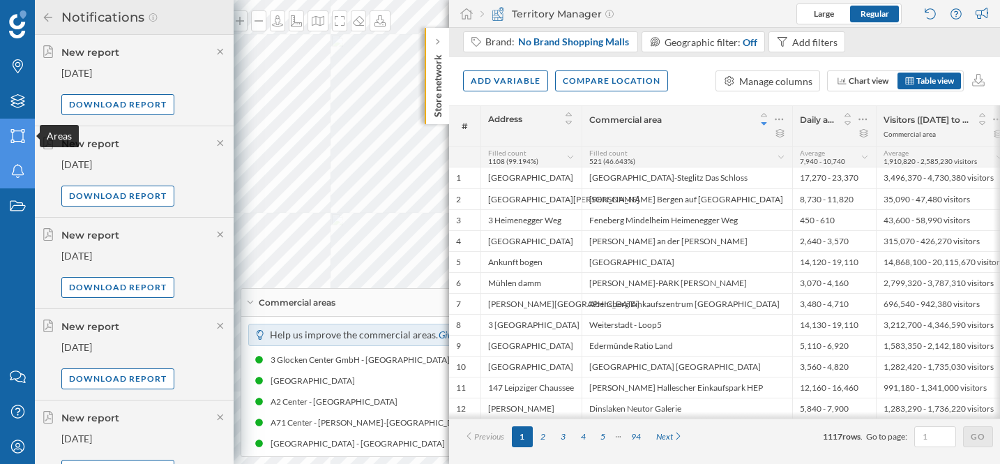
click at [14, 133] on icon "Areas" at bounding box center [17, 136] width 17 height 14
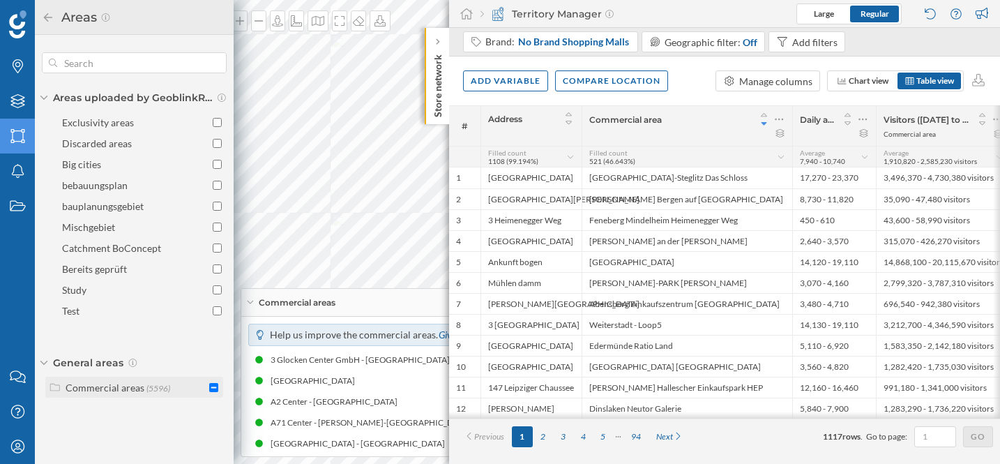
click at [127, 388] on div "Commercial areas" at bounding box center [105, 387] width 79 height 12
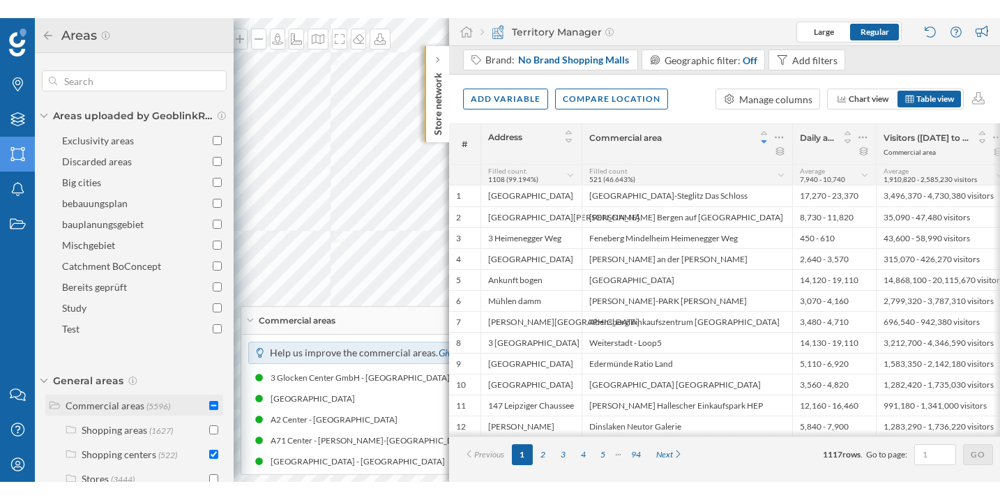
scroll to position [24, 0]
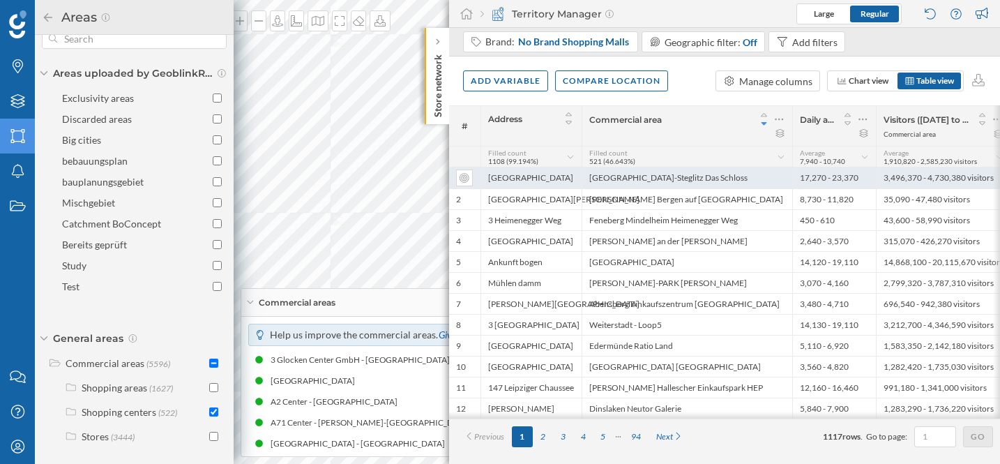
click at [656, 179] on div "Berlin-Steglitz Das Schloss" at bounding box center [686, 177] width 211 height 21
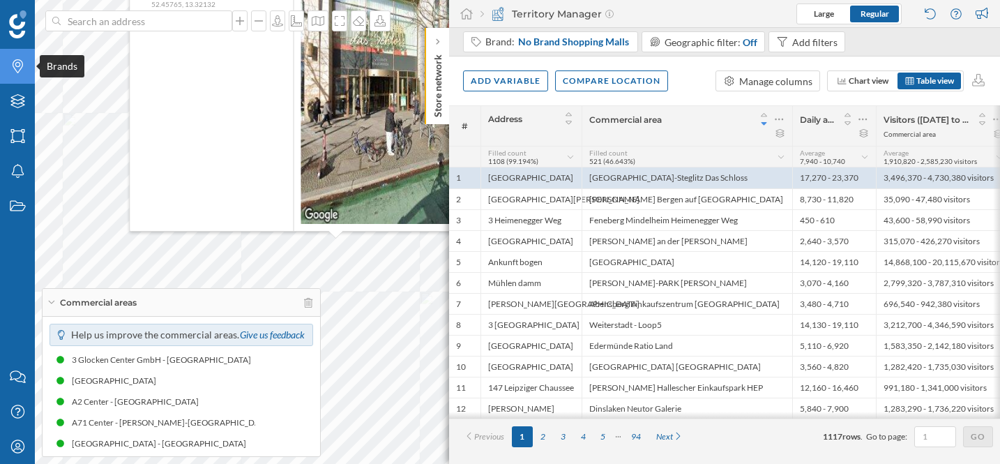
click at [30, 68] on div "Brands Layers Areas Notifications States Contact us Help Center My Profile Comm…" at bounding box center [500, 232] width 1000 height 464
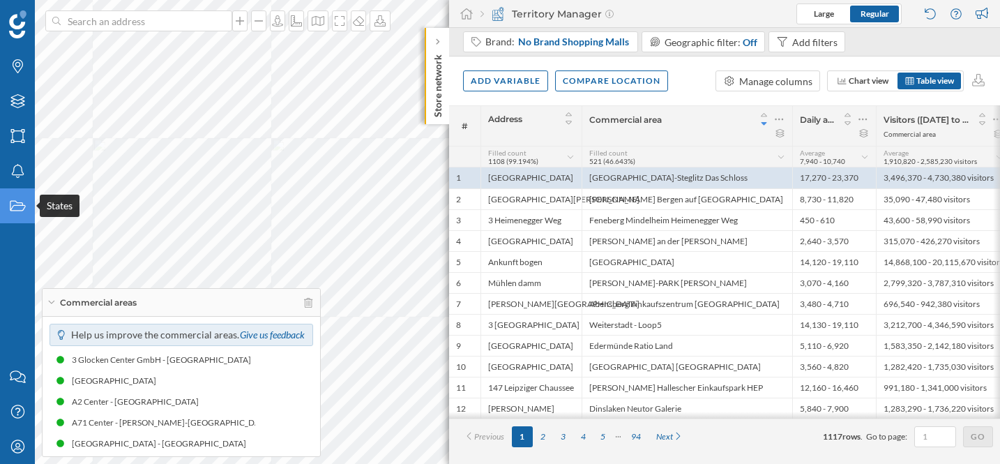
click at [17, 213] on div "States" at bounding box center [17, 205] width 35 height 35
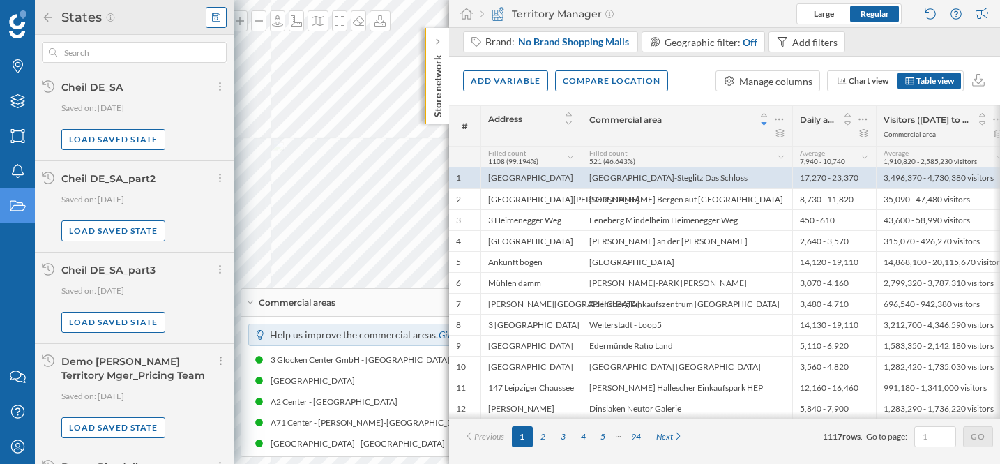
click at [218, 13] on icon at bounding box center [216, 18] width 8 height 10
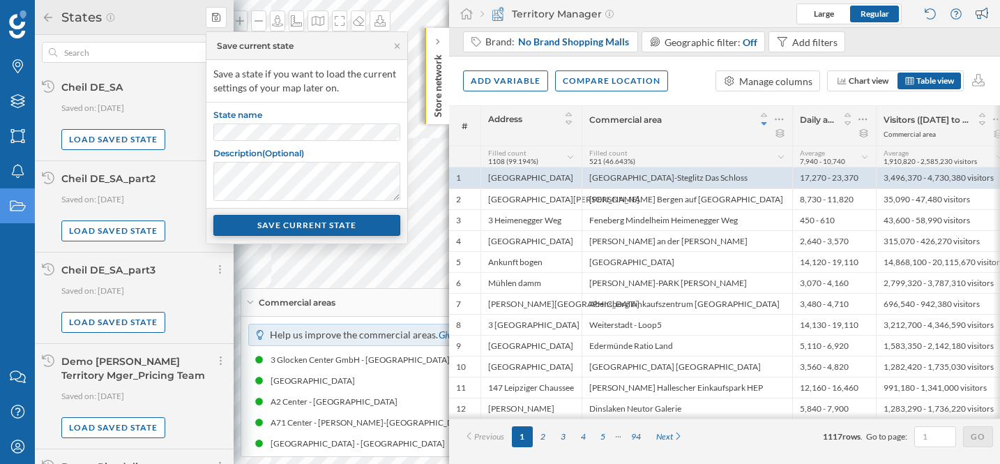
click at [250, 227] on div "SAVE CURRENT STATE" at bounding box center [306, 225] width 187 height 21
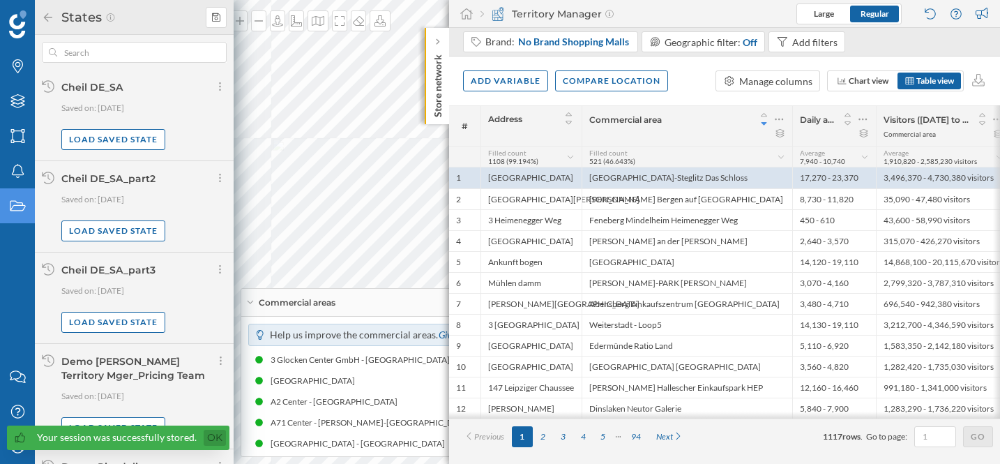
click at [206, 436] on link "Ok" at bounding box center [215, 437] width 22 height 16
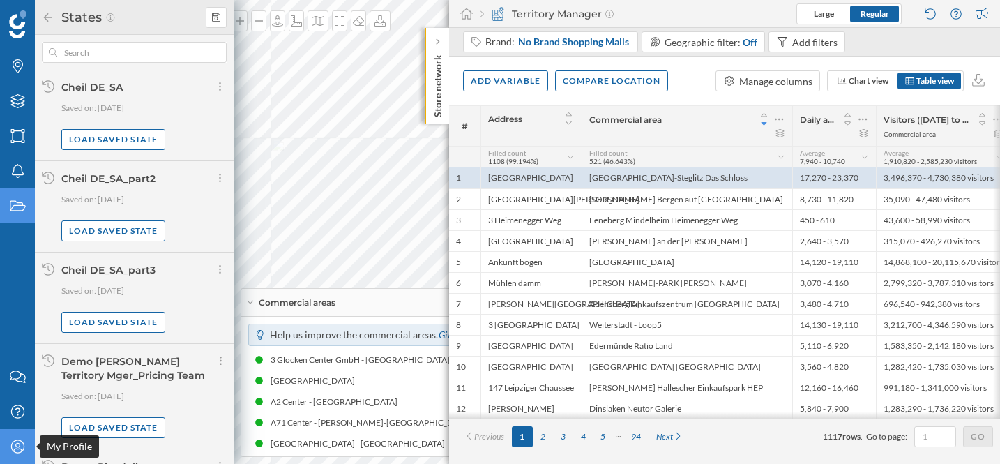
click at [17, 445] on icon "My Profile" at bounding box center [17, 446] width 17 height 14
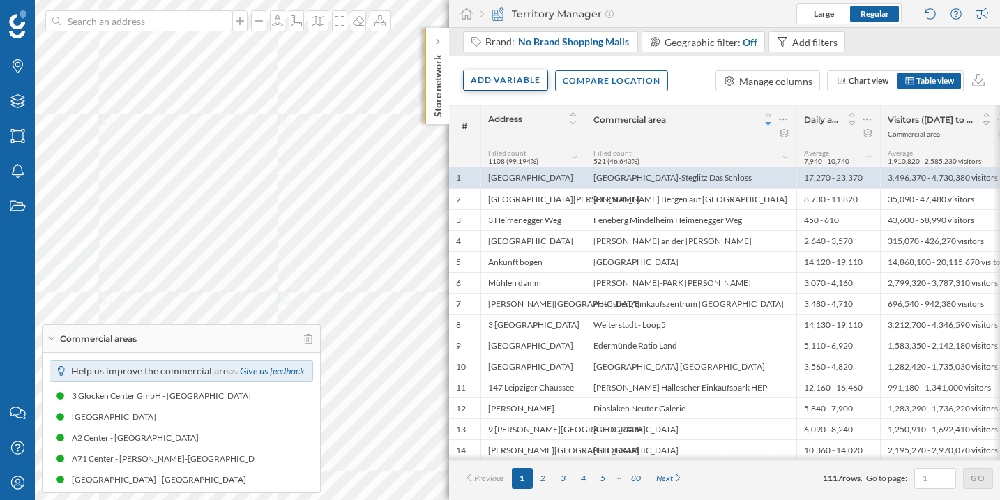
click at [510, 84] on div "Add variable" at bounding box center [505, 80] width 85 height 21
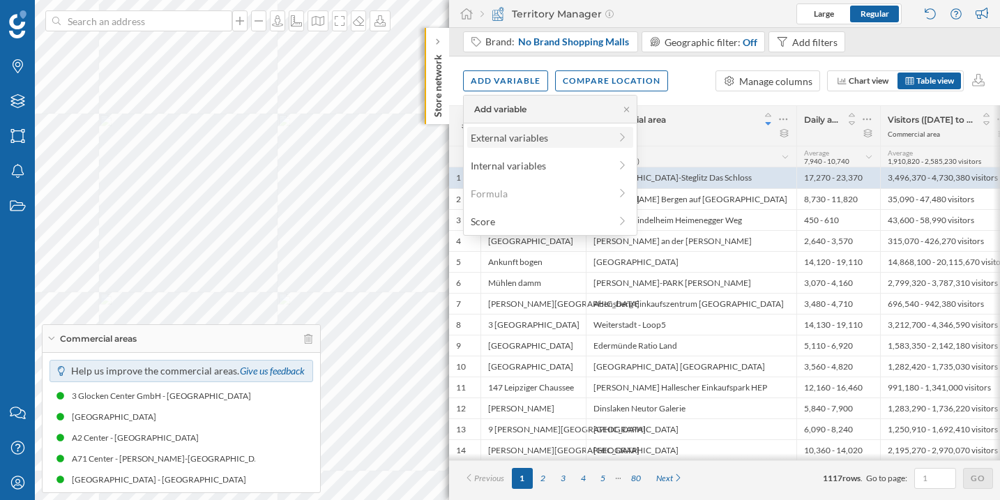
click at [520, 144] on div "External variables" at bounding box center [540, 137] width 139 height 15
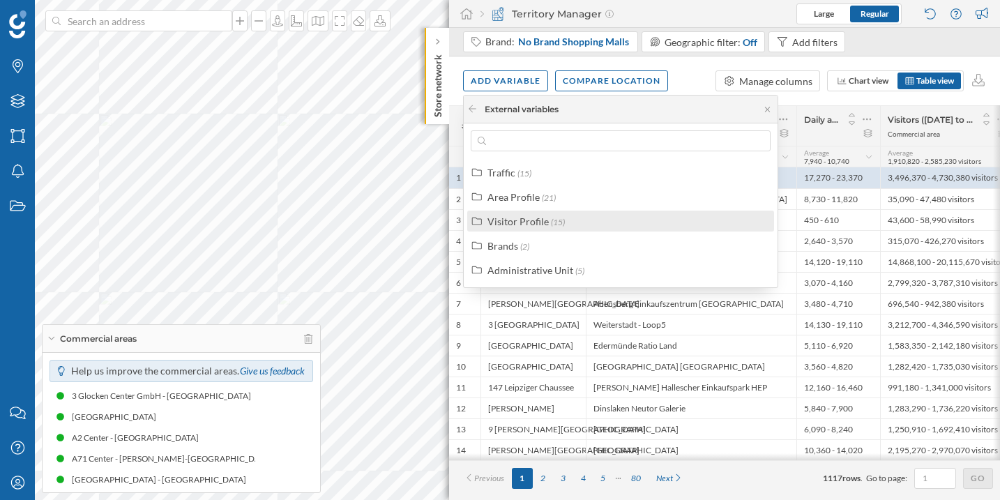
click at [537, 214] on label "Visitor Profile (15)" at bounding box center [525, 221] width 77 height 15
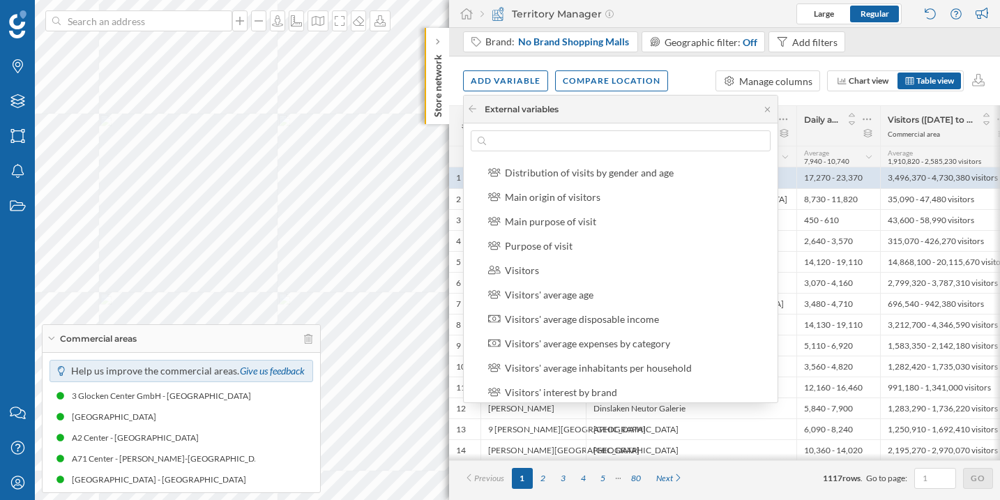
scroll to position [84, 0]
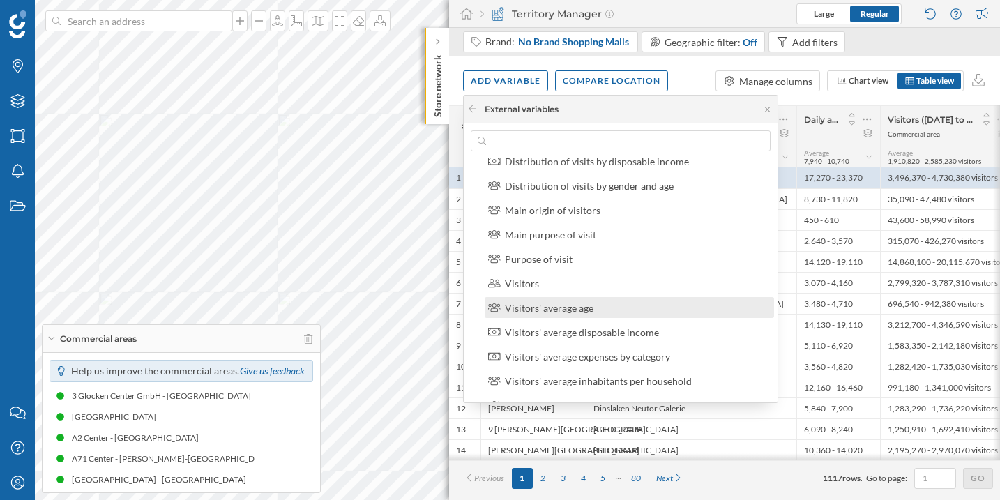
click at [547, 305] on div "Visitors' average age" at bounding box center [549, 308] width 89 height 12
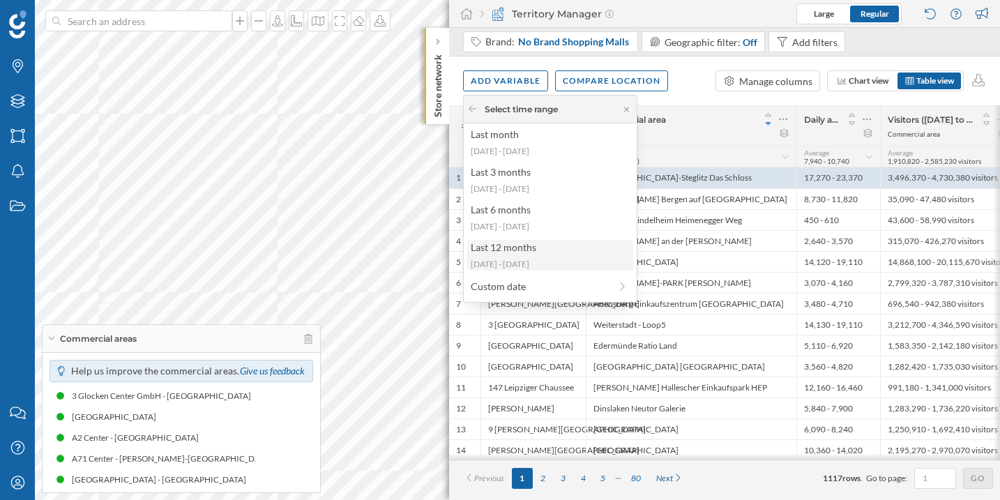
click at [540, 261] on div "2024-08-26 - 2025-08-24" at bounding box center [550, 264] width 158 height 13
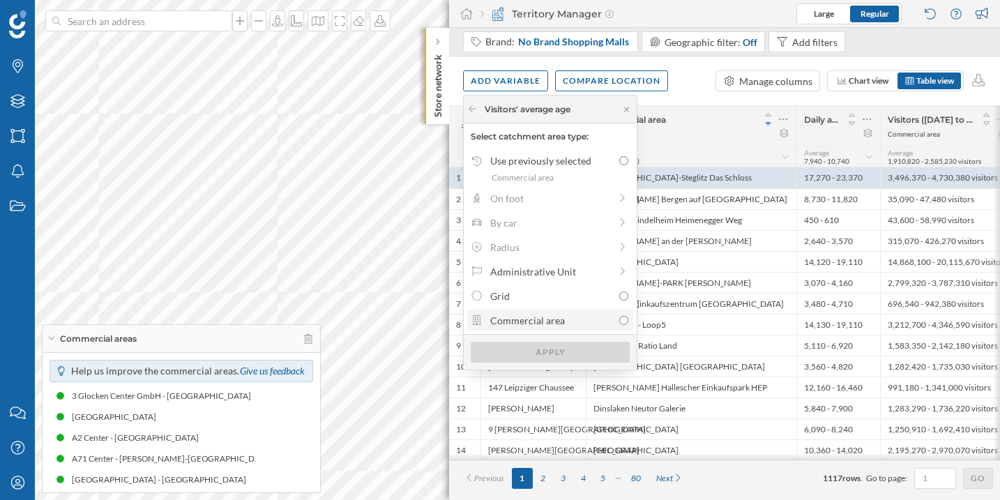
click at [531, 316] on div "Commercial area" at bounding box center [551, 320] width 123 height 15
click at [619, 316] on input "Commercial area" at bounding box center [623, 320] width 9 height 9
radio input "true"
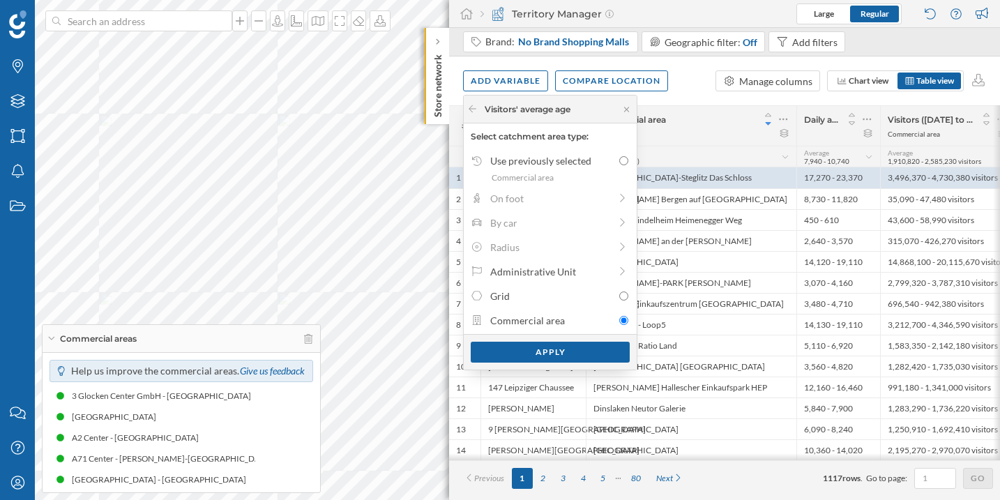
click at [529, 341] on div "Apply" at bounding box center [550, 352] width 173 height 36
click at [528, 356] on div "Apply" at bounding box center [550, 351] width 159 height 21
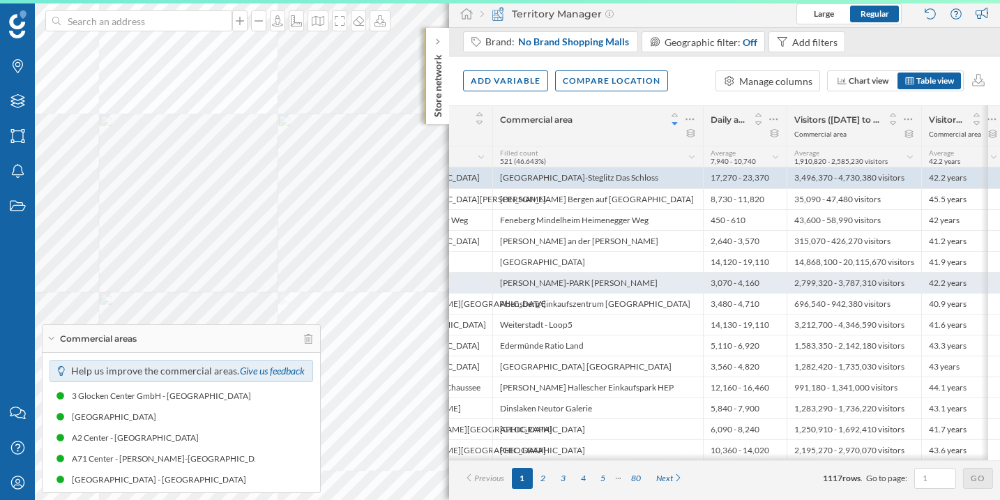
scroll to position [0, 98]
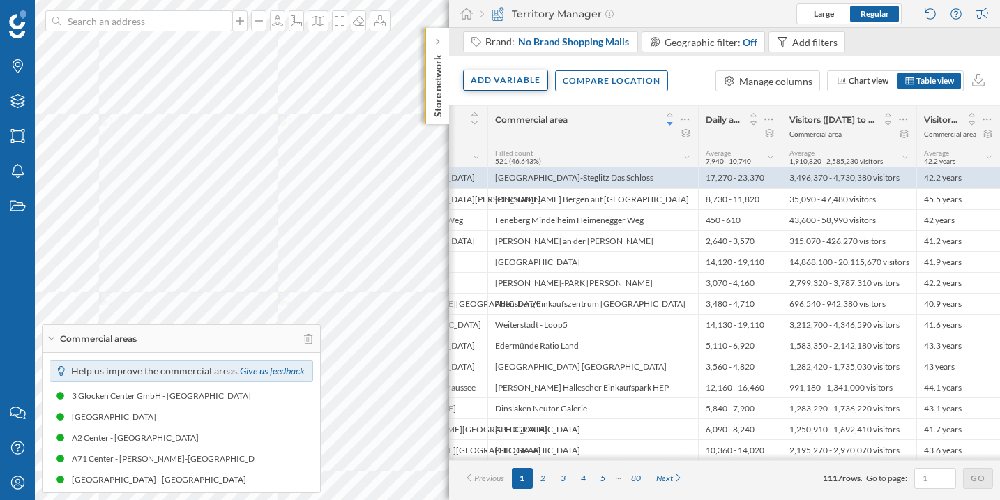
click at [525, 84] on div "Add variable" at bounding box center [505, 80] width 85 height 21
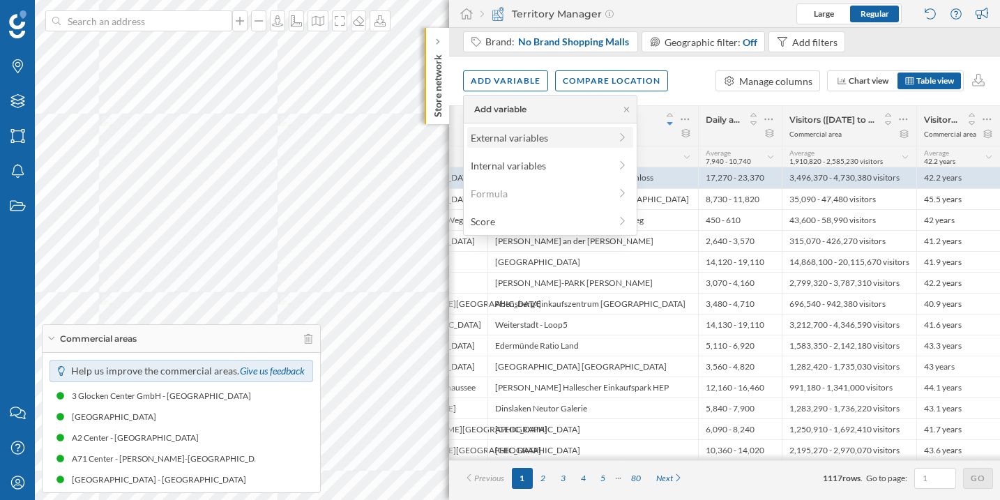
click at [537, 142] on div "External variables" at bounding box center [540, 137] width 139 height 15
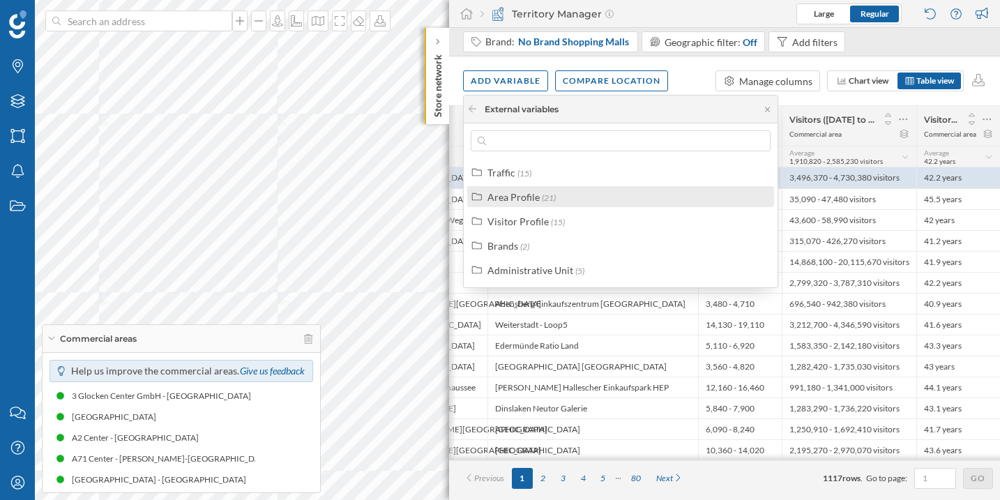
click at [554, 199] on span "(21)" at bounding box center [549, 197] width 14 height 10
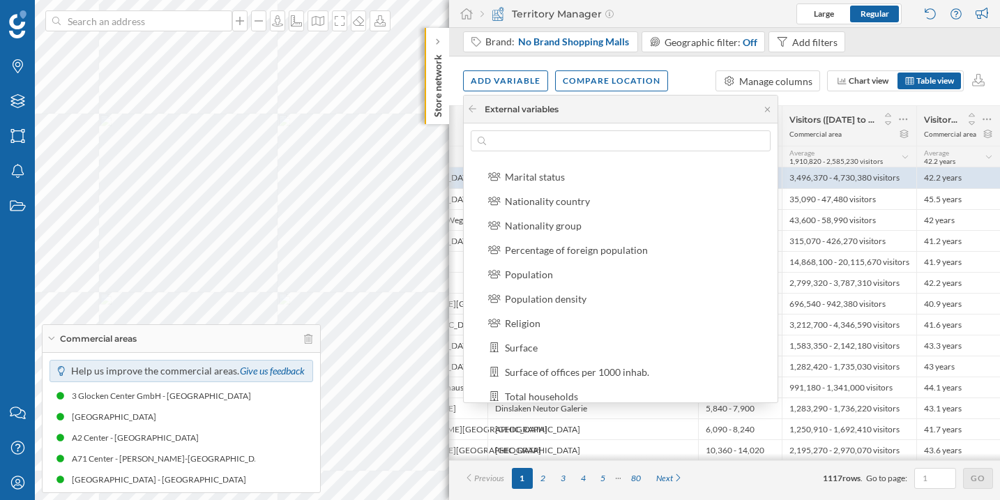
scroll to position [266, 0]
click at [574, 276] on div "Population" at bounding box center [635, 272] width 261 height 15
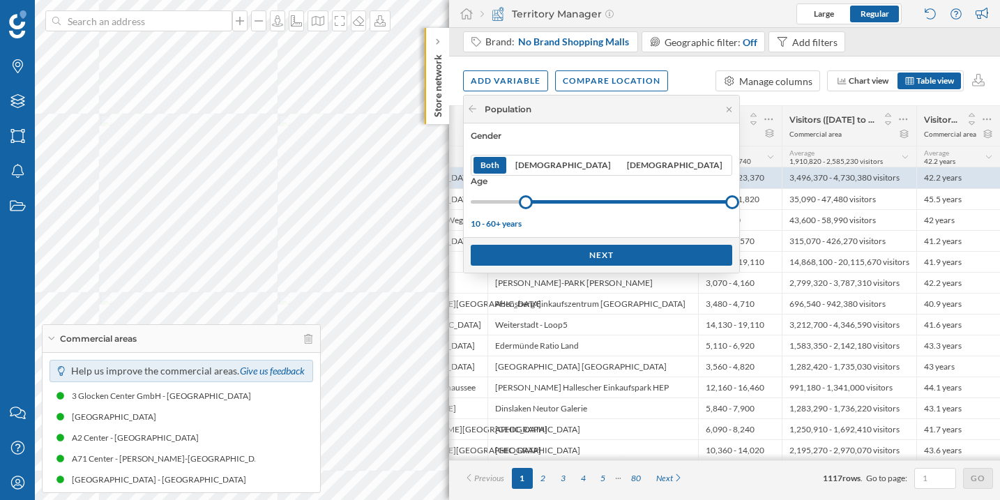
drag, startPoint x: 468, startPoint y: 201, endPoint x: 504, endPoint y: 204, distance: 35.7
click at [519, 204] on div at bounding box center [526, 202] width 14 height 14
click at [528, 201] on div at bounding box center [535, 202] width 14 height 14
click at [711, 201] on div at bounding box center [718, 202] width 14 height 14
click at [621, 201] on div at bounding box center [638, 201] width 187 height 3
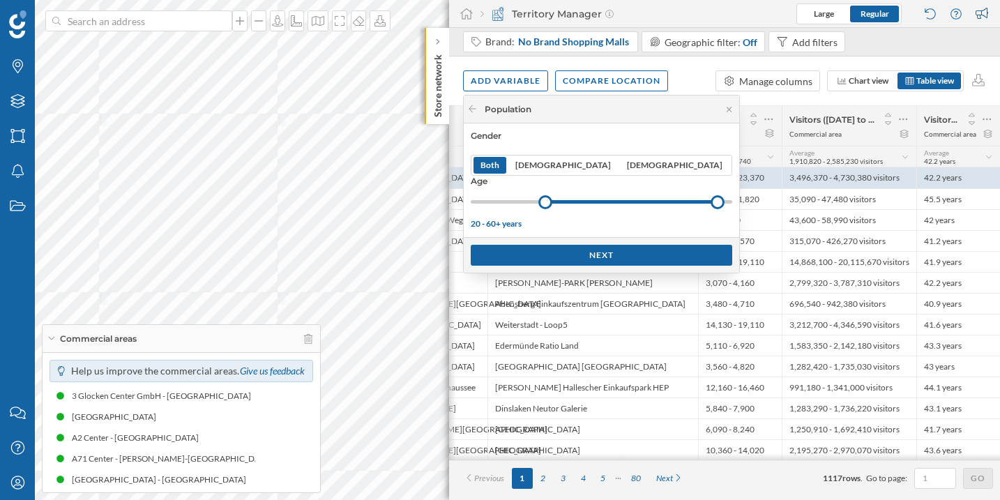
click at [710, 201] on div at bounding box center [717, 202] width 14 height 14
click at [620, 201] on div at bounding box center [638, 201] width 187 height 3
drag, startPoint x: 630, startPoint y: 201, endPoint x: 619, endPoint y: 202, distance: 10.5
click at [708, 202] on div at bounding box center [715, 202] width 14 height 14
click at [619, 202] on div at bounding box center [638, 201] width 187 height 3
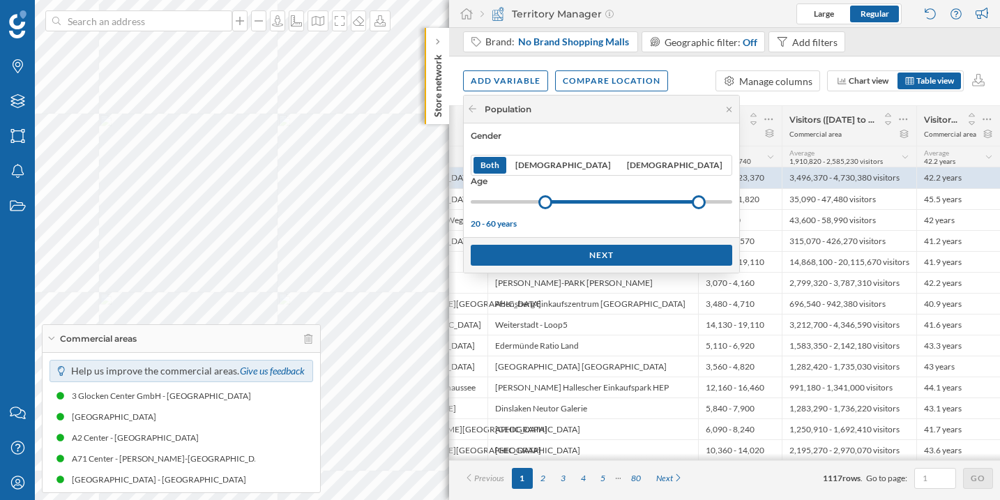
drag, startPoint x: 630, startPoint y: 202, endPoint x: 609, endPoint y: 202, distance: 20.9
click at [692, 202] on div at bounding box center [699, 202] width 14 height 14
click at [696, 201] on div at bounding box center [703, 202] width 14 height 14
click at [586, 249] on div "Next" at bounding box center [601, 254] width 261 height 21
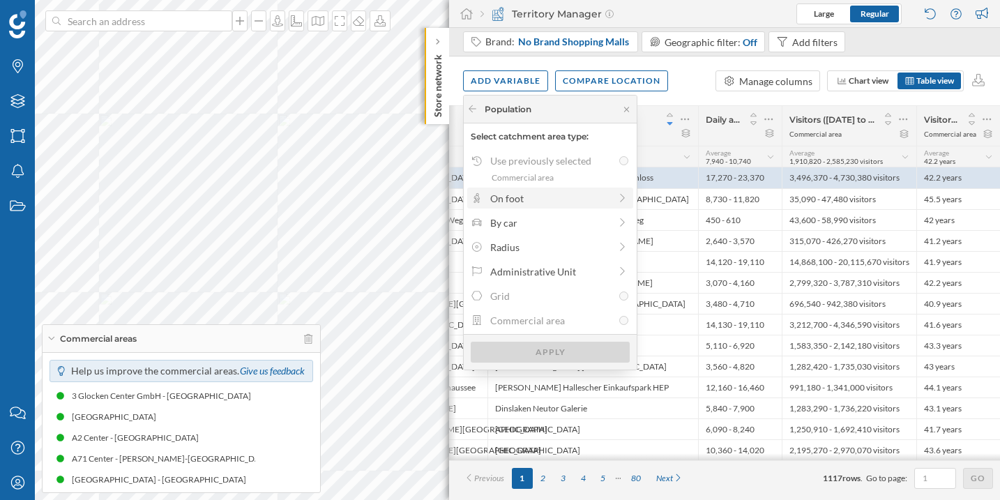
click at [560, 206] on div "On foot" at bounding box center [550, 198] width 166 height 21
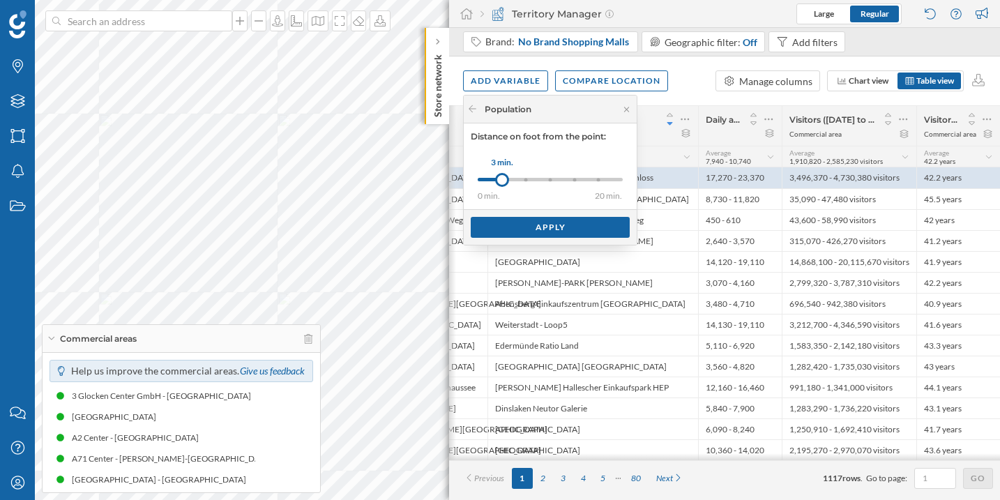
click at [545, 182] on div "0 min. 3 min. 5 min. 8 min. 10 min. 15 min. 20 min. 3 min." at bounding box center [550, 179] width 145 height 17
click at [573, 179] on div at bounding box center [573, 179] width 3 height 3
click at [549, 179] on div at bounding box center [550, 179] width 3 height 3
click at [570, 178] on div "0 min. 3 min. 5 min. 8 min. 10 min. 15 min. 20 min." at bounding box center [550, 179] width 145 height 3
click at [548, 224] on div "Apply" at bounding box center [550, 226] width 159 height 21
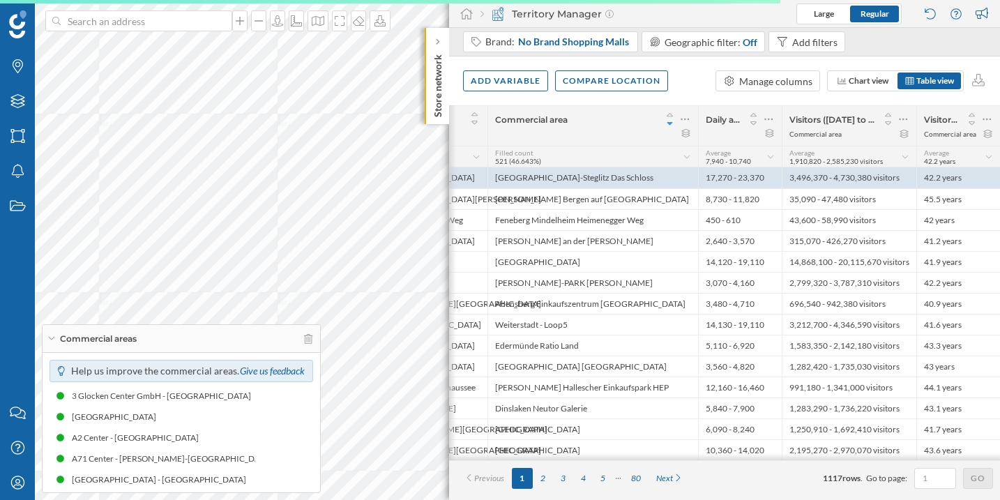
scroll to position [0, 98]
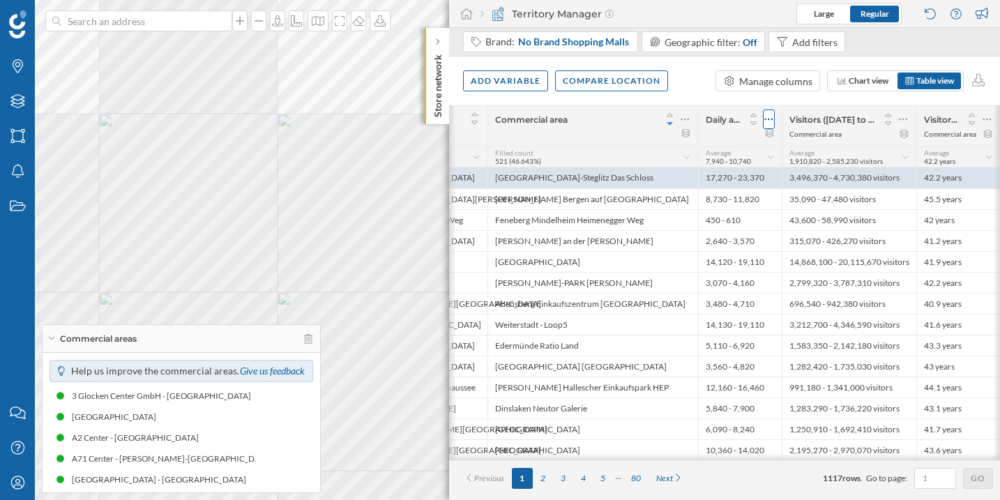
click at [769, 120] on icon at bounding box center [768, 119] width 9 height 14
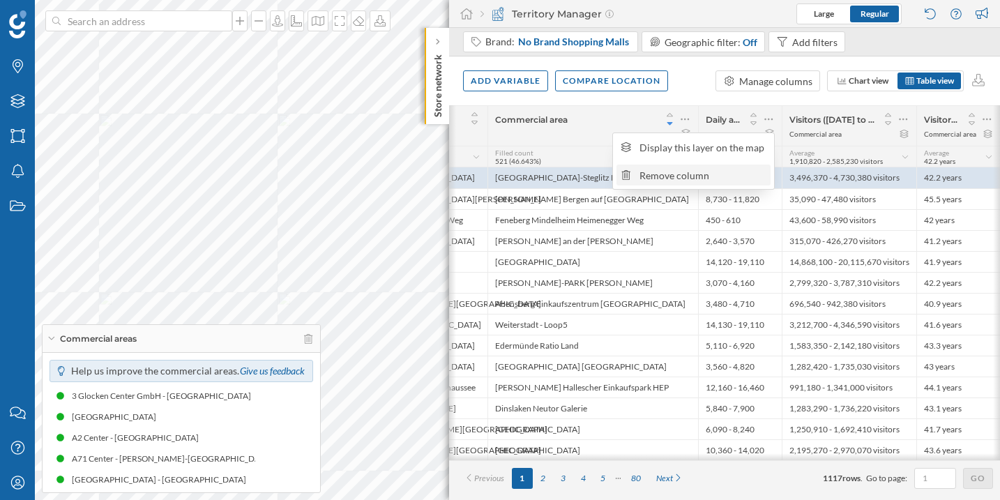
click at [731, 178] on div "Remove column" at bounding box center [702, 175] width 127 height 15
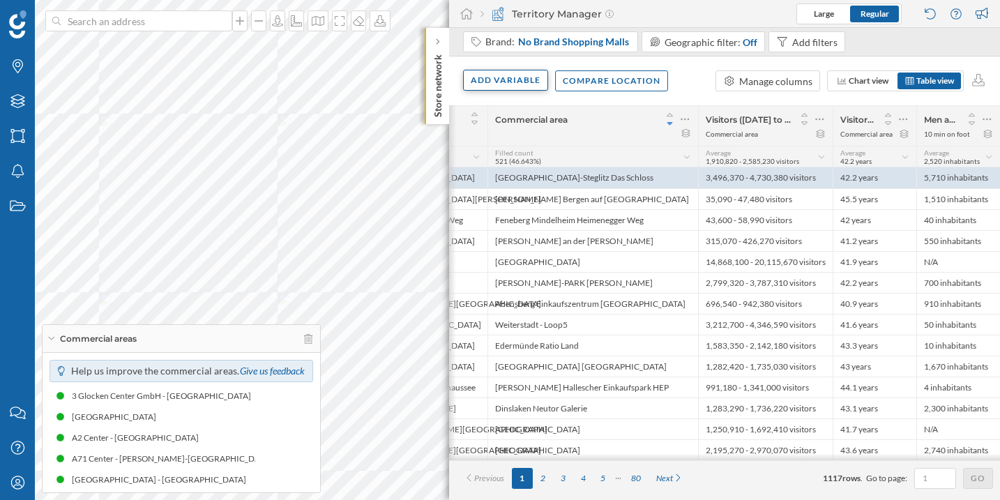
click at [544, 85] on div "Add variable" at bounding box center [505, 80] width 85 height 21
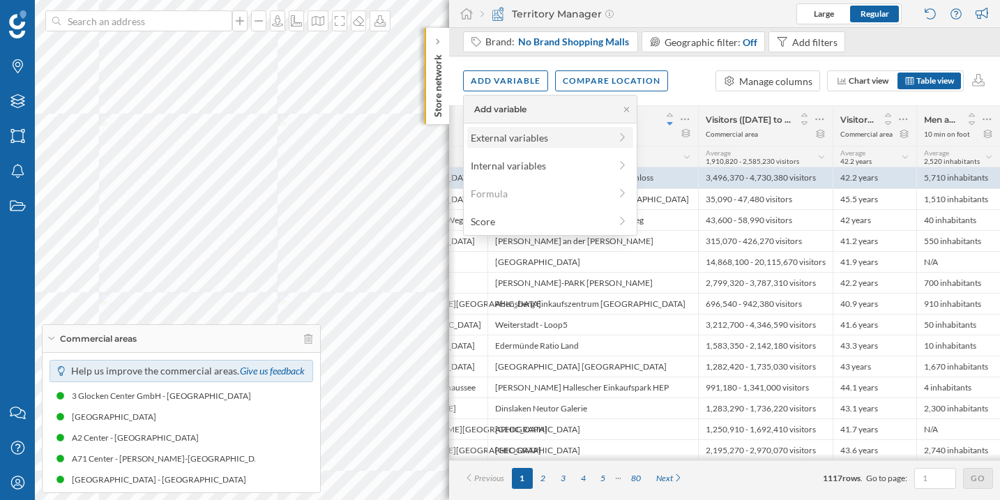
click at [543, 138] on div "External variables" at bounding box center [540, 137] width 139 height 15
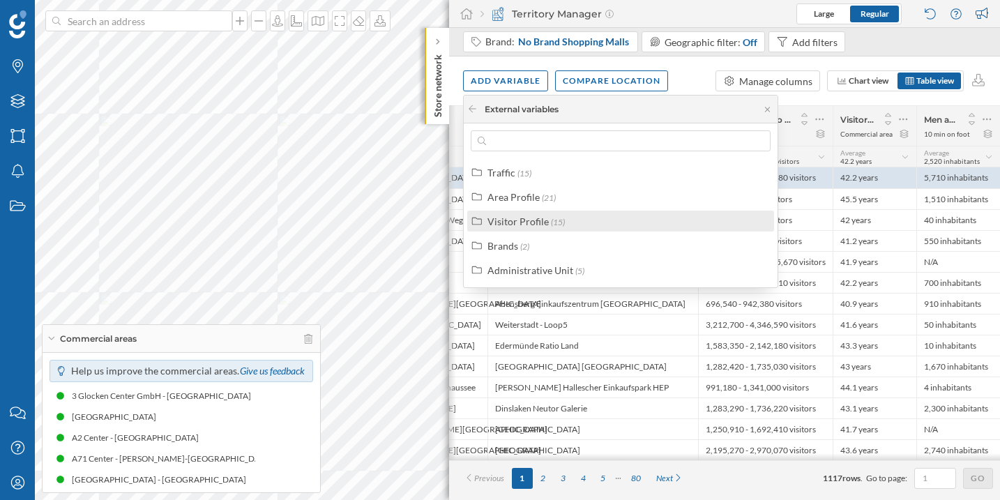
click at [570, 218] on div "Visitor Profile (15)" at bounding box center [626, 221] width 278 height 15
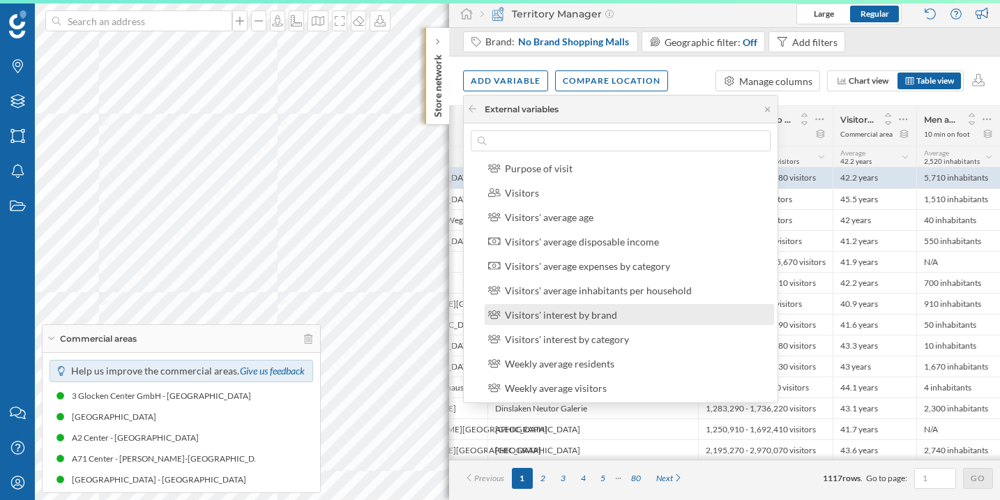
scroll to position [251, 0]
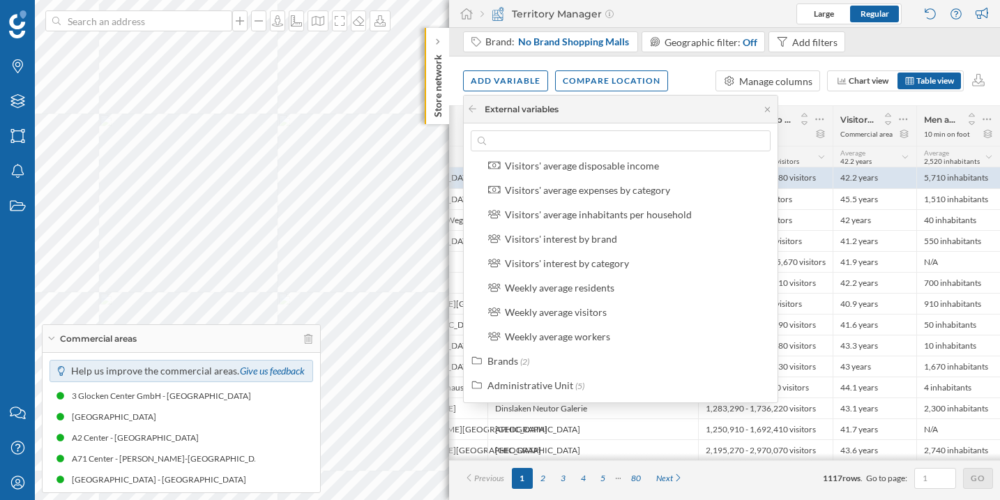
click at [902, 97] on div "Add variable Compare location Manage columns Chart view Table view" at bounding box center [724, 80] width 551 height 49
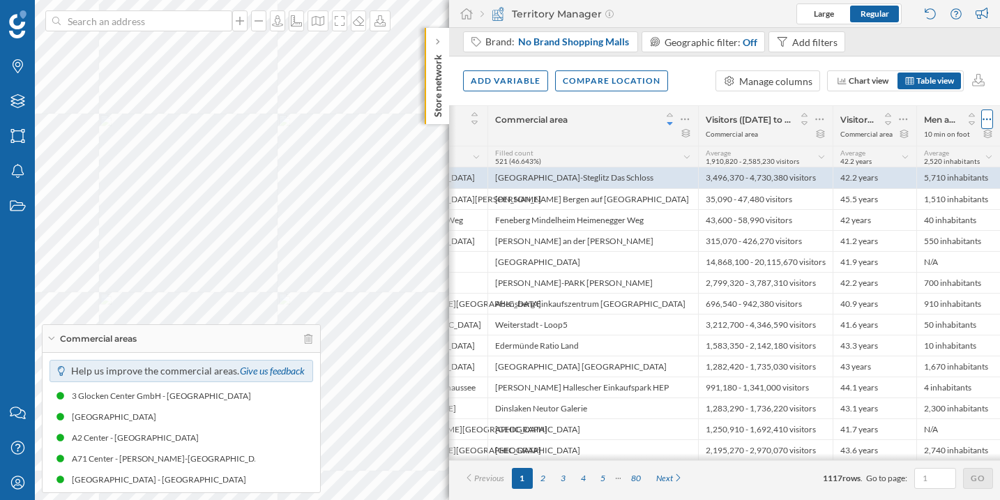
click at [986, 114] on icon at bounding box center [986, 119] width 9 height 14
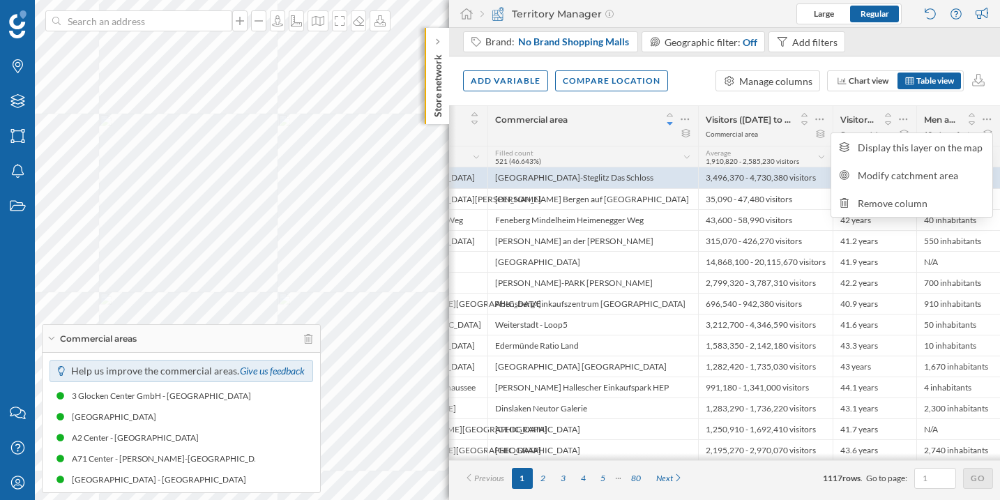
click at [896, 98] on div "Add variable Compare location Manage columns Chart view Table view" at bounding box center [724, 80] width 551 height 49
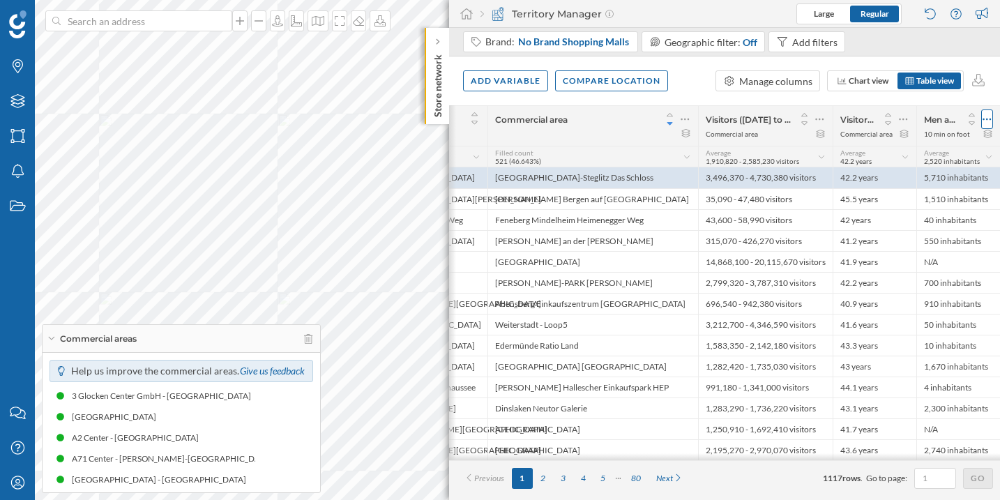
click at [991, 119] on div at bounding box center [987, 119] width 12 height 20
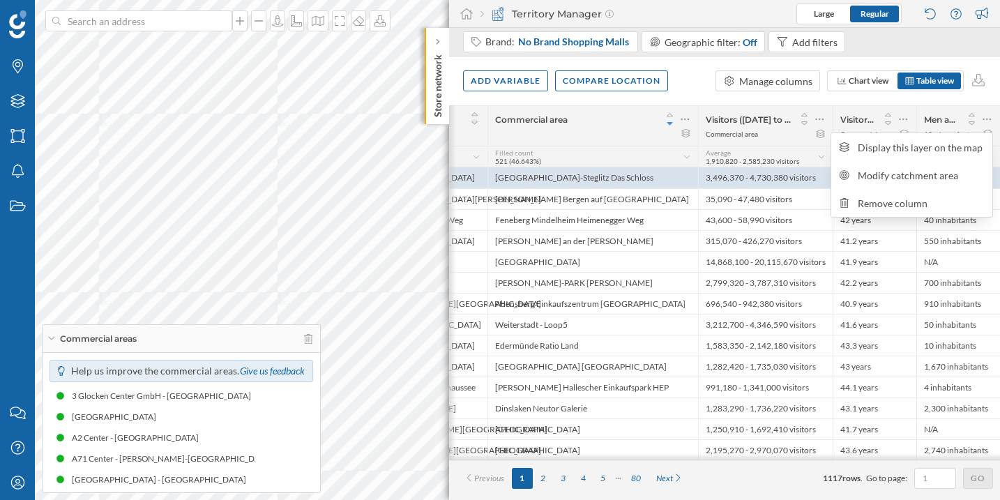
click at [962, 102] on div "Add variable Compare location Manage columns Chart view Table view" at bounding box center [724, 80] width 551 height 49
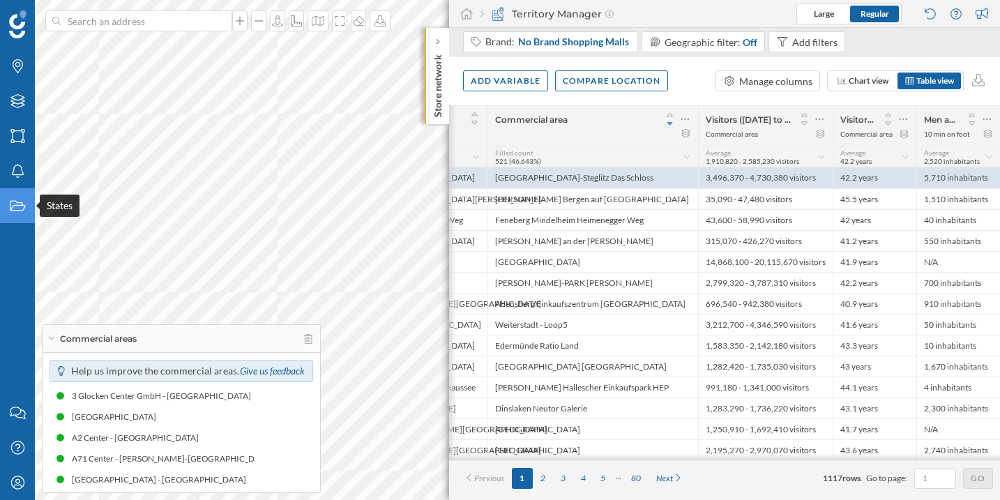
click at [25, 213] on icon "States" at bounding box center [17, 206] width 17 height 14
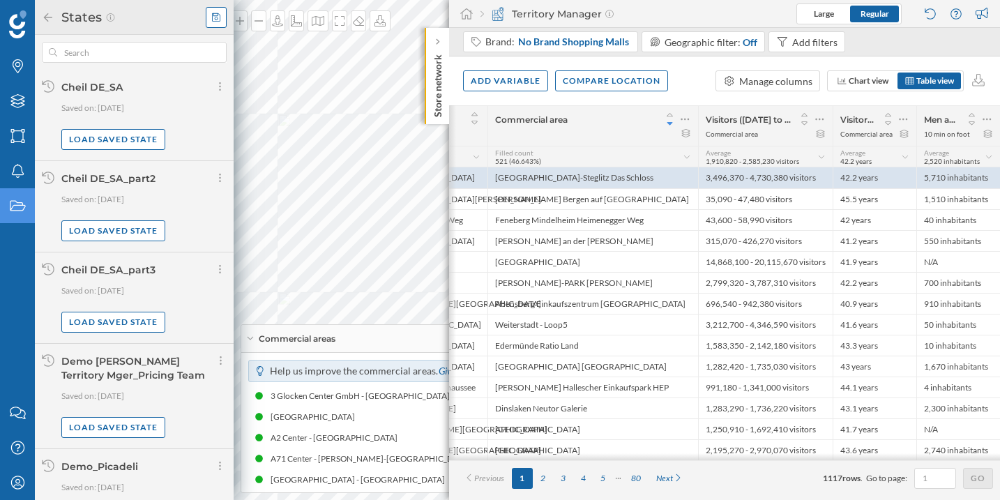
click at [221, 16] on div at bounding box center [216, 17] width 21 height 21
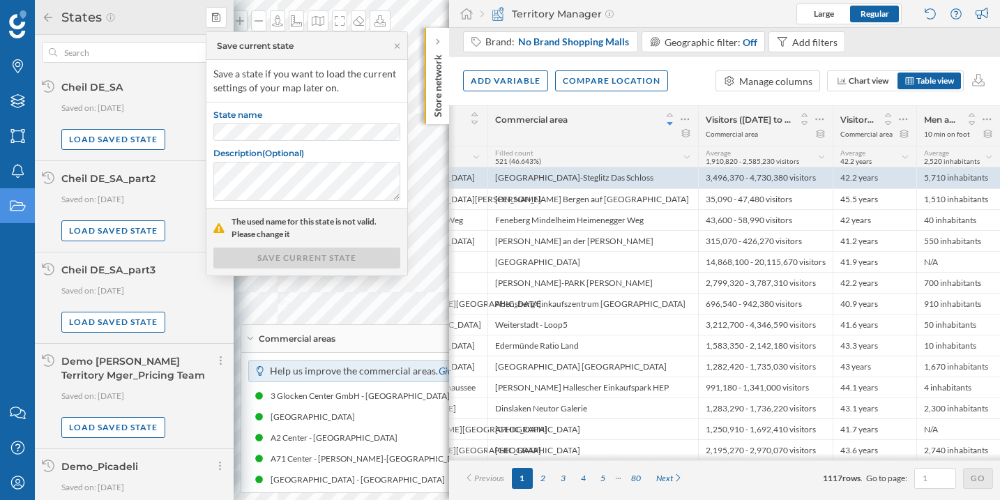
click at [265, 110] on label "State name" at bounding box center [306, 116] width 187 height 14
click at [282, 253] on div "SAVE CURRENT STATE" at bounding box center [306, 257] width 187 height 21
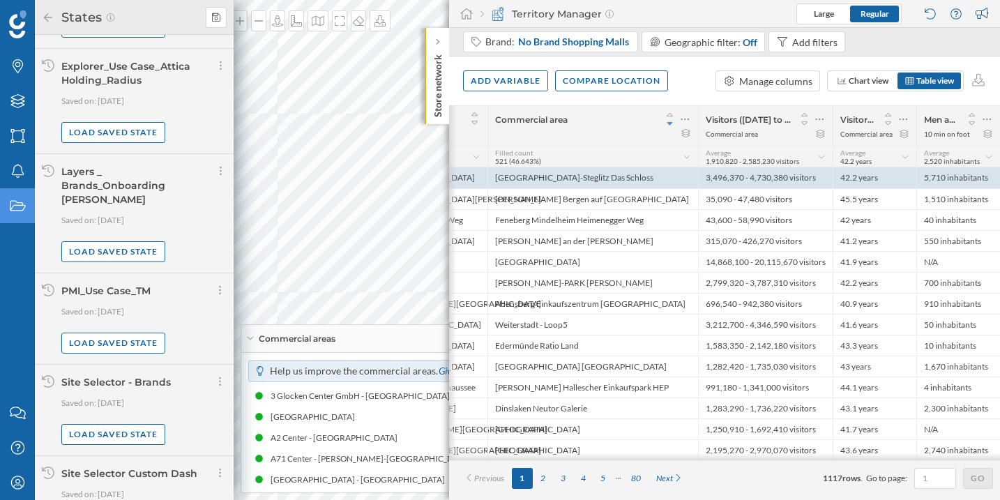
scroll to position [901, 0]
click at [219, 278] on div at bounding box center [220, 288] width 12 height 20
click at [243, 308] on div "Share current state" at bounding box center [259, 302] width 82 height 15
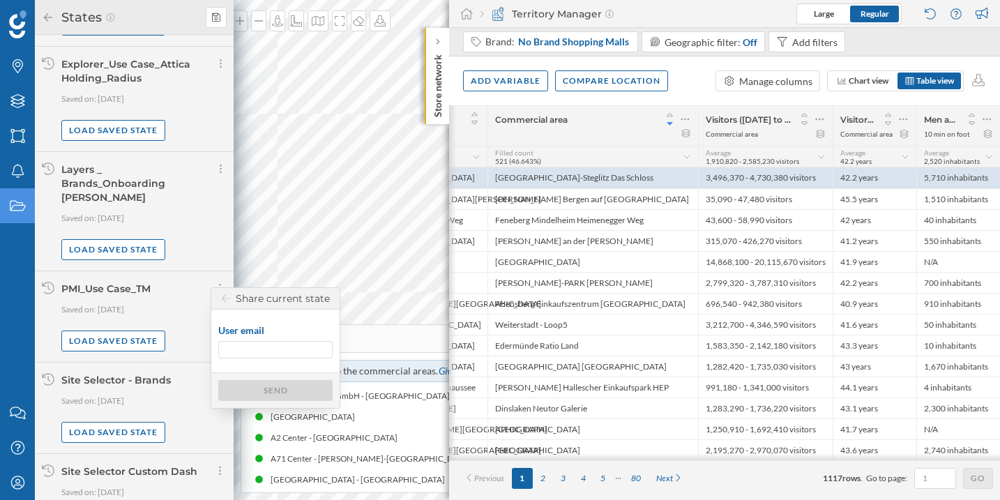
click at [256, 352] on input "User email" at bounding box center [275, 349] width 114 height 17
type input "theo"
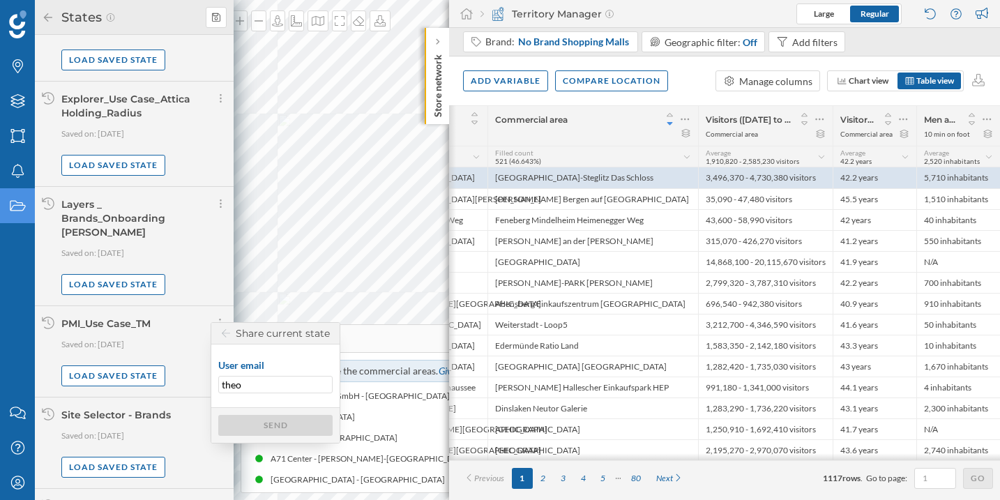
scroll to position [874, 0]
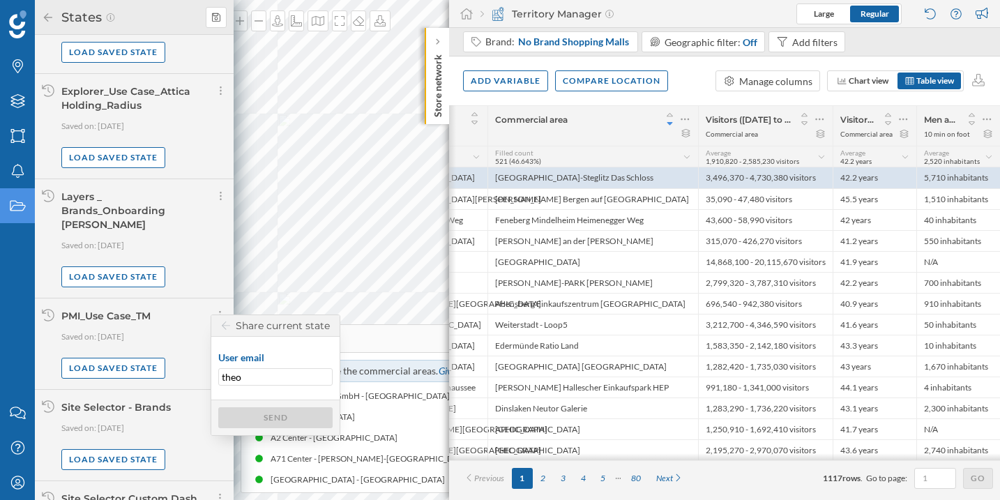
click at [259, 374] on input "theo" at bounding box center [275, 376] width 114 height 17
click at [219, 305] on div at bounding box center [220, 315] width 12 height 20
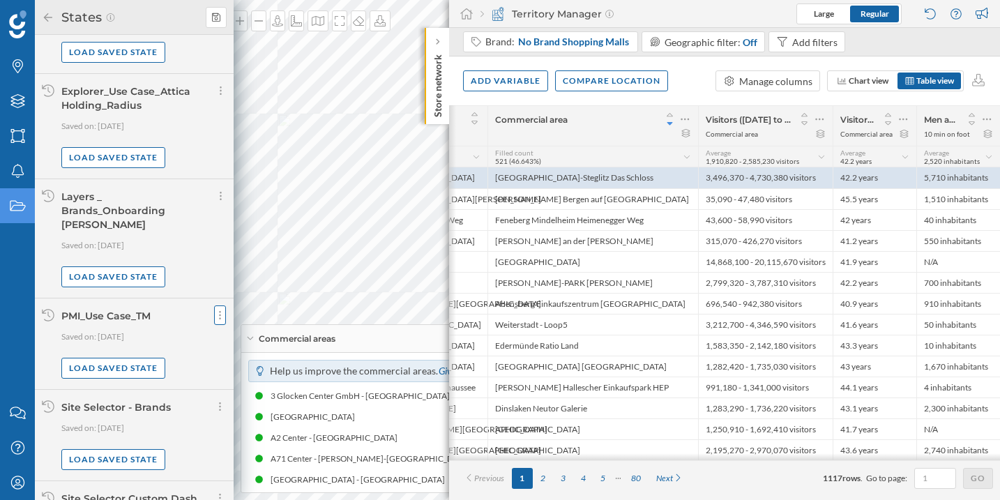
click at [219, 305] on div at bounding box center [220, 315] width 12 height 20
click at [226, 335] on span "Share current state" at bounding box center [259, 329] width 82 height 12
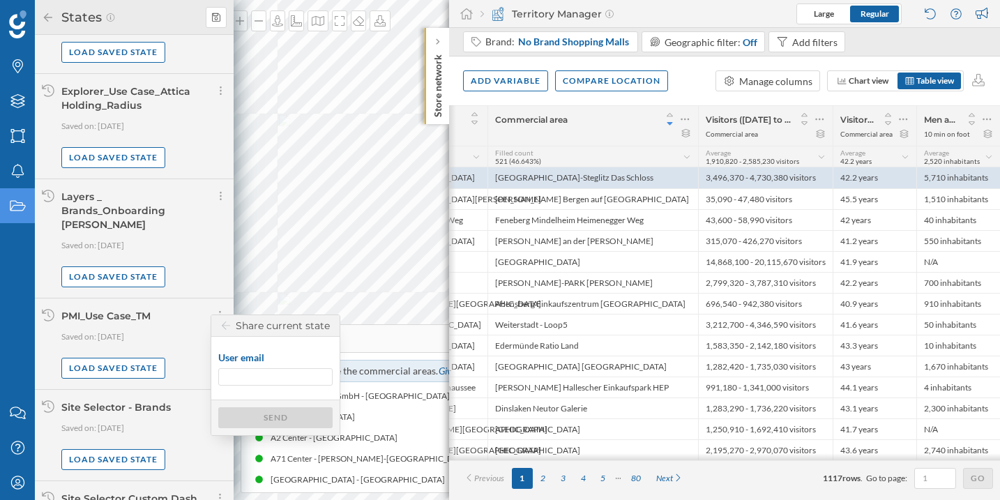
click at [224, 376] on input "User email" at bounding box center [275, 376] width 114 height 17
paste input "tjalby@mytraffic.fr"
type input "tjalby@mytraffic.fr"
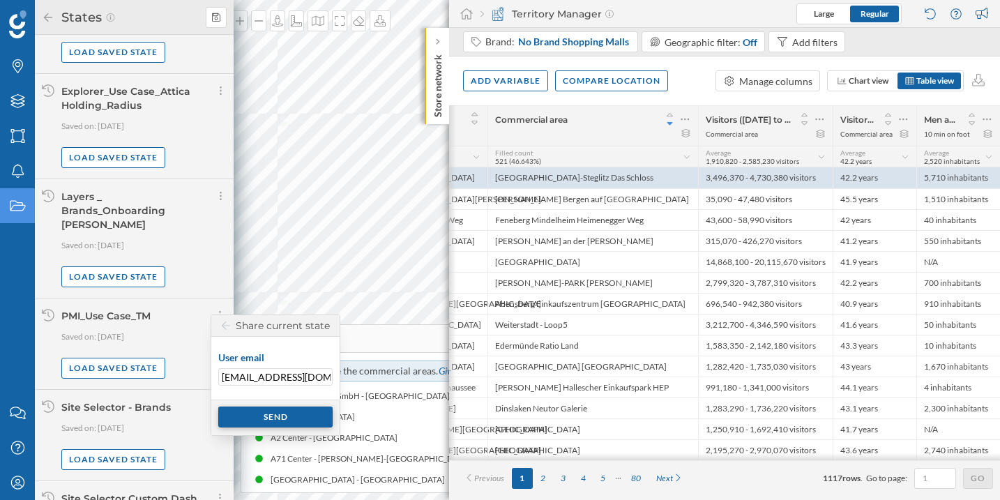
click at [255, 415] on div "Send" at bounding box center [275, 416] width 114 height 21
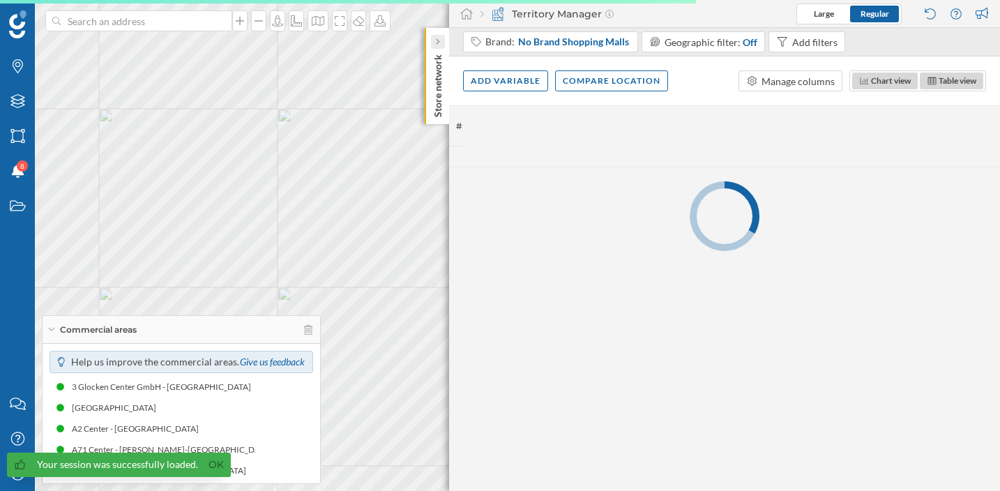
click at [436, 36] on icon at bounding box center [437, 42] width 4 height 14
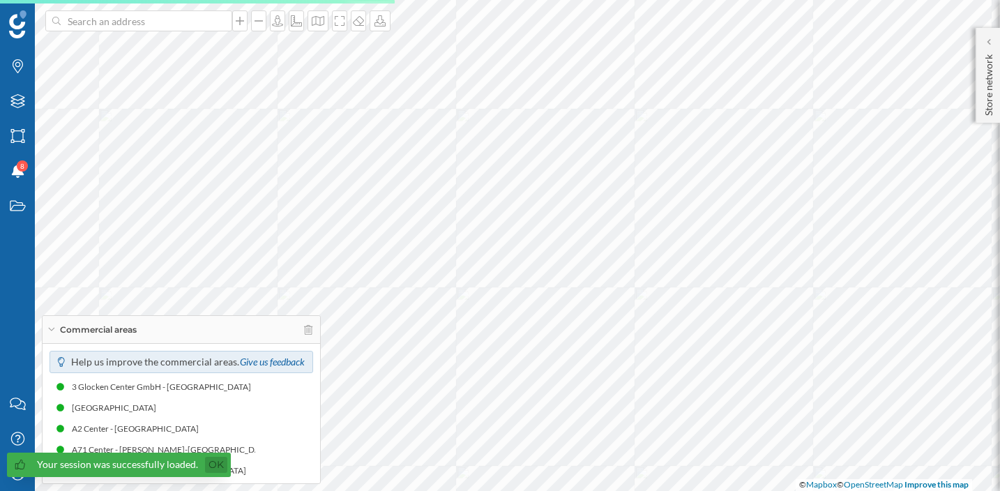
click at [211, 462] on link "Ok" at bounding box center [216, 465] width 22 height 16
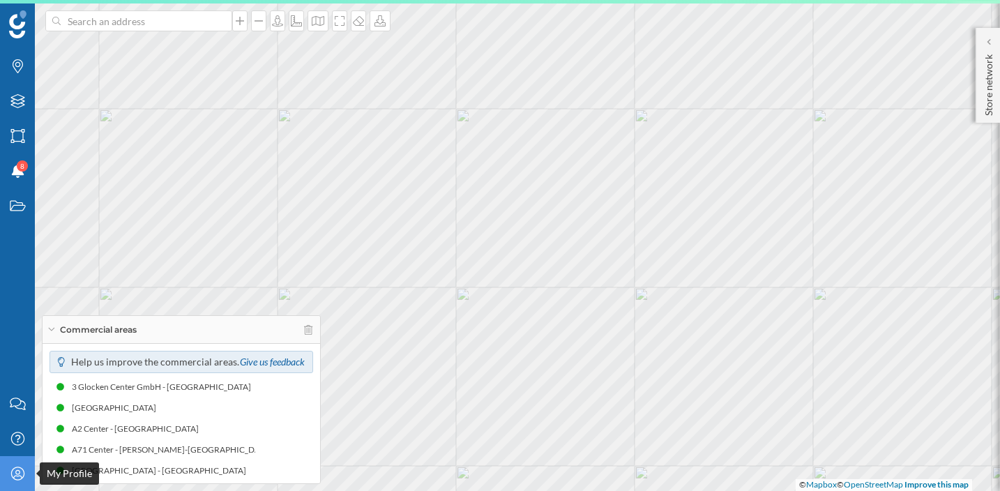
click at [20, 480] on div "My Profile" at bounding box center [17, 473] width 35 height 35
